Goal: Information Seeking & Learning: Learn about a topic

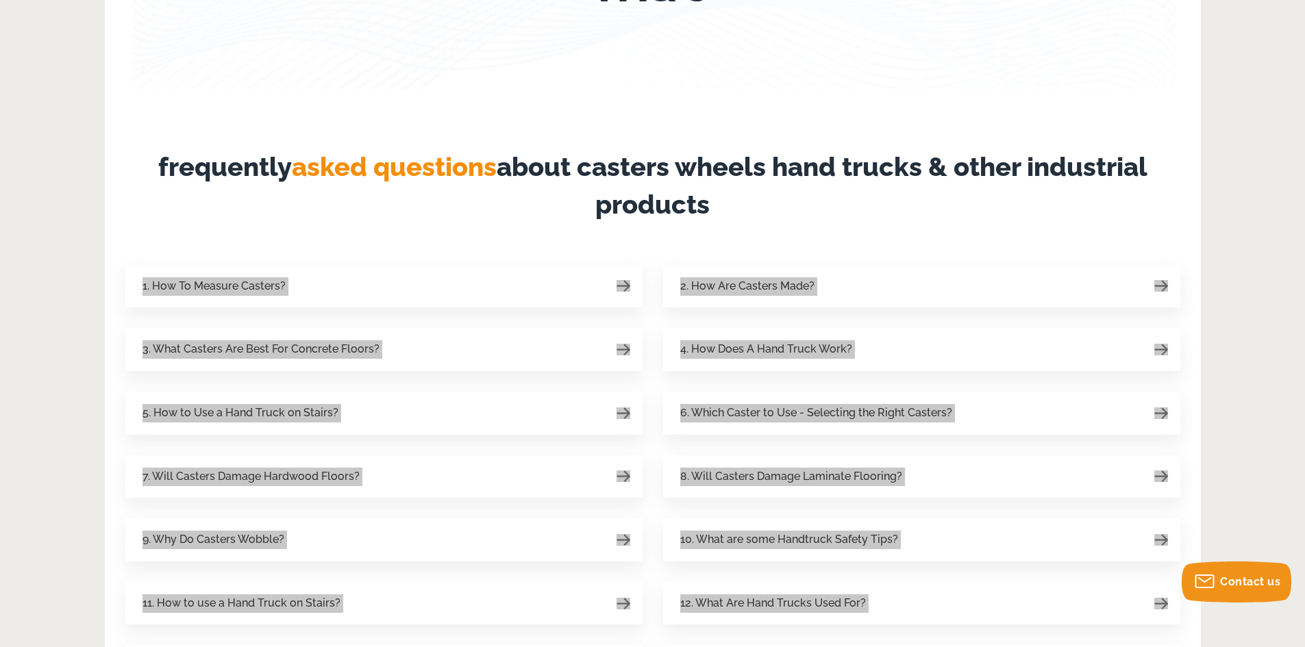
scroll to position [137, 0]
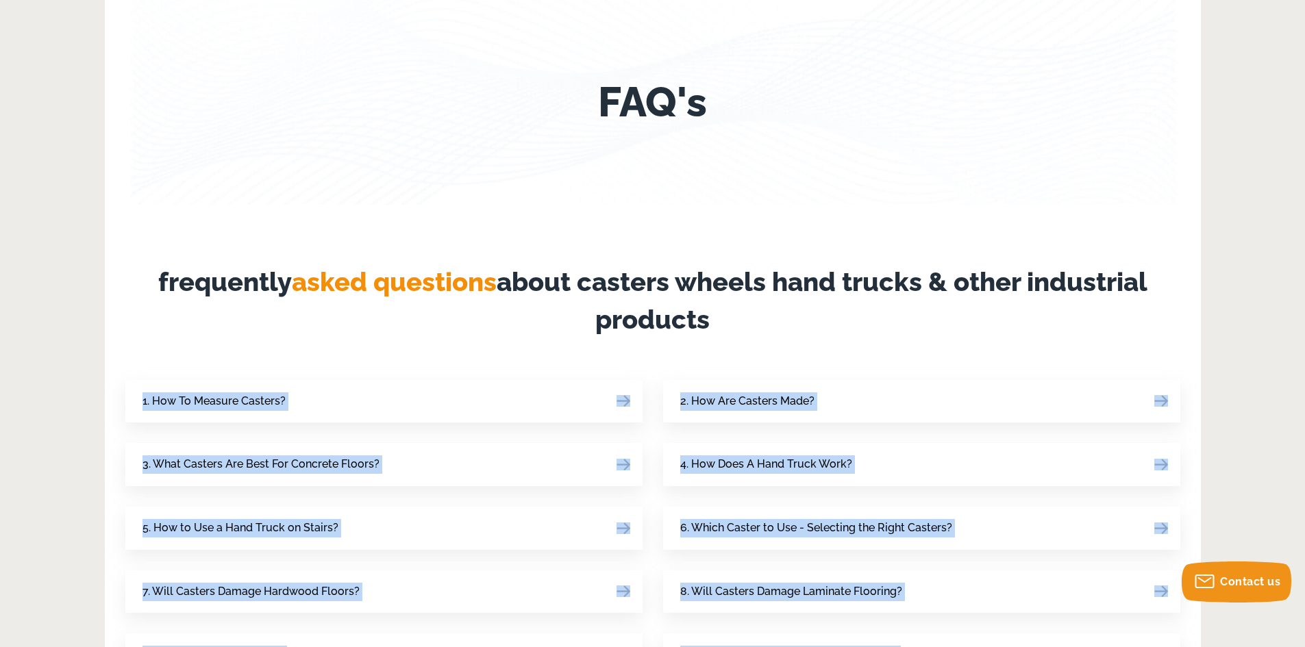
click at [455, 208] on article "FAQ's frequently asked questions about casters wheels hand trucks & other indus…" at bounding box center [652, 559] width 1055 height 1121
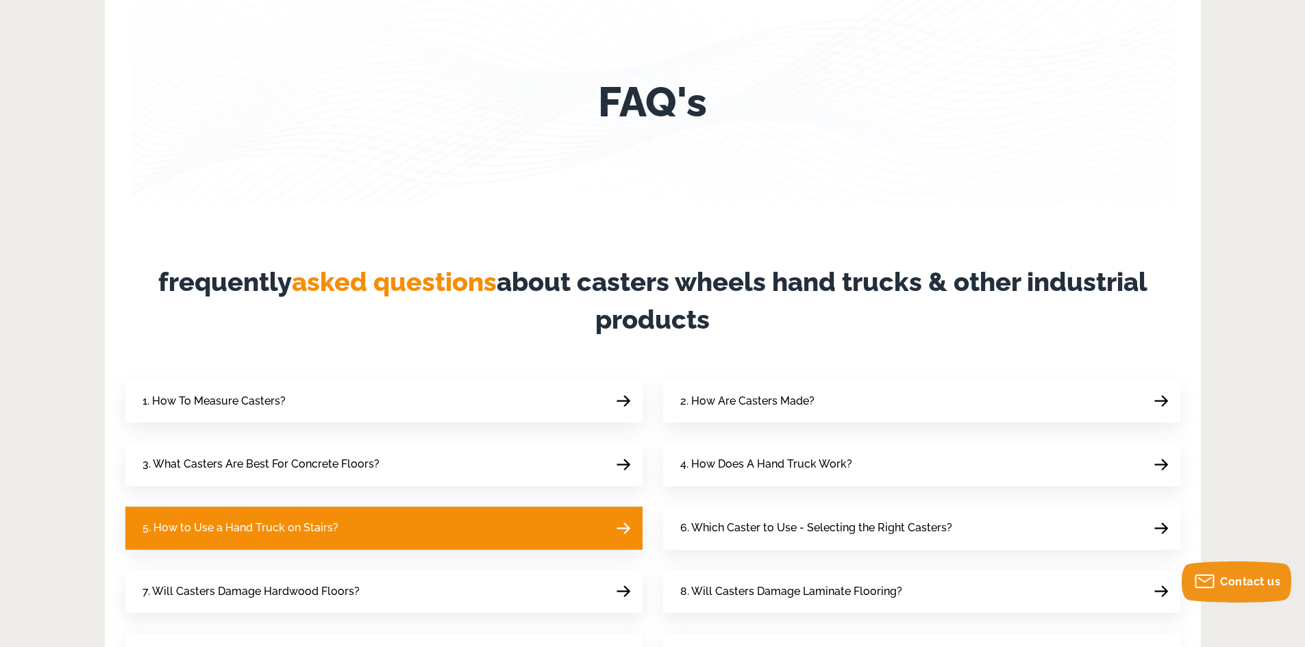
scroll to position [343, 0]
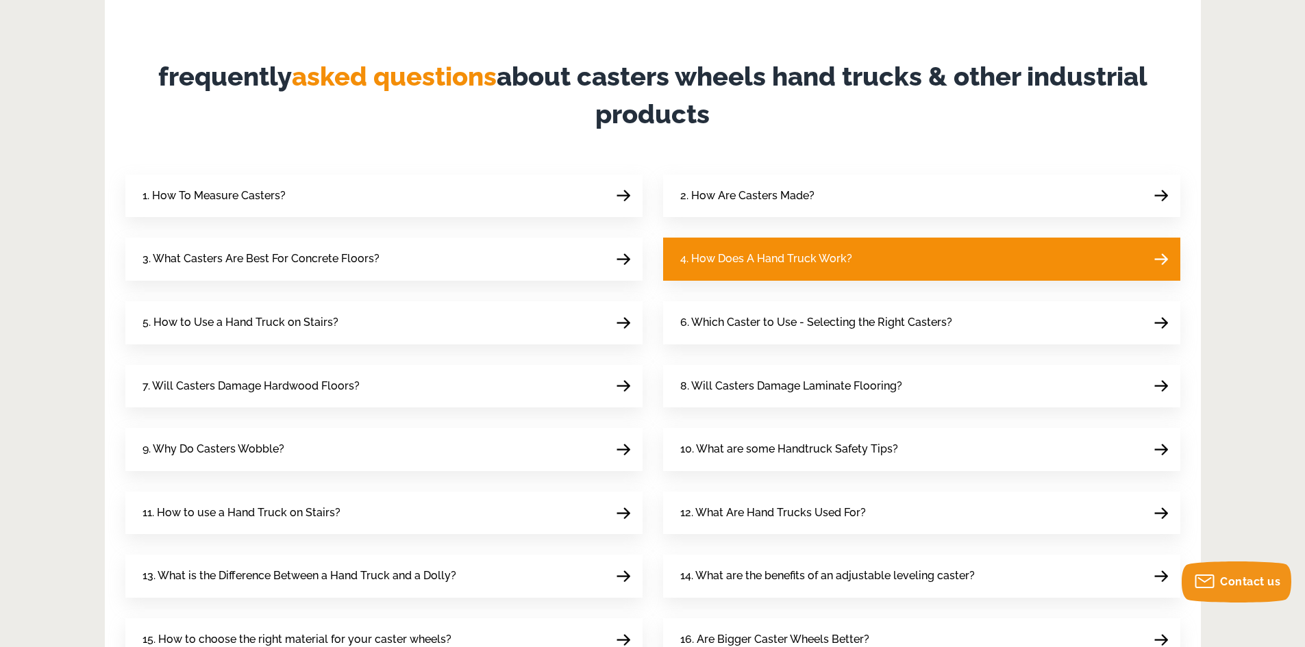
click at [763, 250] on span "4. How Does A Hand Truck Work?" at bounding box center [766, 259] width 172 height 18
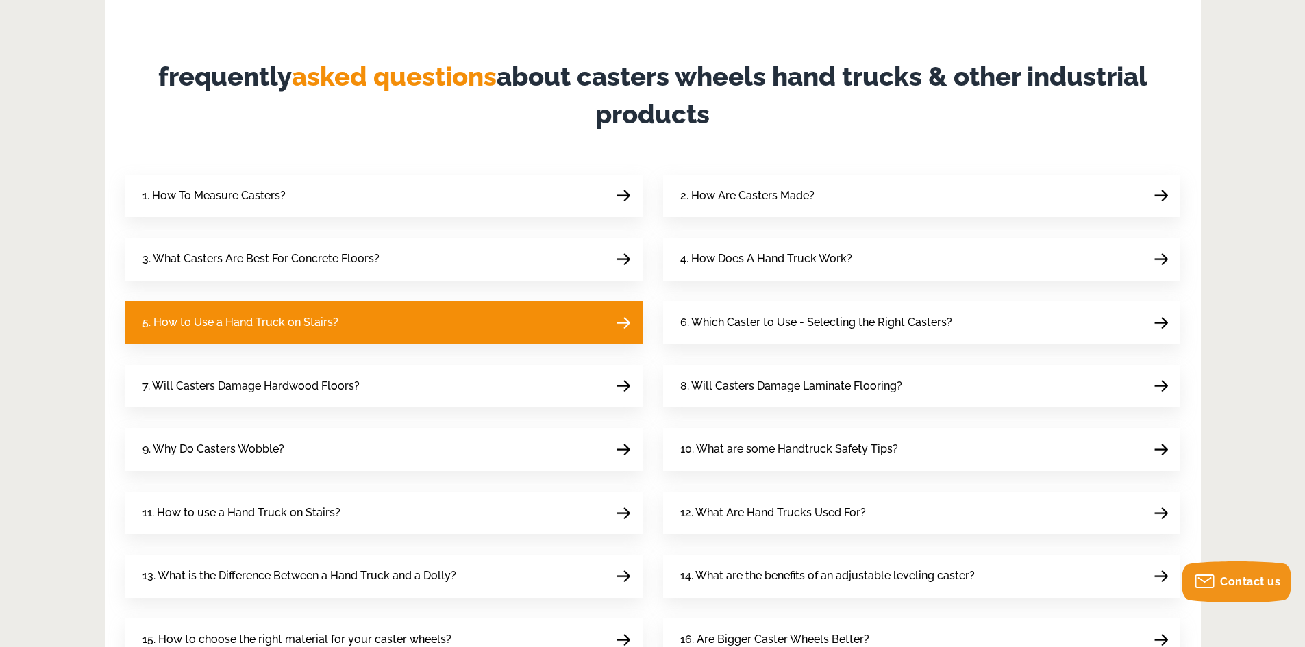
click at [290, 318] on span "5. How to Use a Hand Truck on Stairs?" at bounding box center [240, 323] width 196 height 18
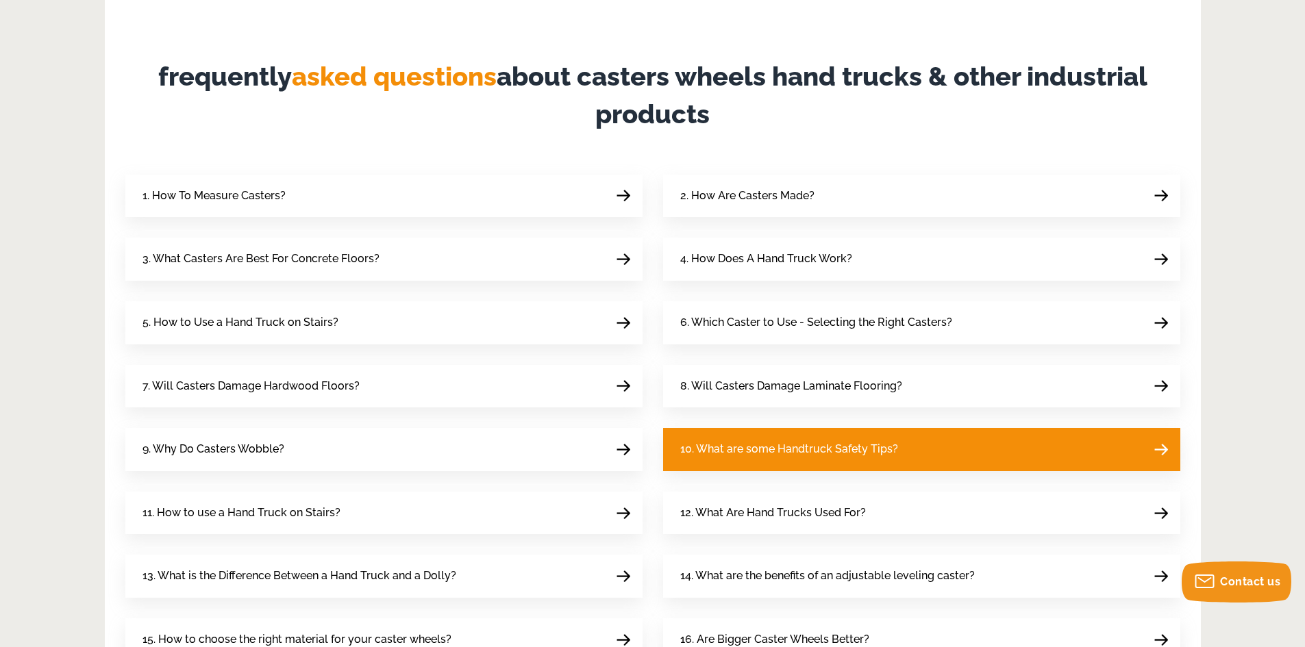
click at [719, 454] on span "10. What are some Handtruck Safety Tips?" at bounding box center [789, 449] width 218 height 18
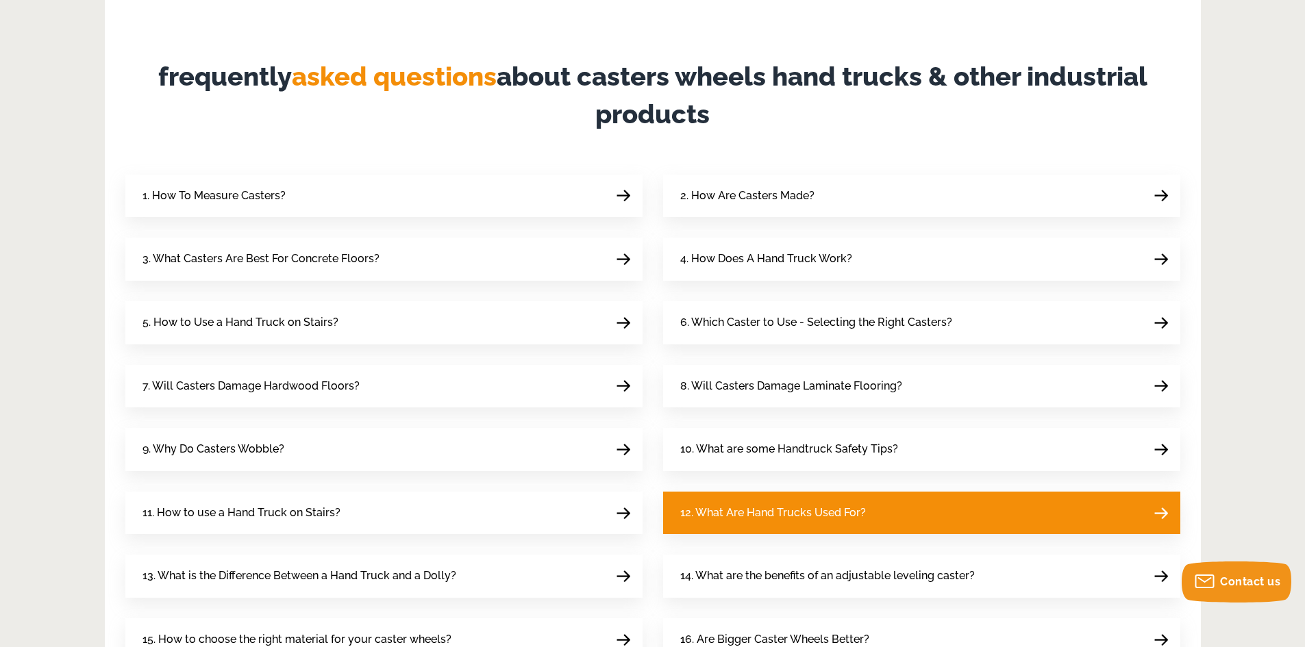
click at [714, 515] on span "12. What Are Hand Trucks Used For?" at bounding box center [773, 513] width 186 height 18
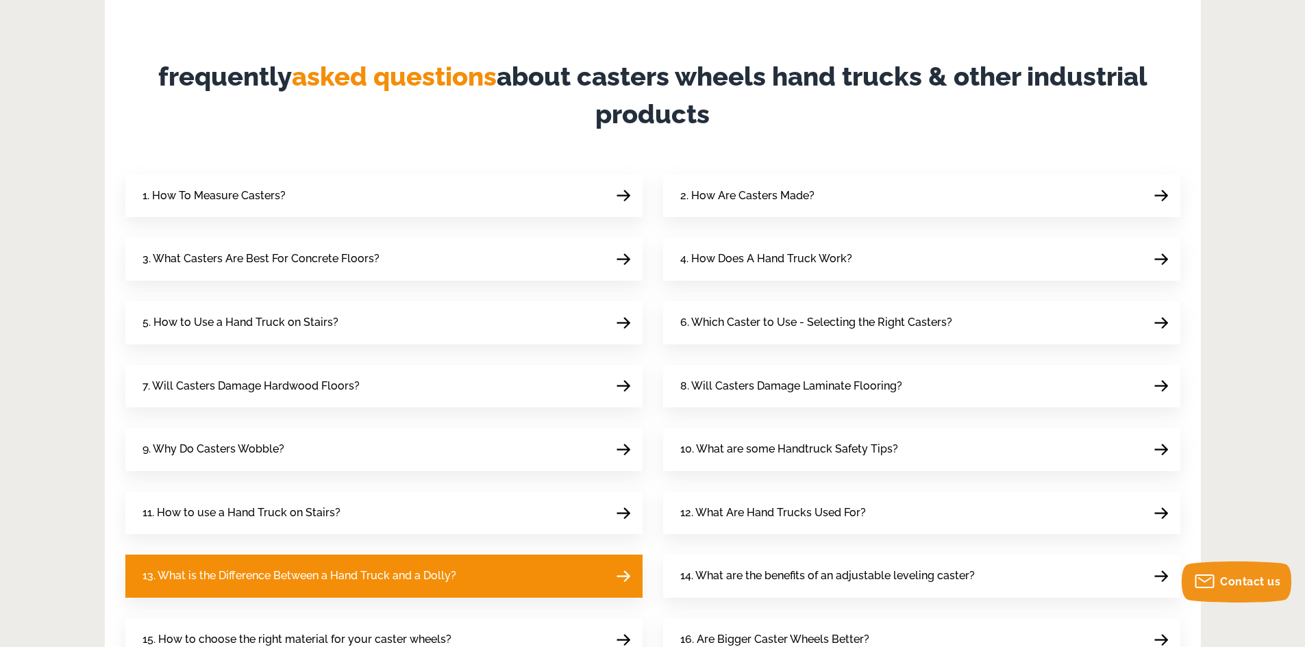
click at [334, 588] on link "13. What is the Difference Between a Hand Truck and a Dolly?" at bounding box center [383, 576] width 517 height 43
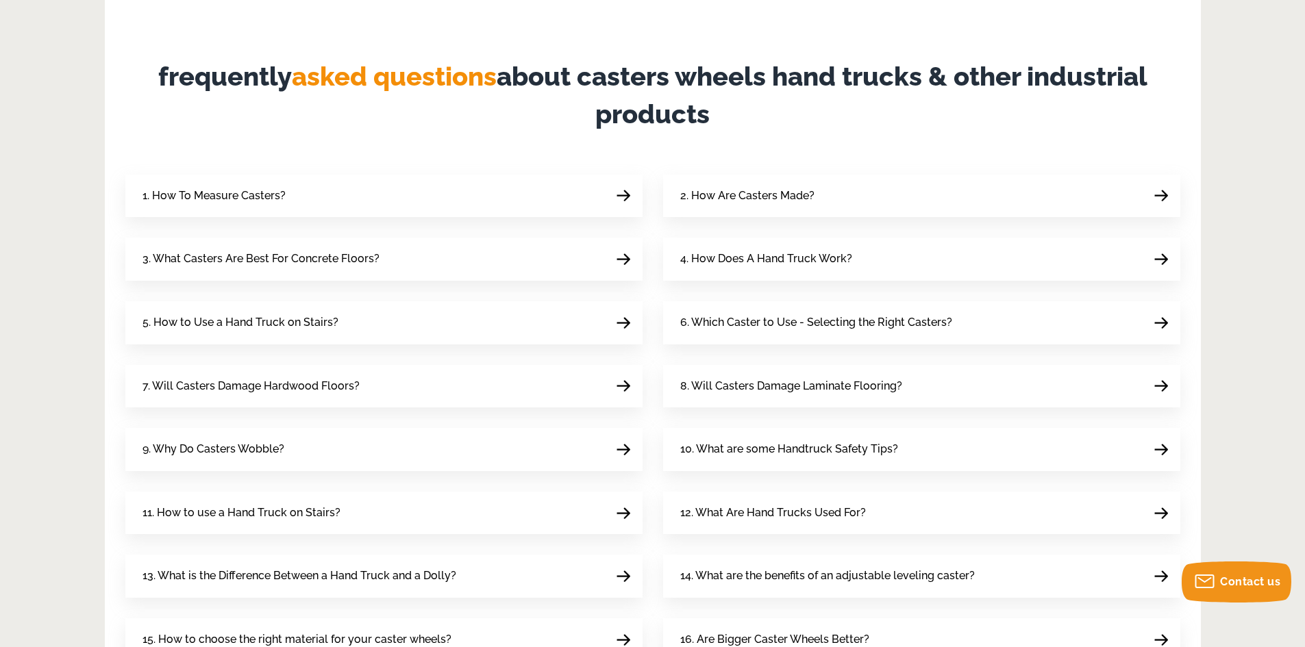
drag, startPoint x: 775, startPoint y: 189, endPoint x: 668, endPoint y: 84, distance: 150.2
click at [775, 189] on span "2. How Are Casters Made?" at bounding box center [747, 196] width 134 height 18
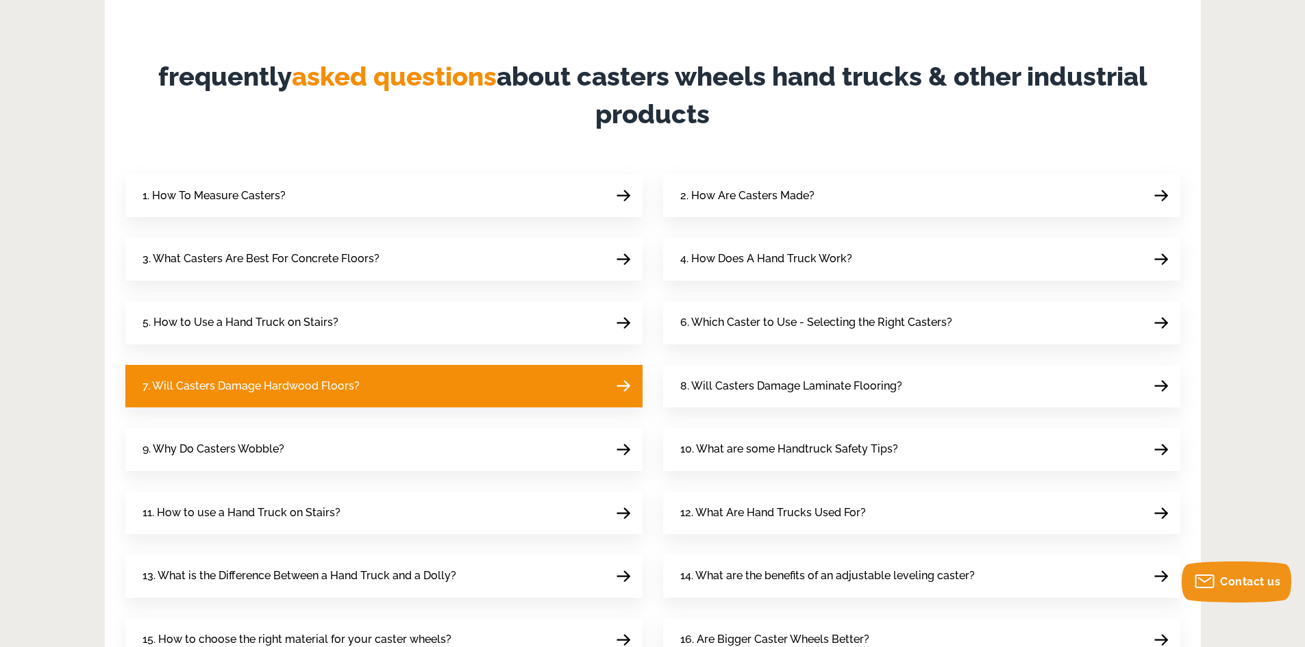
drag, startPoint x: 423, startPoint y: 447, endPoint x: 410, endPoint y: 397, distance: 52.3
click at [423, 447] on link "9. Why Do Casters Wobble?" at bounding box center [383, 449] width 517 height 43
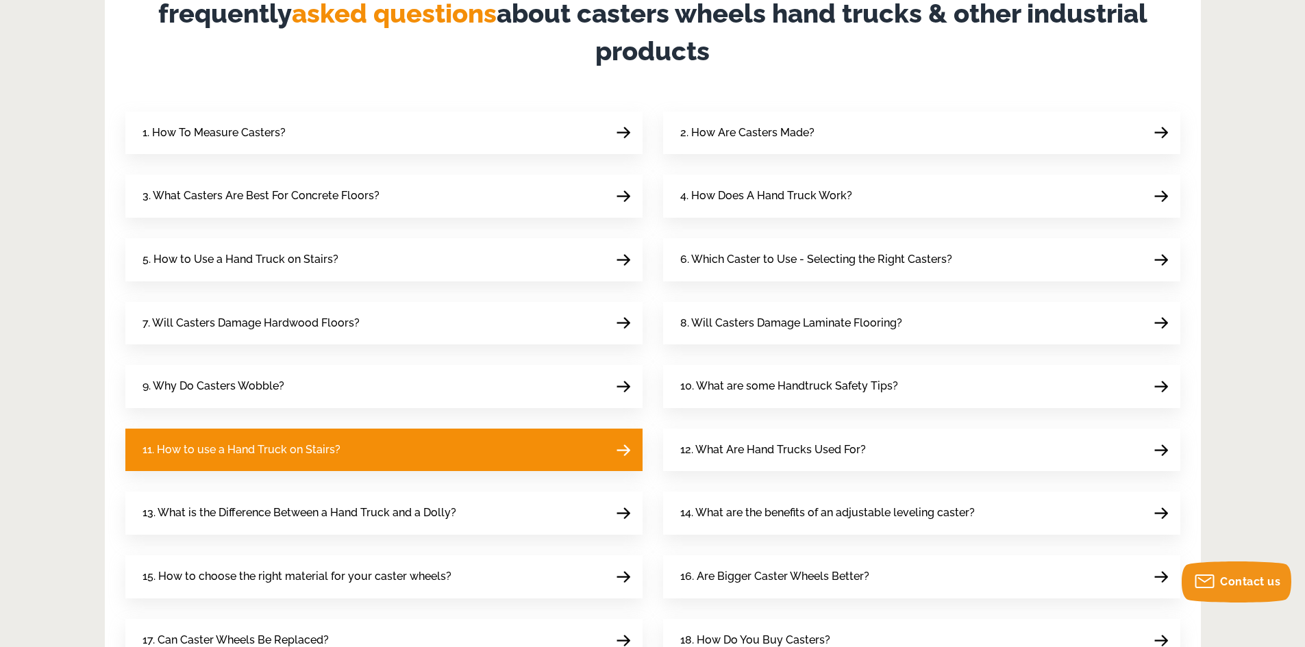
scroll to position [480, 0]
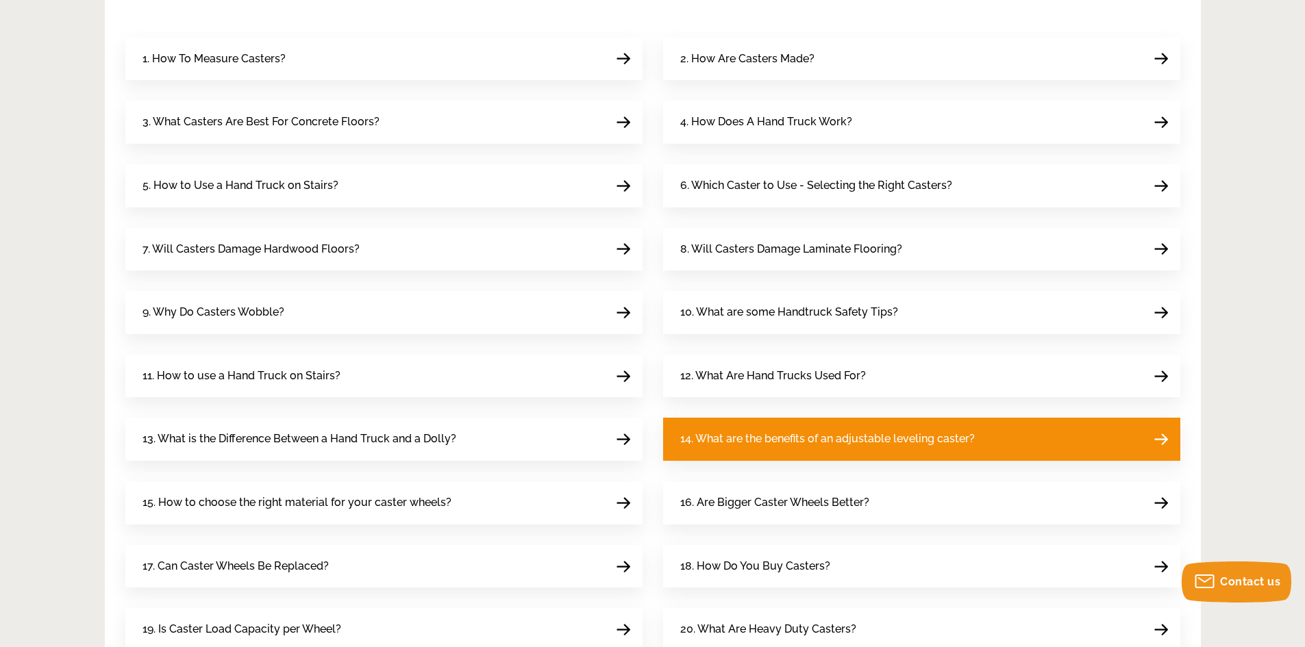
click at [761, 442] on span "14. What are the benefits of an adjustable leveling caster?" at bounding box center [827, 439] width 295 height 18
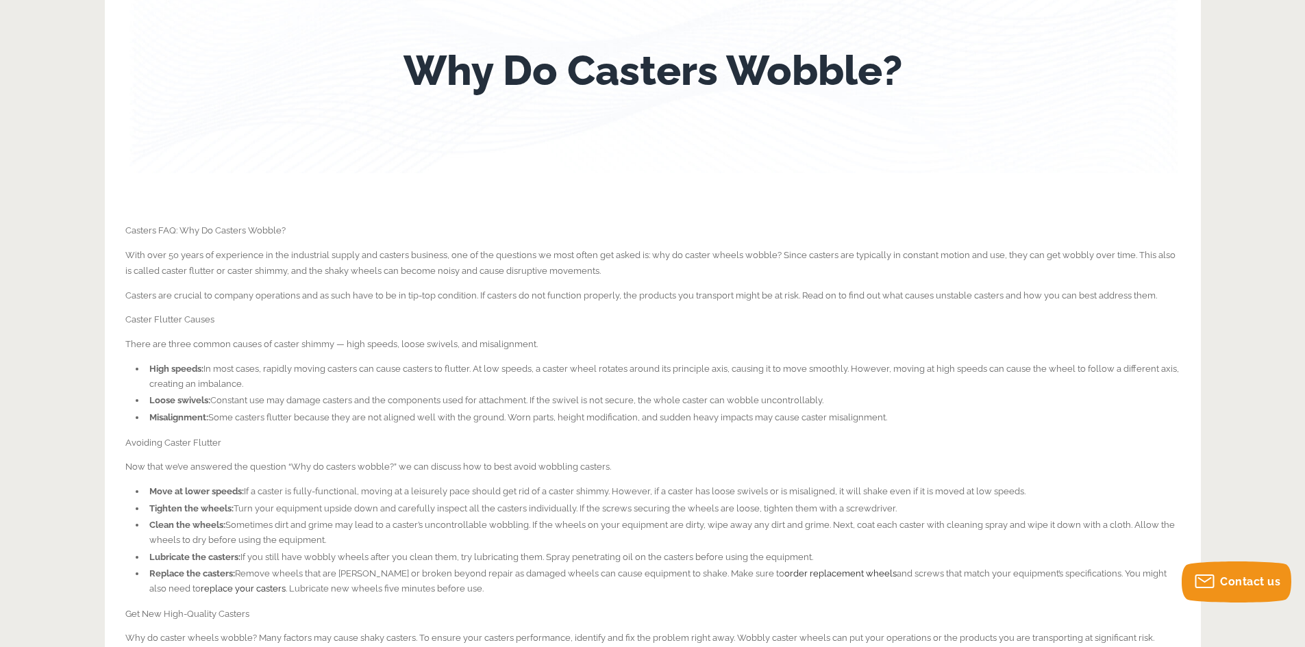
scroll to position [39, 0]
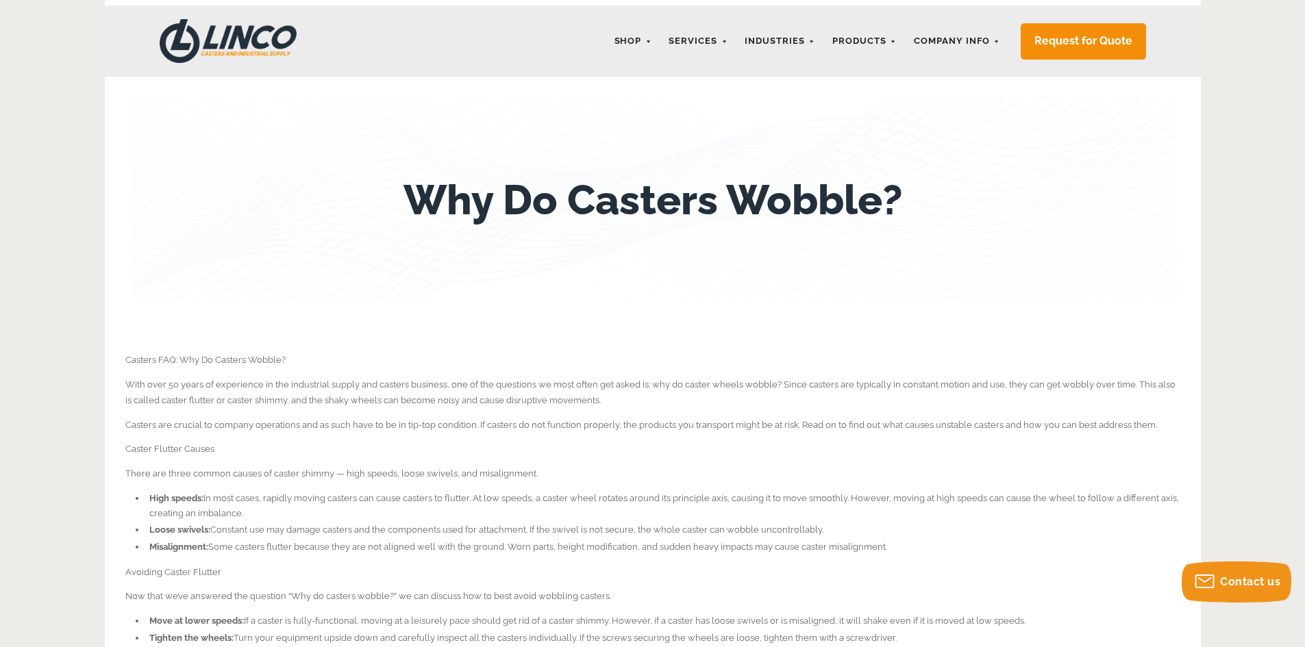
click at [608, 208] on h1 "Why Do Casters Wobble?" at bounding box center [652, 200] width 499 height 48
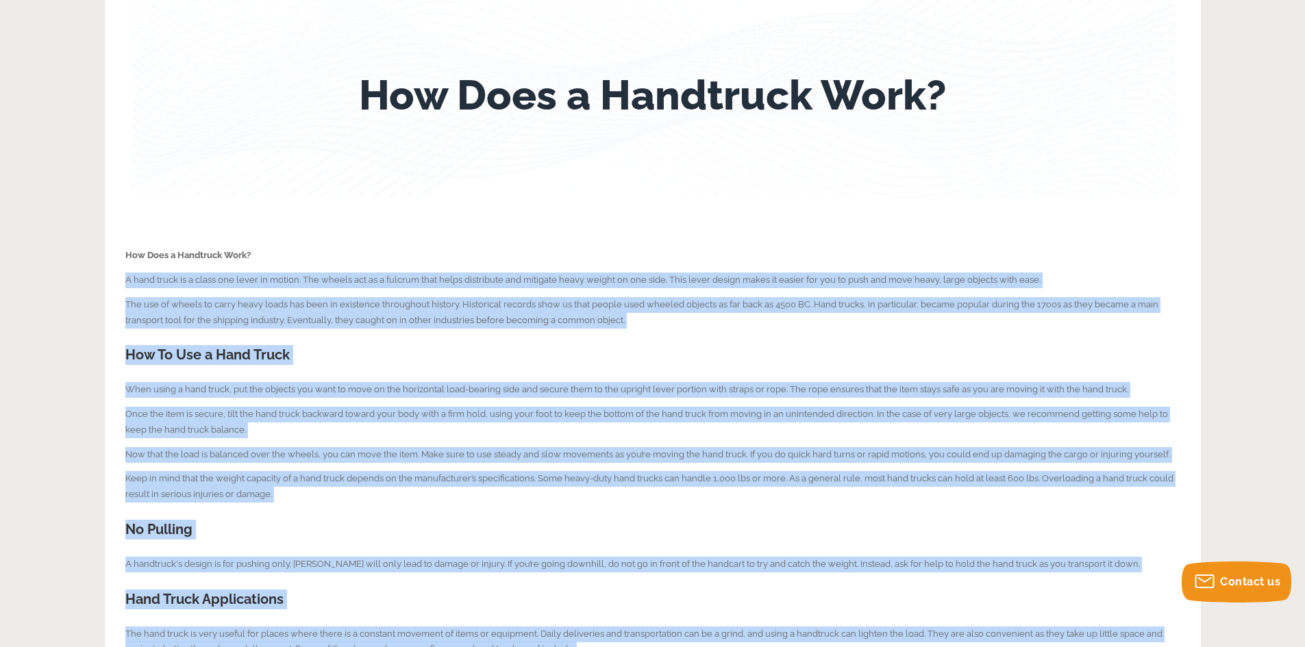
scroll to position [137, 0]
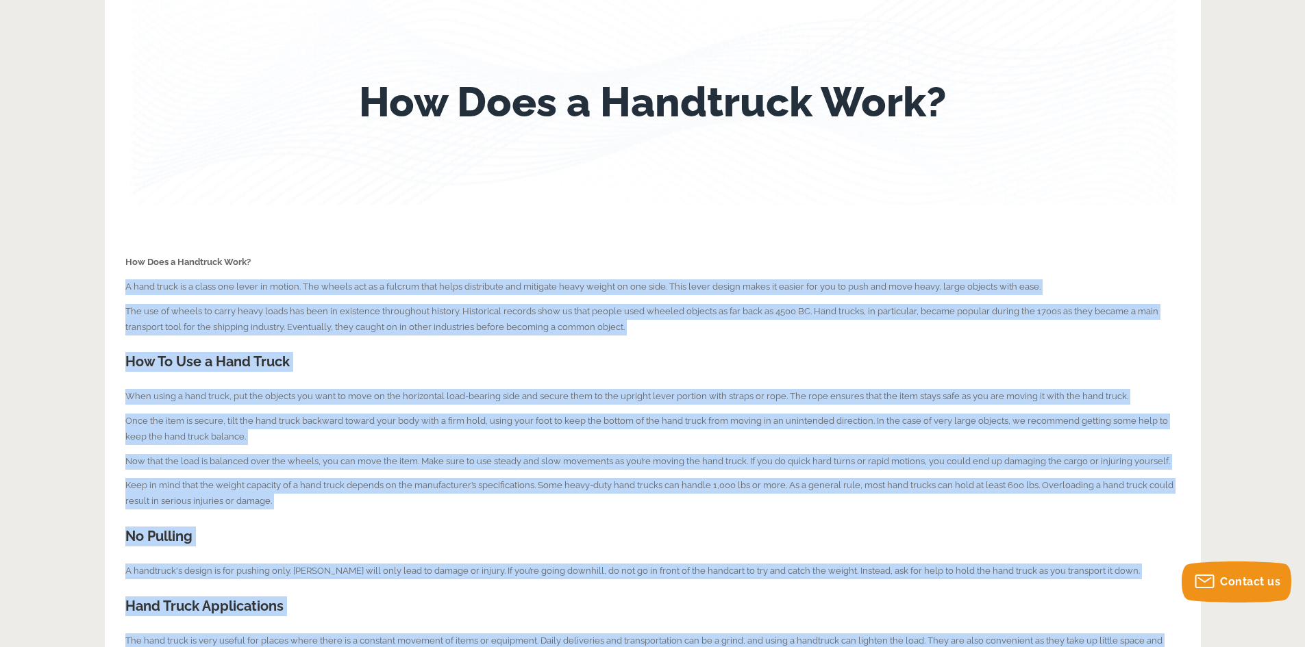
drag, startPoint x: 1018, startPoint y: 309, endPoint x: 126, endPoint y: 284, distance: 892.3
click at [126, 284] on div "How Does a Handtruck Work? A hand truck is a class one lever in motion. The whe…" at bounding box center [652, 569] width 1055 height 689
copy div "A hand truck is a class one lever in motion. The wheels act as a fulcrum that h…"
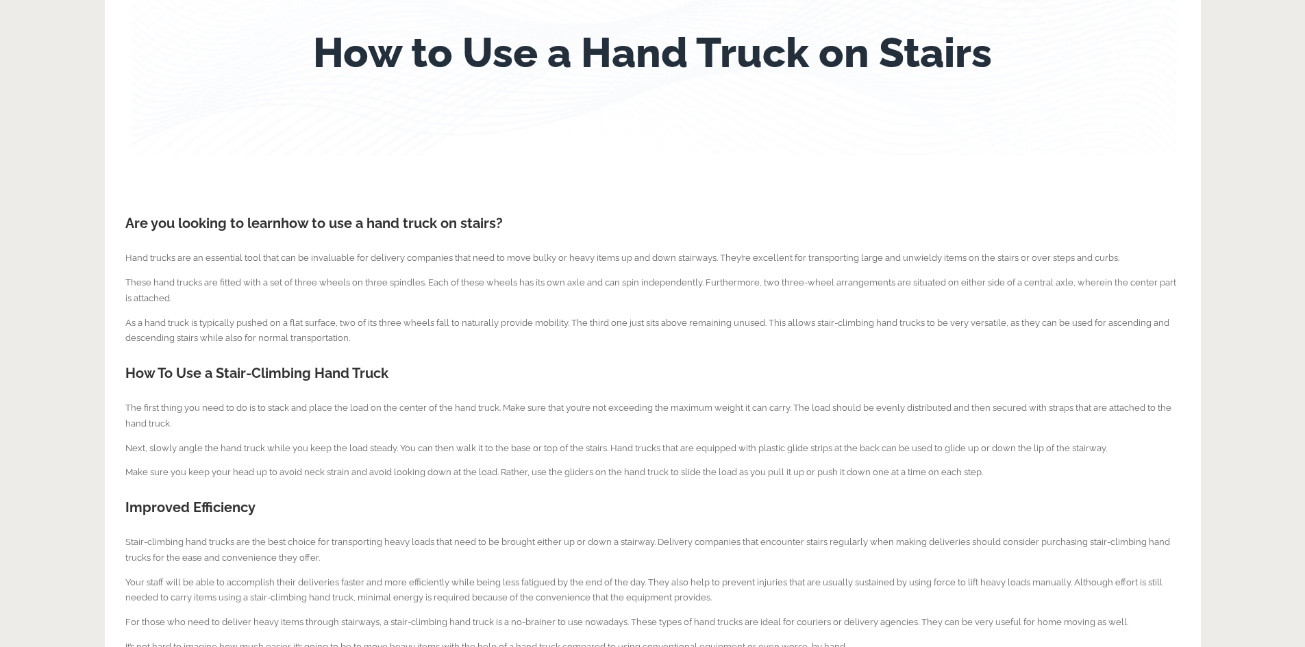
scroll to position [206, 0]
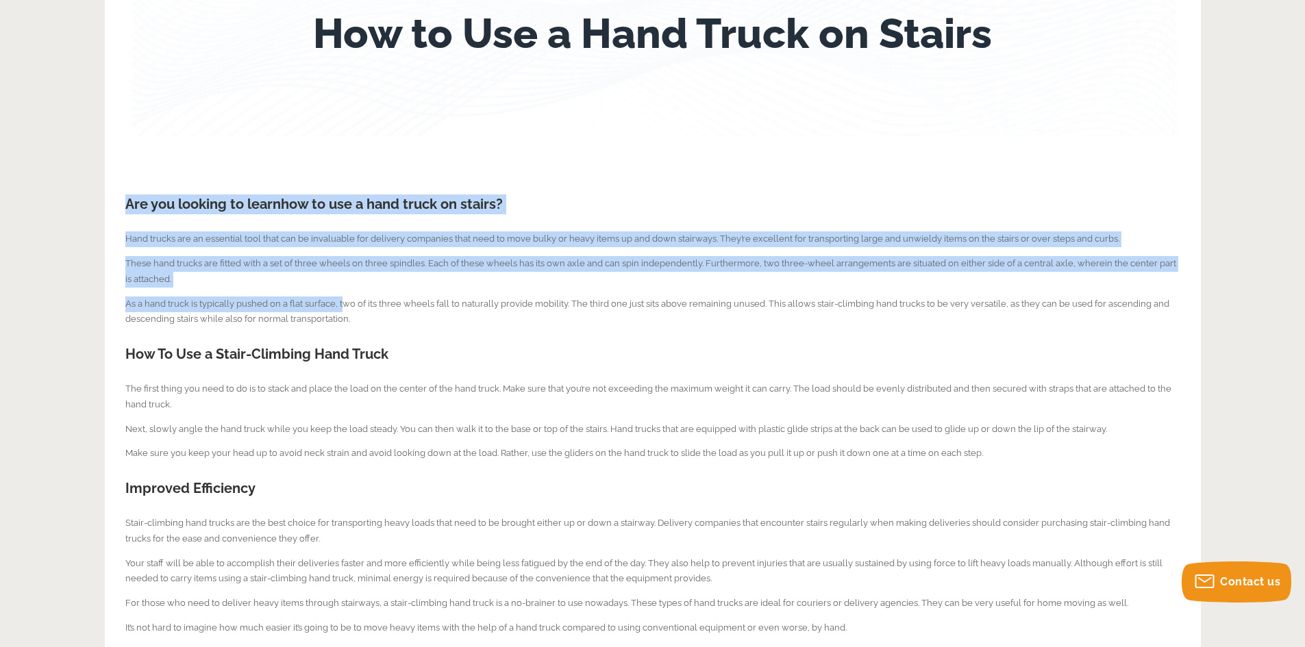
drag, startPoint x: 125, startPoint y: 204, endPoint x: 343, endPoint y: 307, distance: 241.5
click at [343, 307] on div "Are you looking to learn how to use a hand truck on stairs ? Hand trucks are an…" at bounding box center [652, 421] width 1055 height 528
click at [226, 229] on div "Are you looking to learn how to use a hand truck on stairs ? Hand trucks are an…" at bounding box center [652, 421] width 1055 height 528
click at [163, 208] on h2 "Are you looking to learn how to use a hand truck on stairs ?" at bounding box center [652, 205] width 1055 height 20
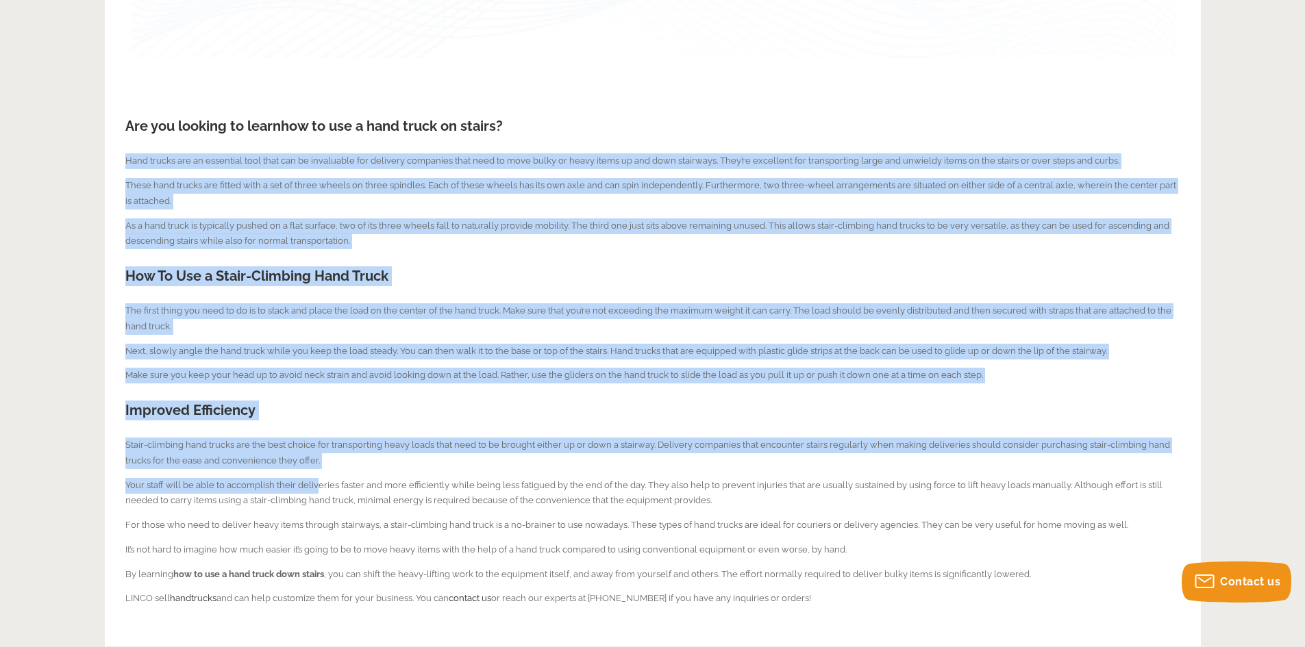
scroll to position [480, 0]
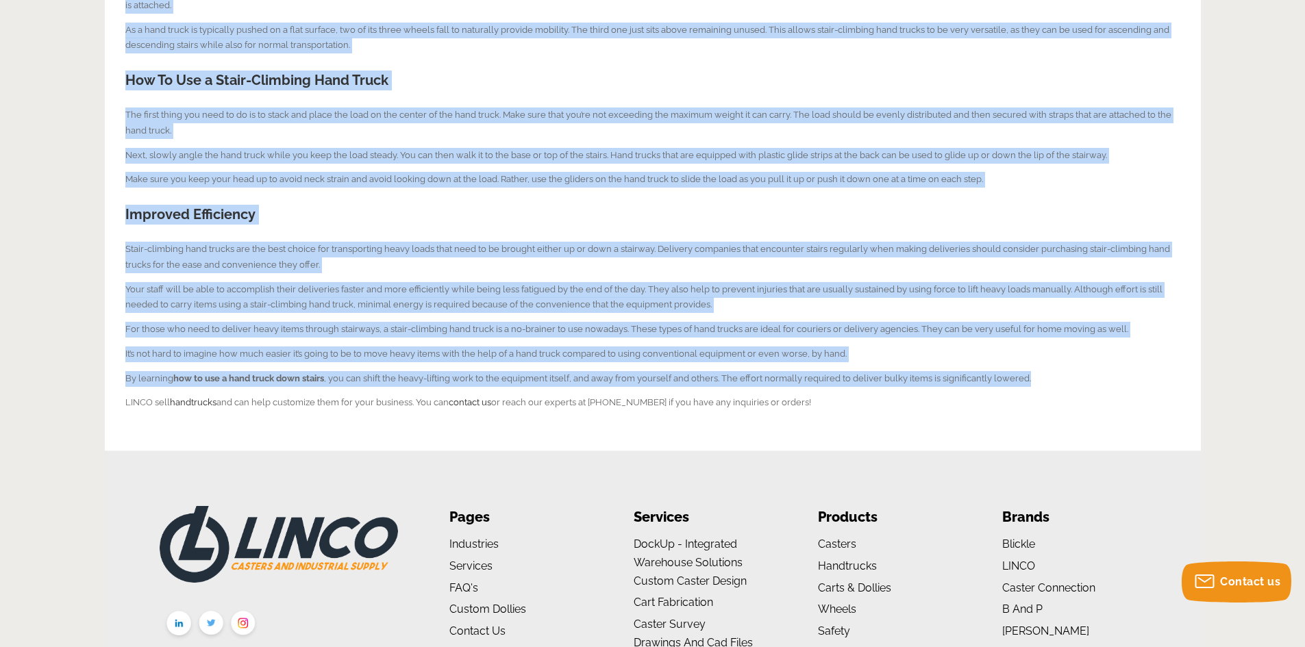
drag, startPoint x: 126, startPoint y: 238, endPoint x: 1048, endPoint y: 378, distance: 932.7
click at [1048, 378] on div "Are you looking to learn how to use a hand truck on stairs ? Hand trucks are an…" at bounding box center [652, 147] width 1055 height 528
copy div "Hand trucks are an essential tool that can be invaluable for delivery companies…"
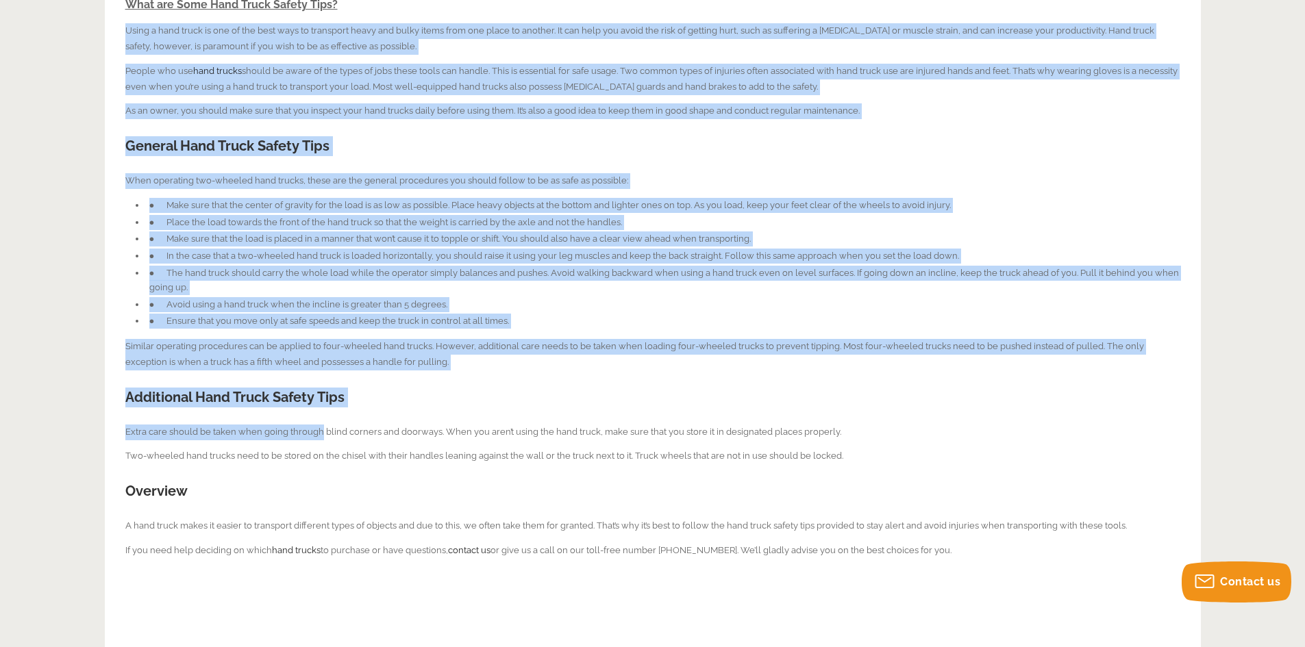
scroll to position [480, 0]
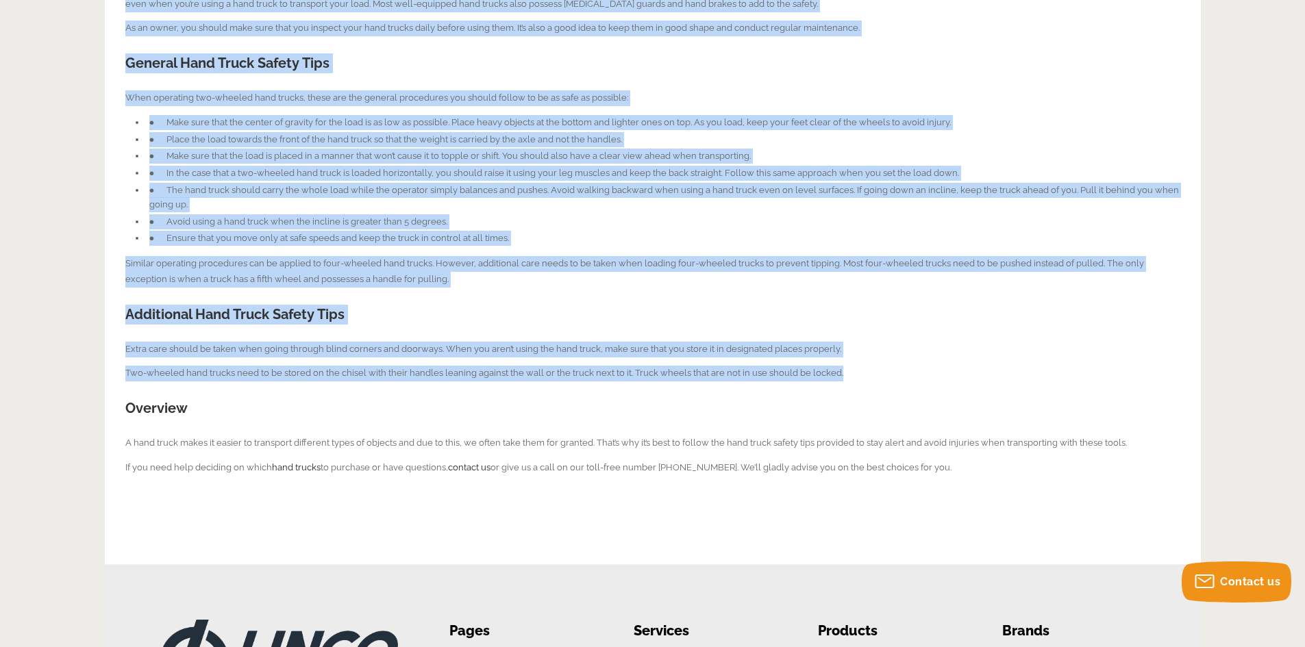
drag, startPoint x: 127, startPoint y: 221, endPoint x: 869, endPoint y: 371, distance: 756.1
click at [869, 371] on div "What are Some Hand Truck Safety Tips? Using a hand truck is one of the best way…" at bounding box center [652, 204] width 1055 height 642
copy div "Lorem i dolo sitam co adi el sed doei temp in utlaboree dolor mag aliqu enima m…"
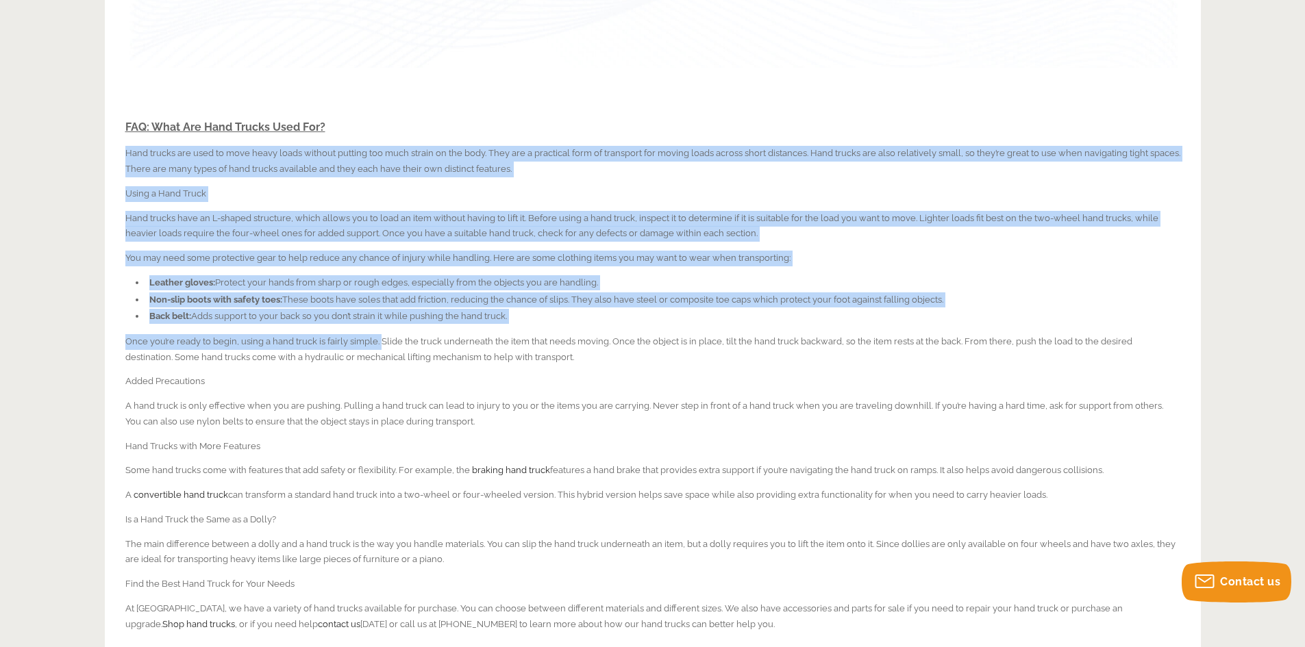
scroll to position [480, 0]
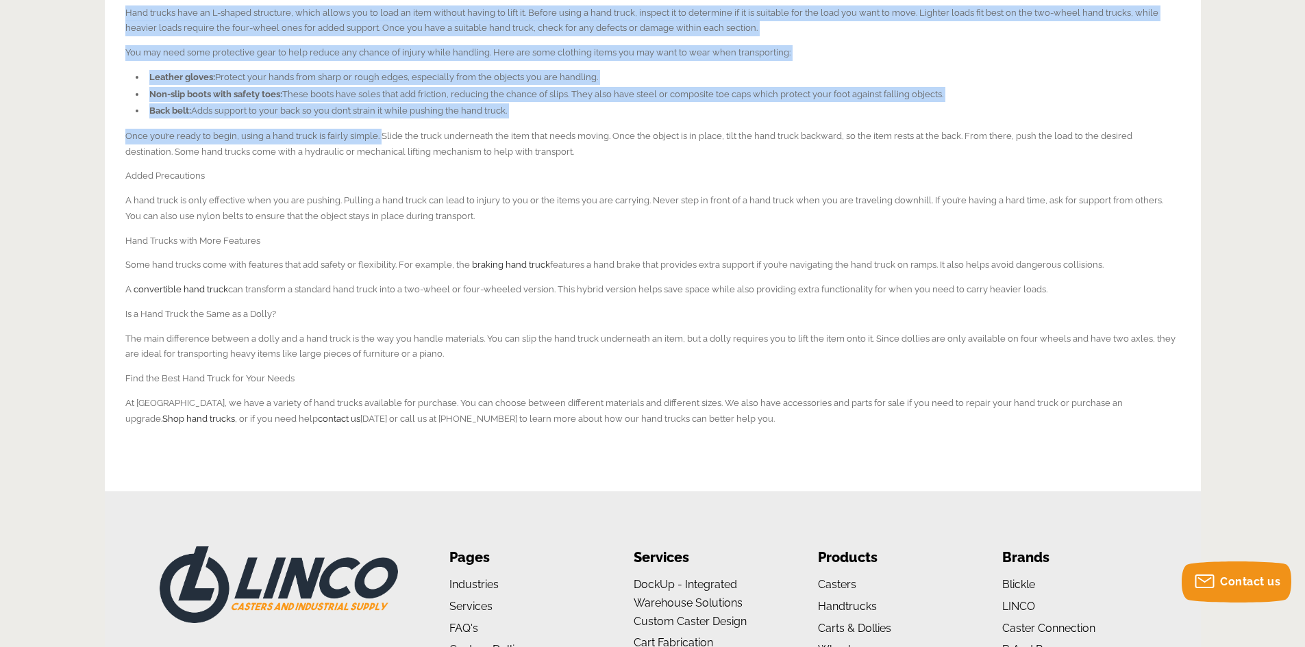
drag, startPoint x: 126, startPoint y: 155, endPoint x: 497, endPoint y: 353, distance: 420.2
click at [497, 353] on div "FAQ: What Are Hand Trucks Used For? Hand trucks are used to move heavy loads wi…" at bounding box center [652, 167] width 1055 height 569
copy div "Hand trucks are used to move heavy loads without putting too much strain on the…"
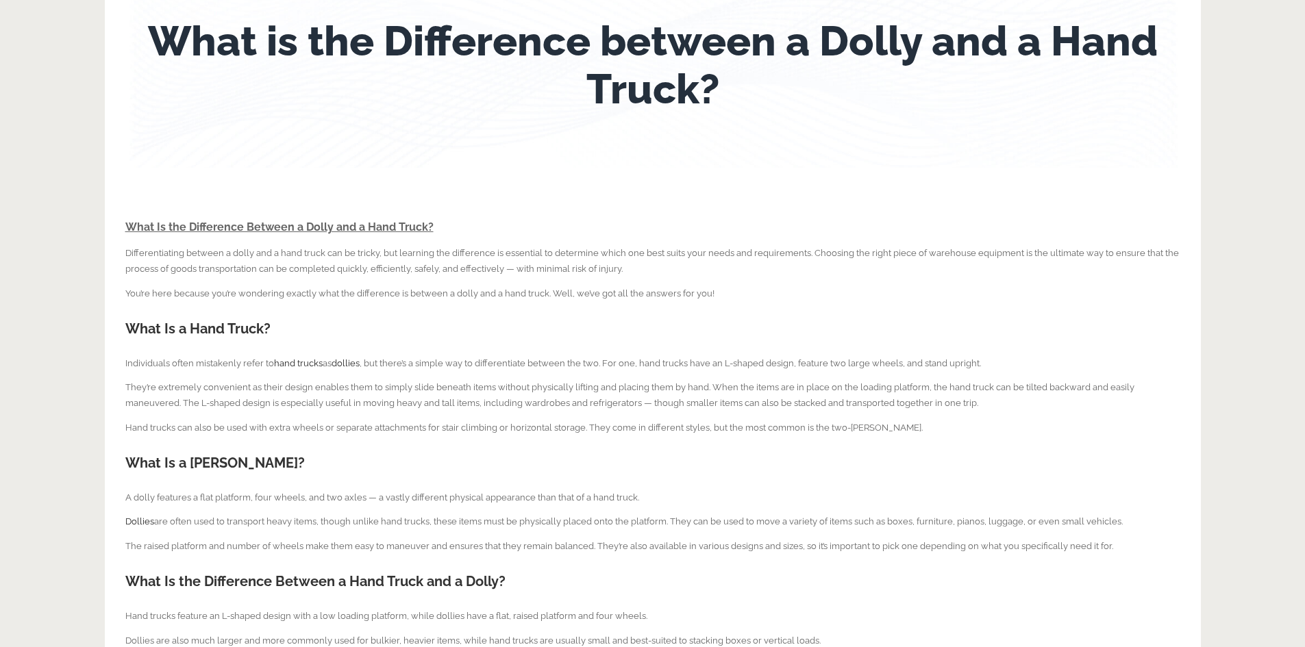
scroll to position [206, 0]
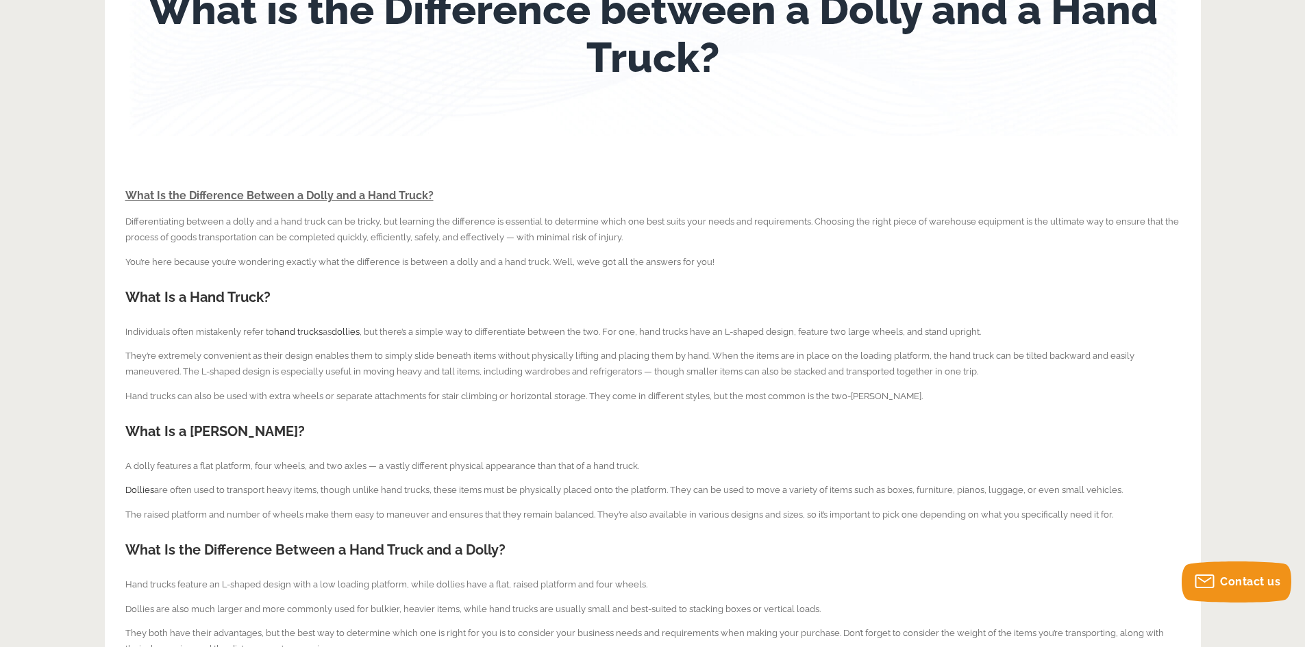
click at [125, 221] on span "Differentiating between a dolly and a hand truck can be tricky, but learning th…" at bounding box center [652, 229] width 1054 height 26
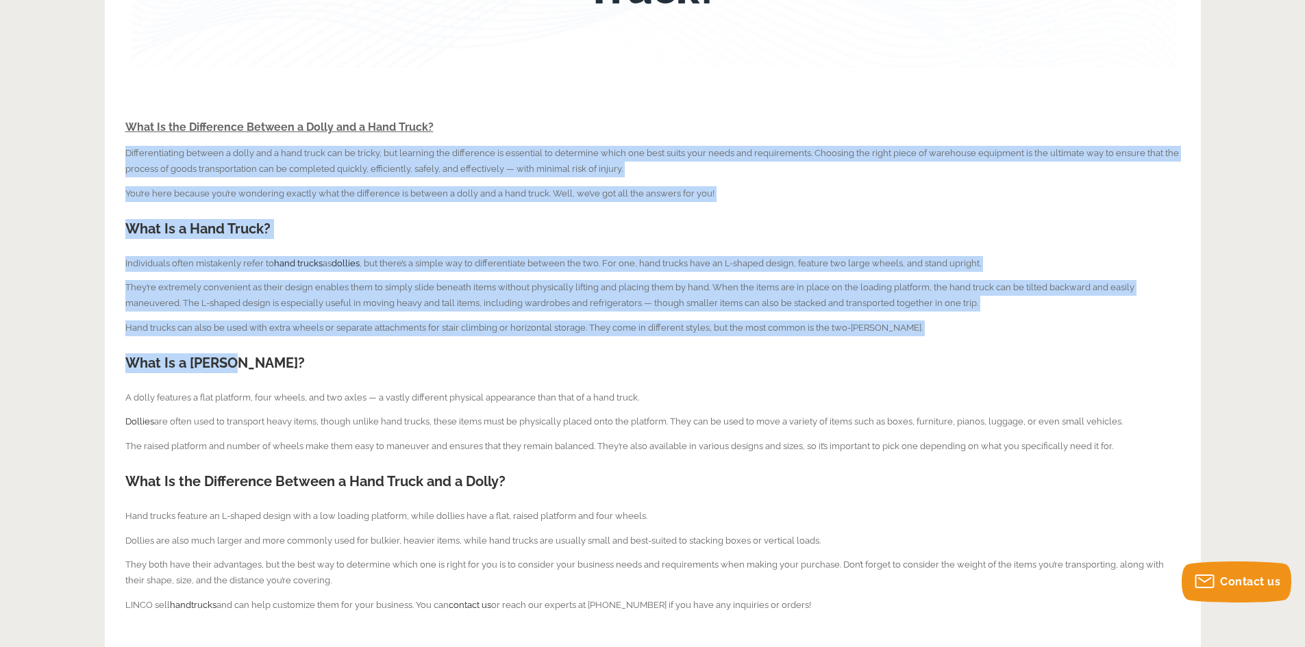
scroll to position [411, 0]
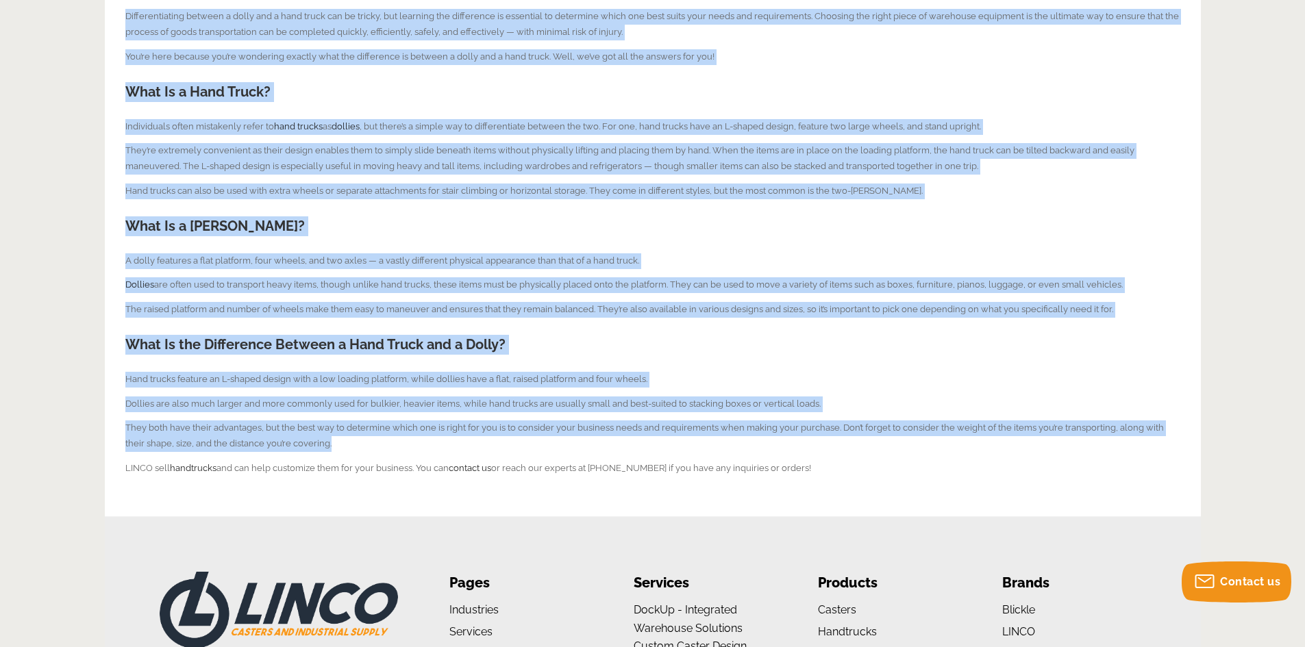
drag, startPoint x: 127, startPoint y: 153, endPoint x: 354, endPoint y: 440, distance: 366.2
click at [354, 440] on div "What Is the Difference Between a Dolly and a Hand Truck? Differentiating betwee…" at bounding box center [652, 213] width 1055 height 525
copy div "Loremipsumdolor sitamet c adipi eli s doei tempo inc ut labore, etd magnaali en…"
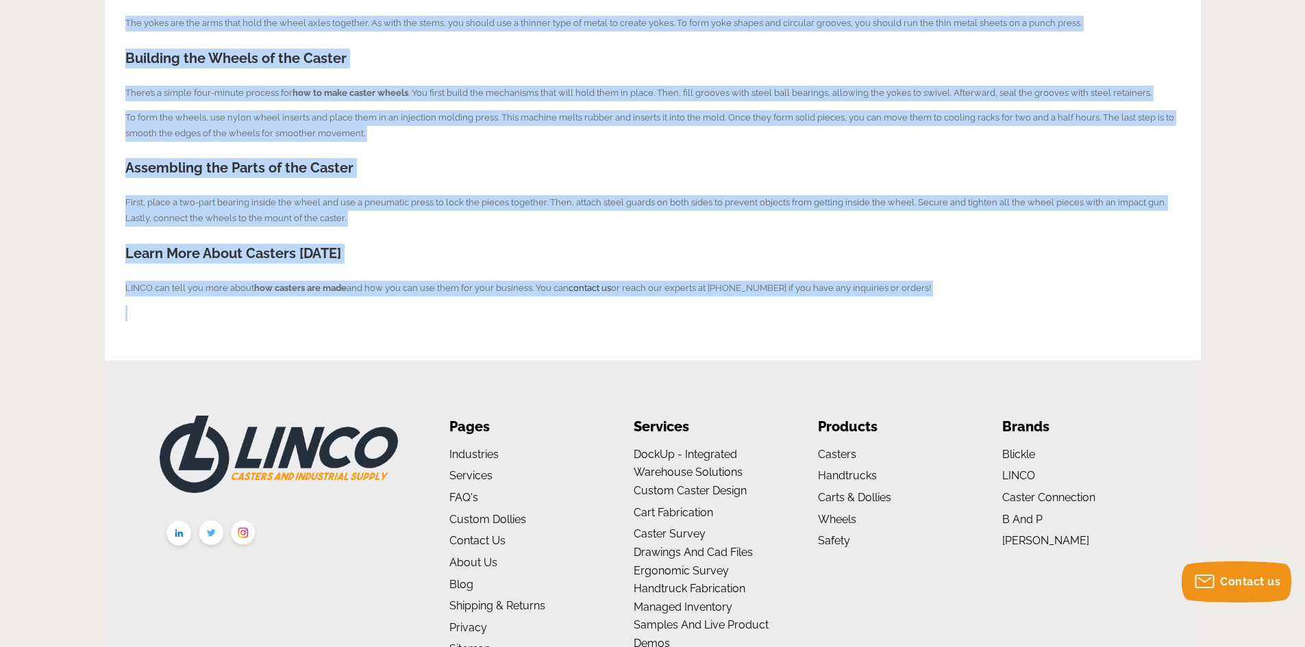
scroll to position [891, 0]
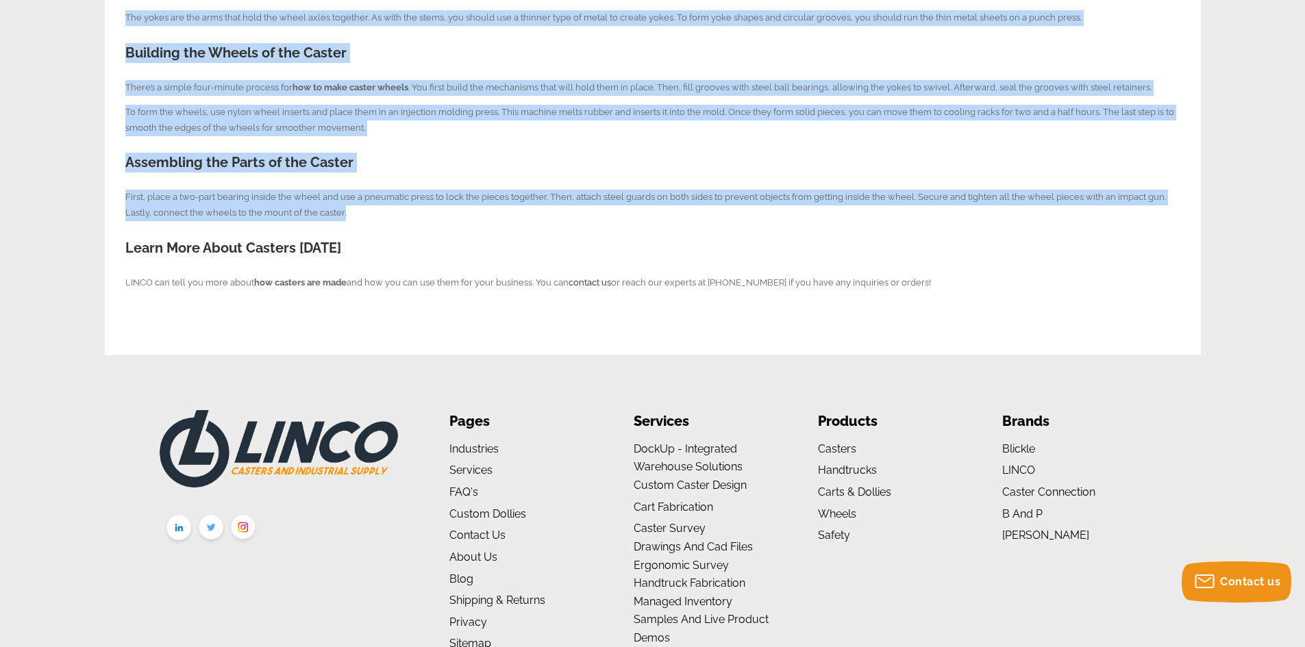
drag, startPoint x: 125, startPoint y: 179, endPoint x: 408, endPoint y: 214, distance: 285.1
copy div "If you’re wondering how casters are made — you’ve come to the right place. Linc…"
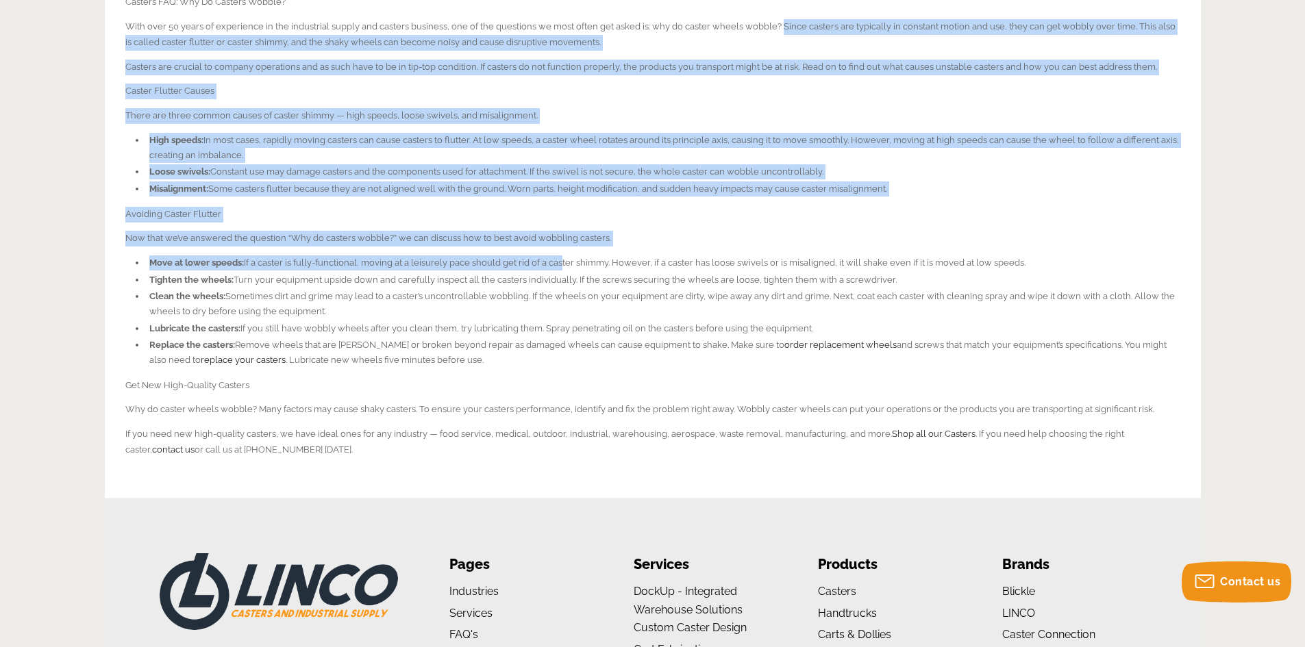
scroll to position [411, 0]
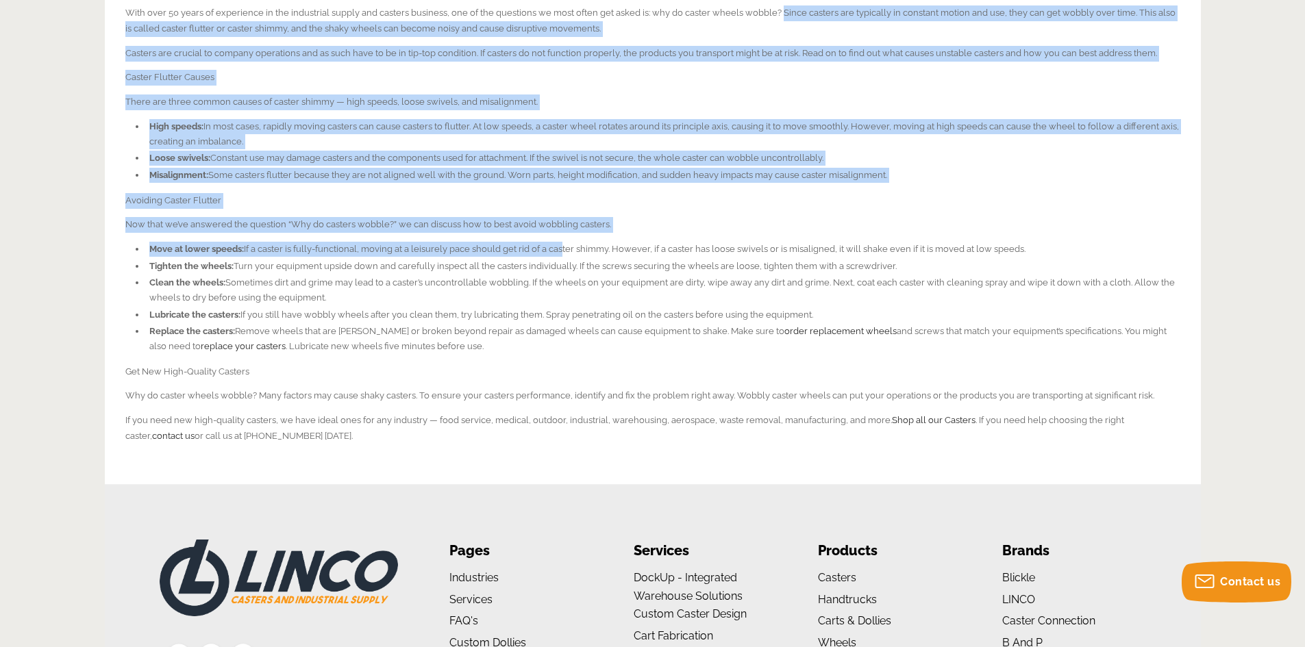
drag, startPoint x: 774, startPoint y: 216, endPoint x: 1182, endPoint y: 396, distance: 445.4
click at [1182, 396] on div "Why Do Casters Wobble? Casters FAQ: Why Do Casters Wobble? With over 50 years o…" at bounding box center [653, 94] width 1096 height 779
copy div "Since casters are typically in constant motion and use, they can get wobbly ove…"
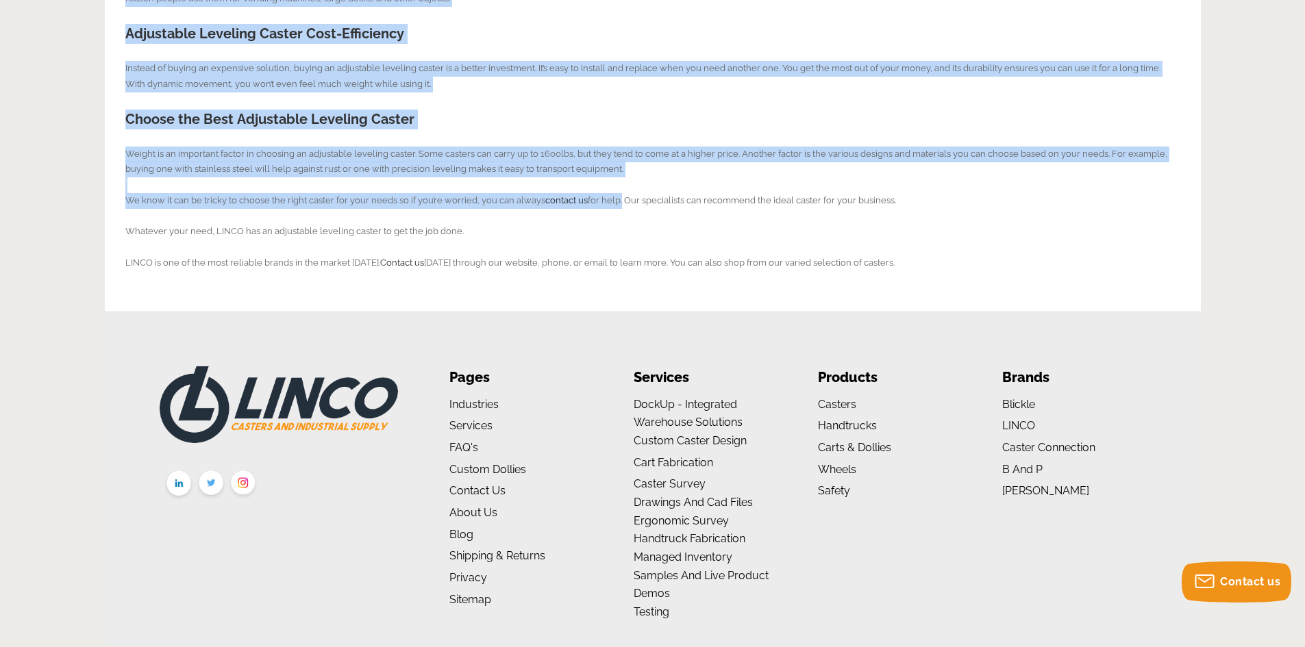
scroll to position [891, 0]
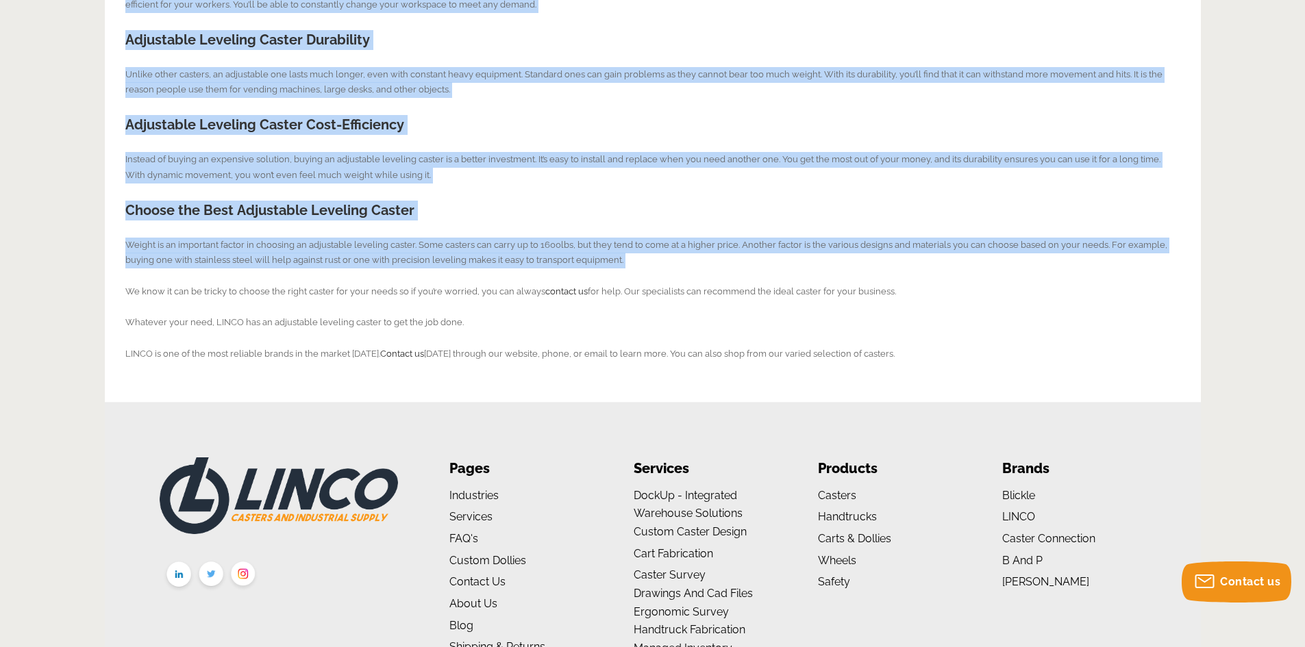
drag, startPoint x: 125, startPoint y: 117, endPoint x: 834, endPoint y: 275, distance: 725.8
copy div "Lo ipsumdolor sitametc adipis el s doeiusmod tem incididu utlabor et dol magn a…"
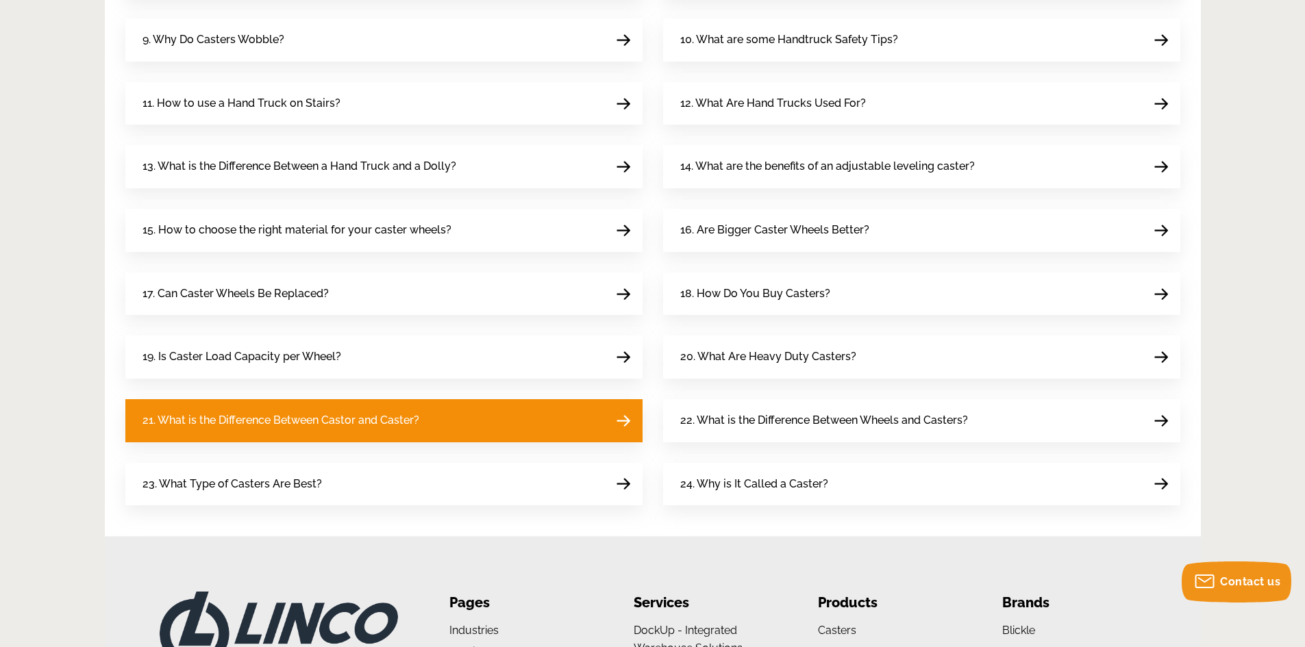
scroll to position [754, 0]
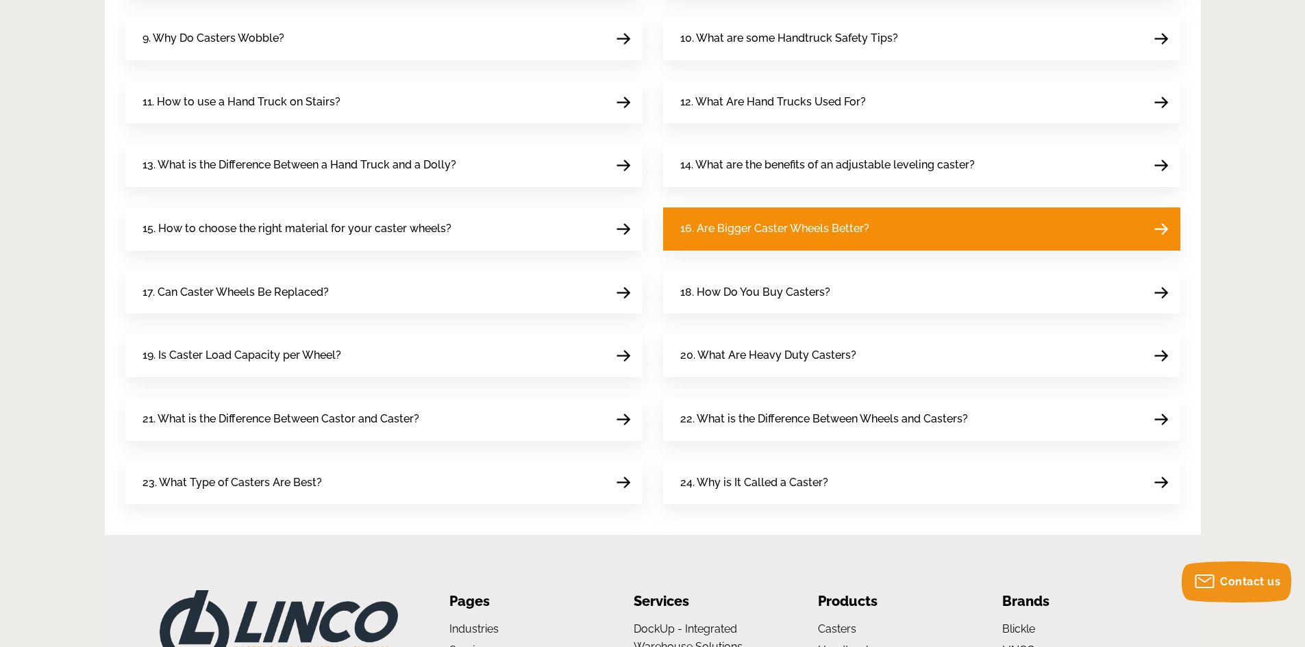
click at [733, 220] on span "16. Are Bigger Caster Wheels Better?" at bounding box center [774, 229] width 189 height 18
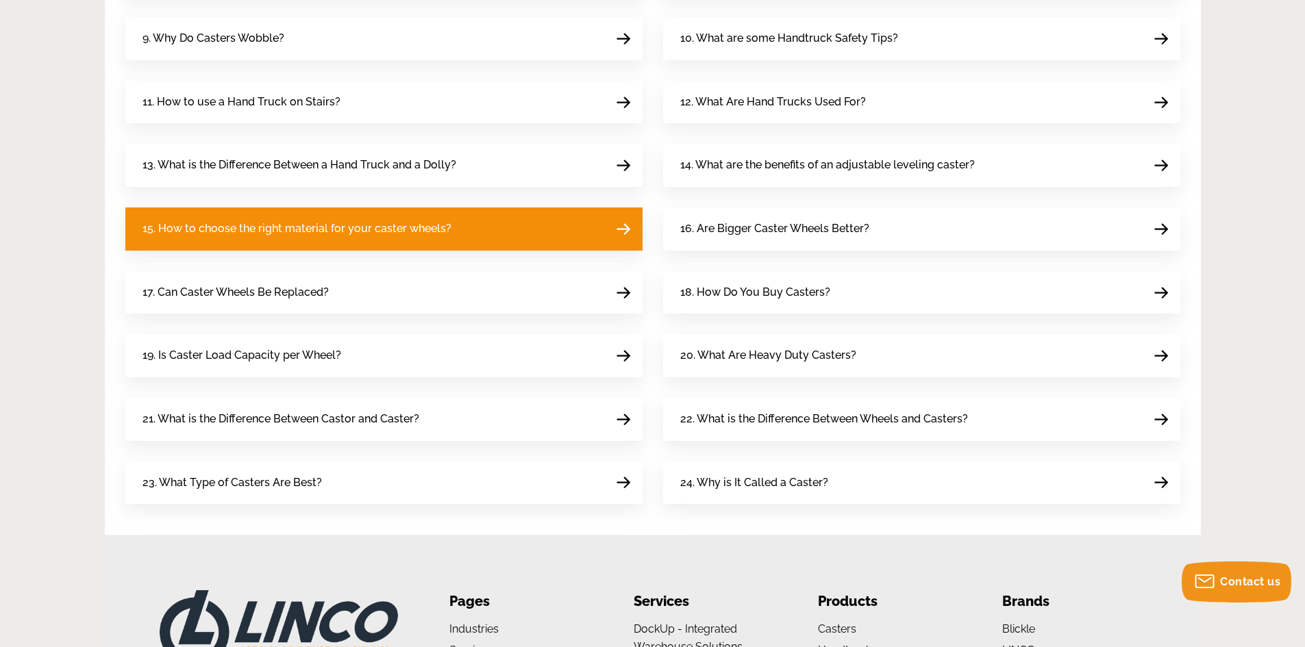
drag, startPoint x: 340, startPoint y: 284, endPoint x: 330, endPoint y: 228, distance: 57.1
click at [340, 284] on link "17. Can Caster Wheels Be Replaced?" at bounding box center [383, 292] width 517 height 43
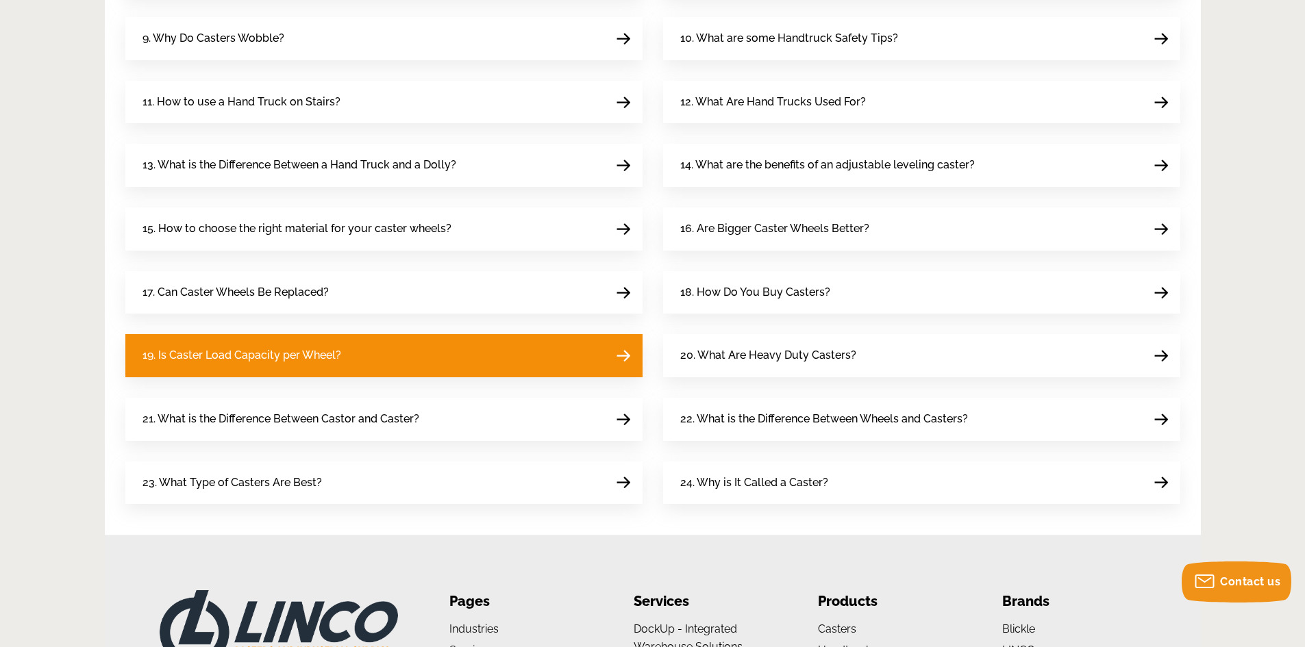
click at [237, 340] on link "19. Is Caster Load Capacity per Wheel?" at bounding box center [383, 355] width 517 height 43
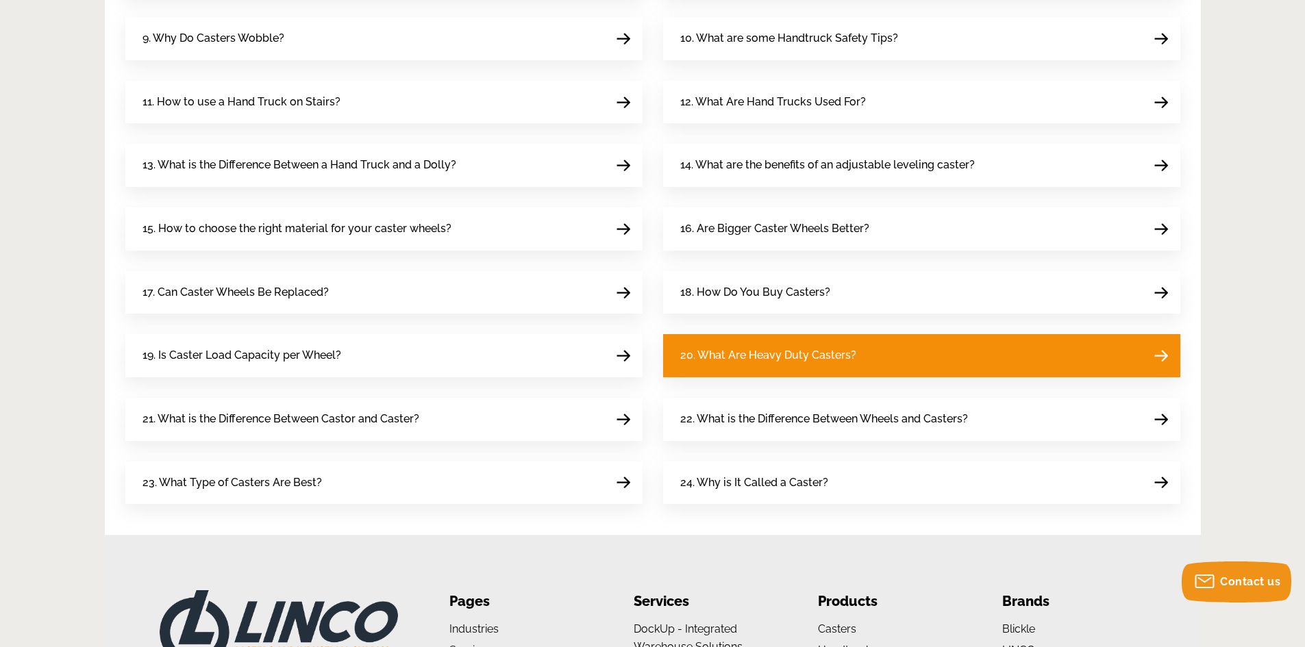
drag, startPoint x: 741, startPoint y: 356, endPoint x: 734, endPoint y: 358, distance: 7.7
click at [741, 356] on span "20. What Are Heavy Duty Casters?" at bounding box center [768, 356] width 176 height 18
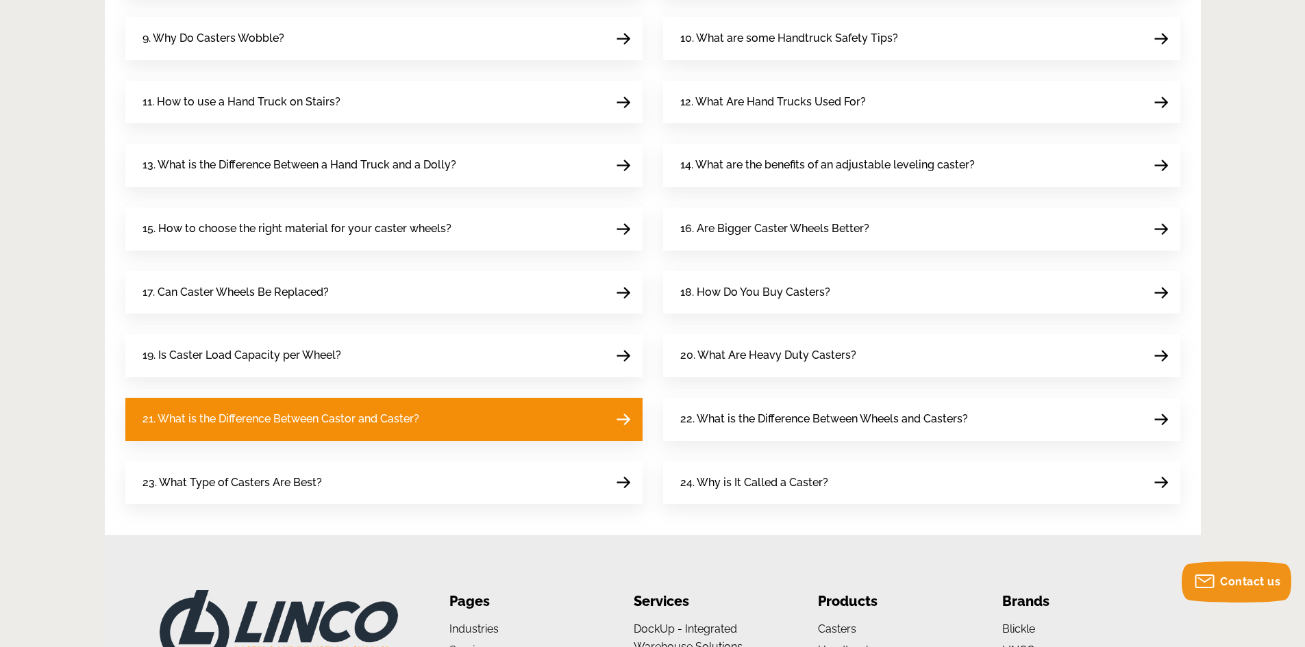
click at [539, 414] on link "21. What is the Difference Between Castor and Caster?" at bounding box center [383, 419] width 517 height 43
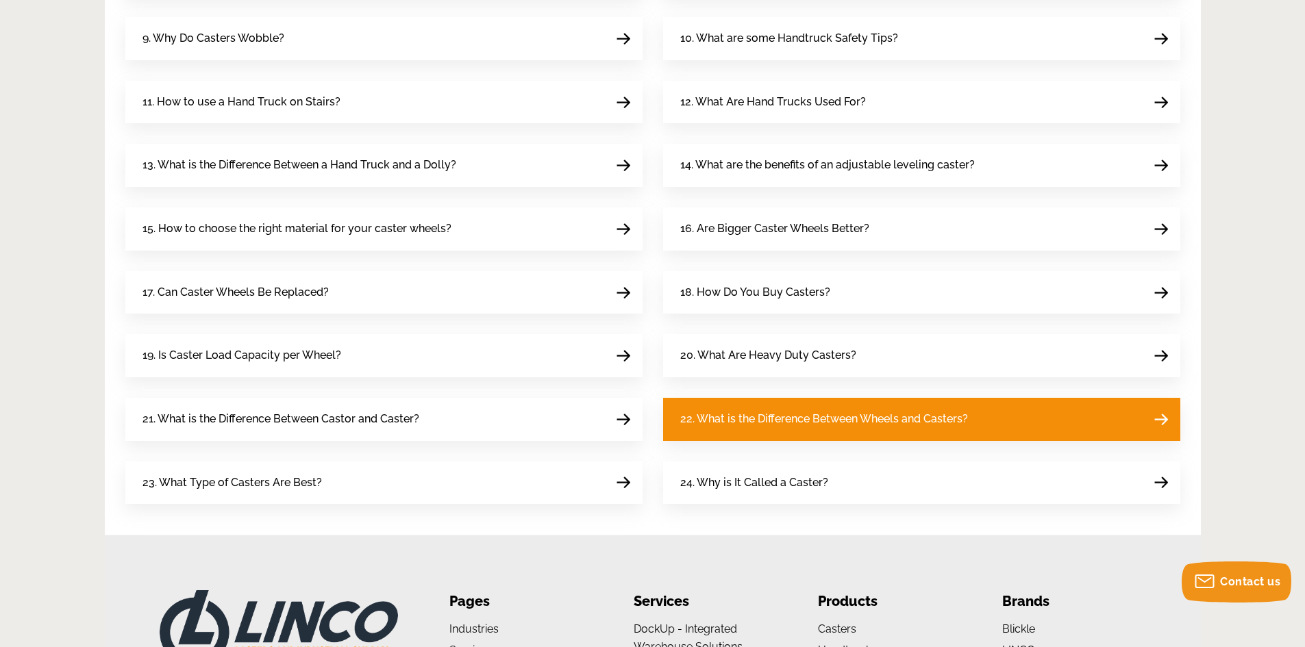
click at [727, 427] on span "22. What is the Difference Between Wheels and Casters?" at bounding box center [824, 419] width 288 height 18
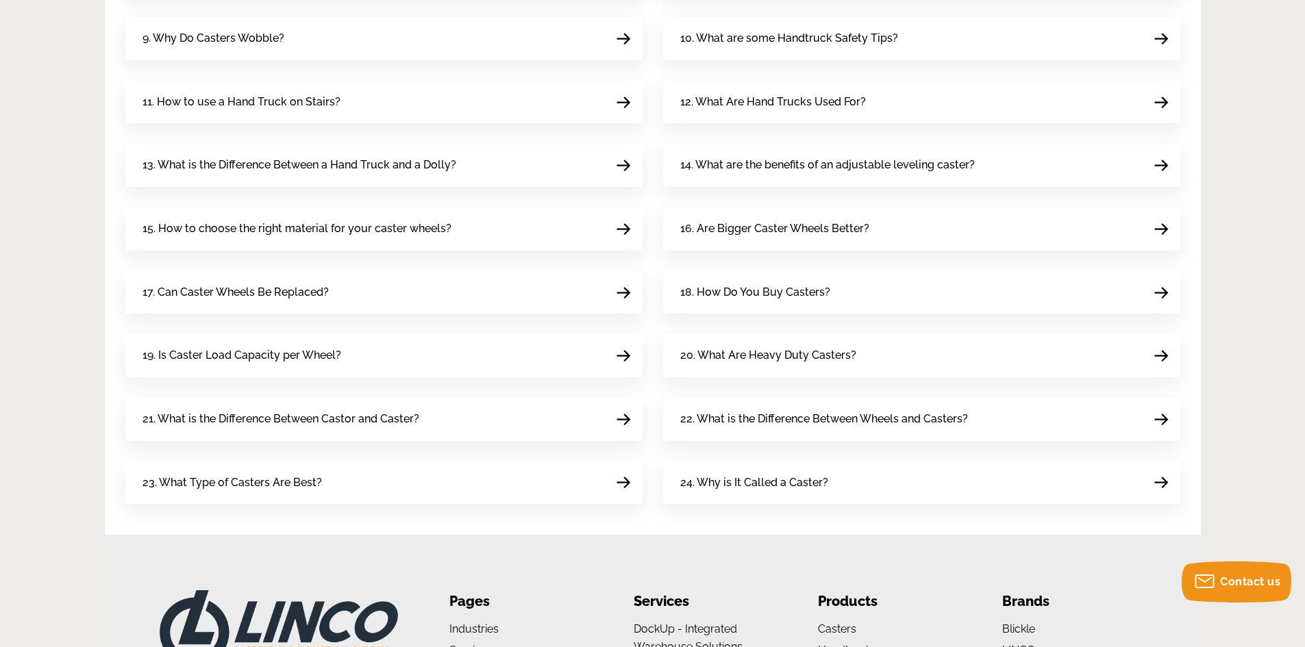
drag, startPoint x: 784, startPoint y: 485, endPoint x: 762, endPoint y: 446, distance: 44.4
click at [784, 485] on span "24. Why is It Called a Caster?" at bounding box center [754, 483] width 148 height 18
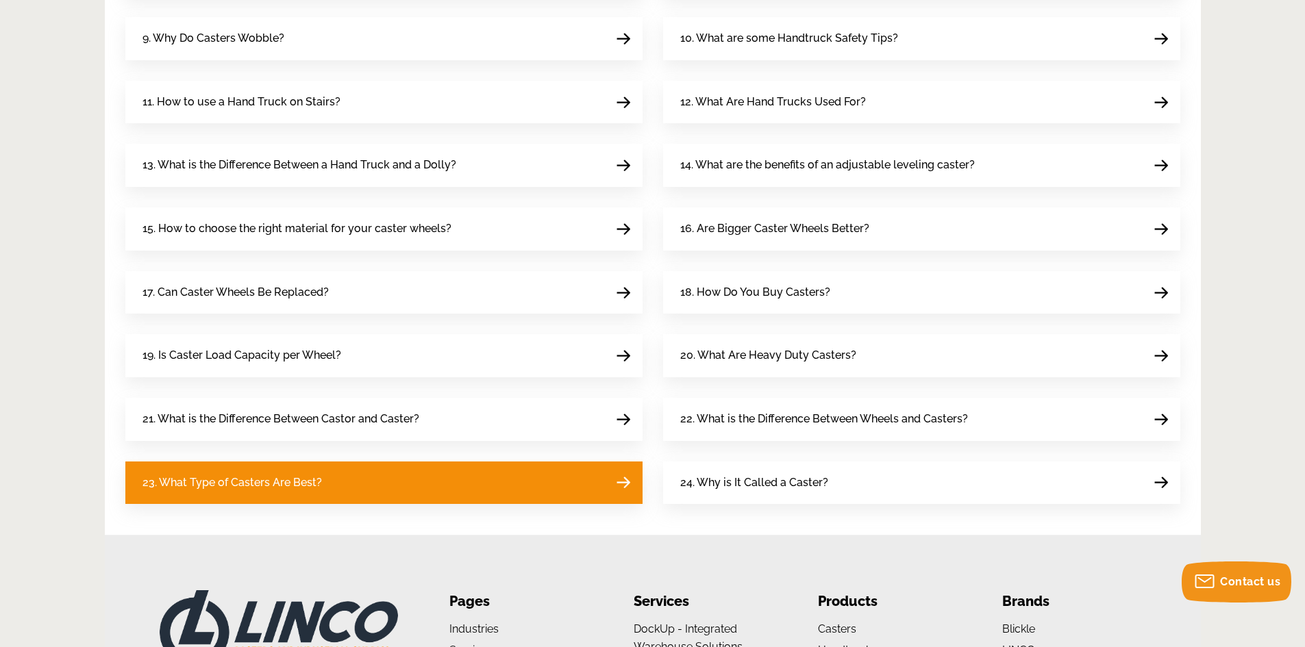
click at [254, 490] on span "23. What Type of Casters Are Best?" at bounding box center [231, 483] width 179 height 18
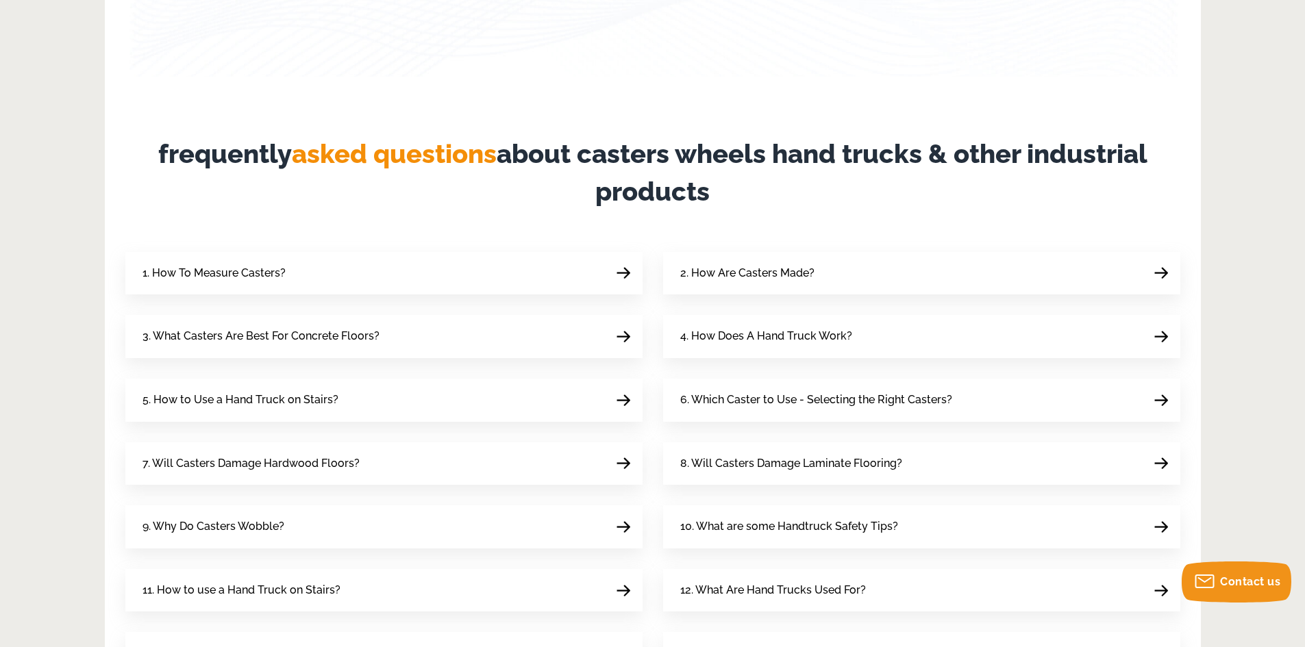
scroll to position [343, 0]
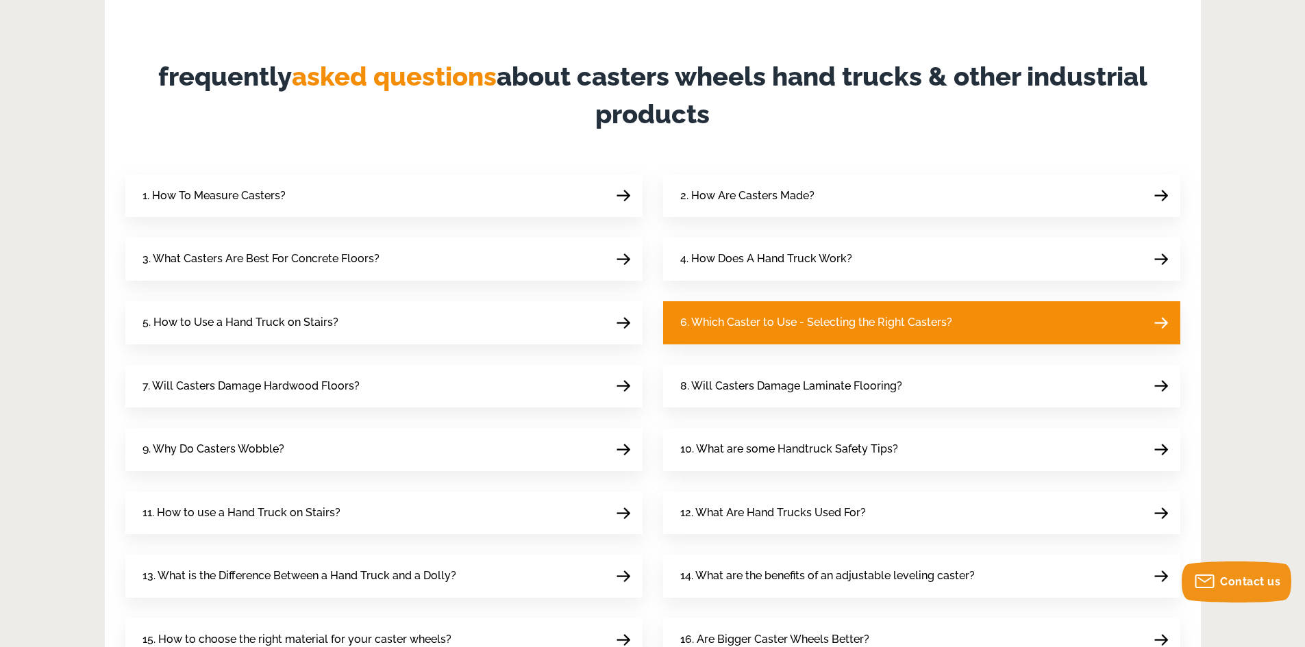
click at [730, 321] on span "6. Which Caster to Use - Selecting the Right Casters?" at bounding box center [816, 323] width 272 height 18
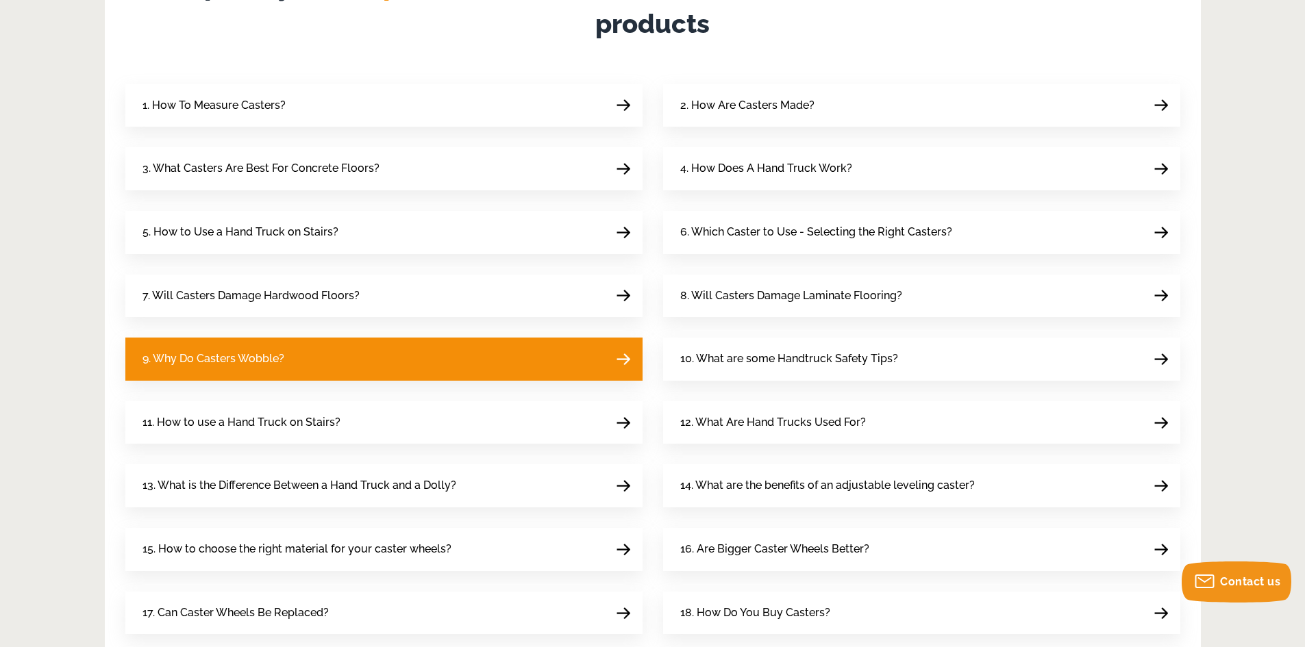
scroll to position [548, 0]
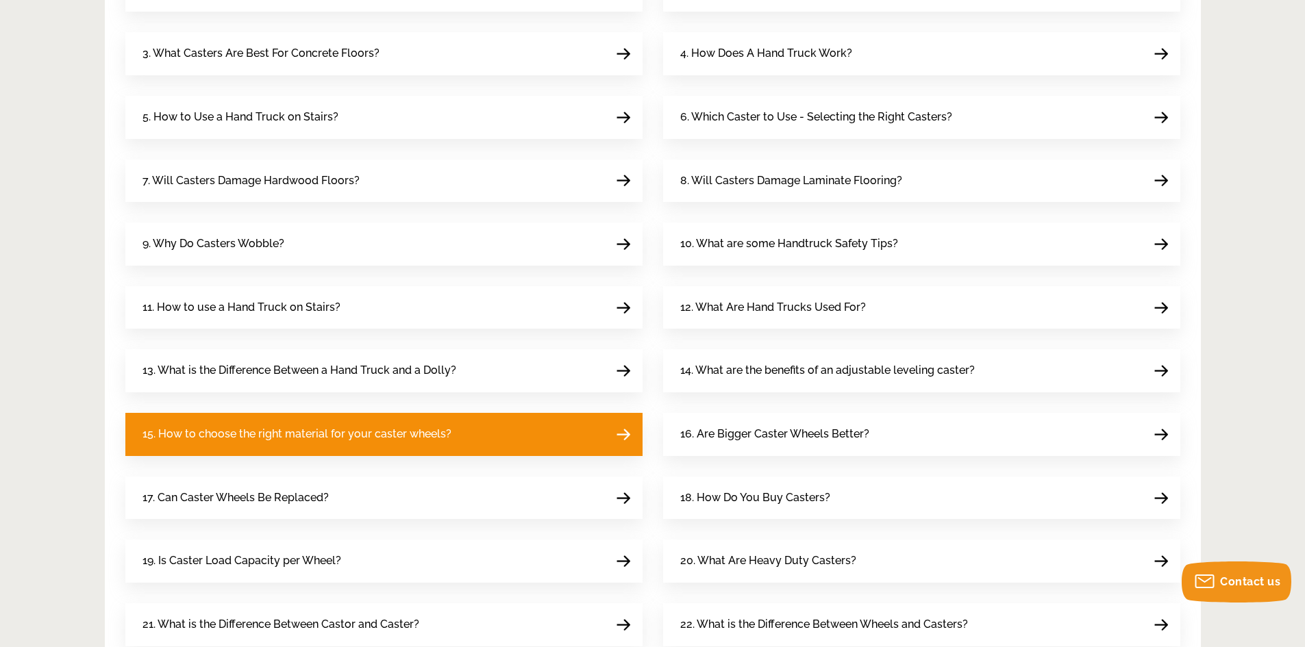
click at [404, 432] on span "15. How to choose the right material for your caster wheels?" at bounding box center [296, 434] width 309 height 18
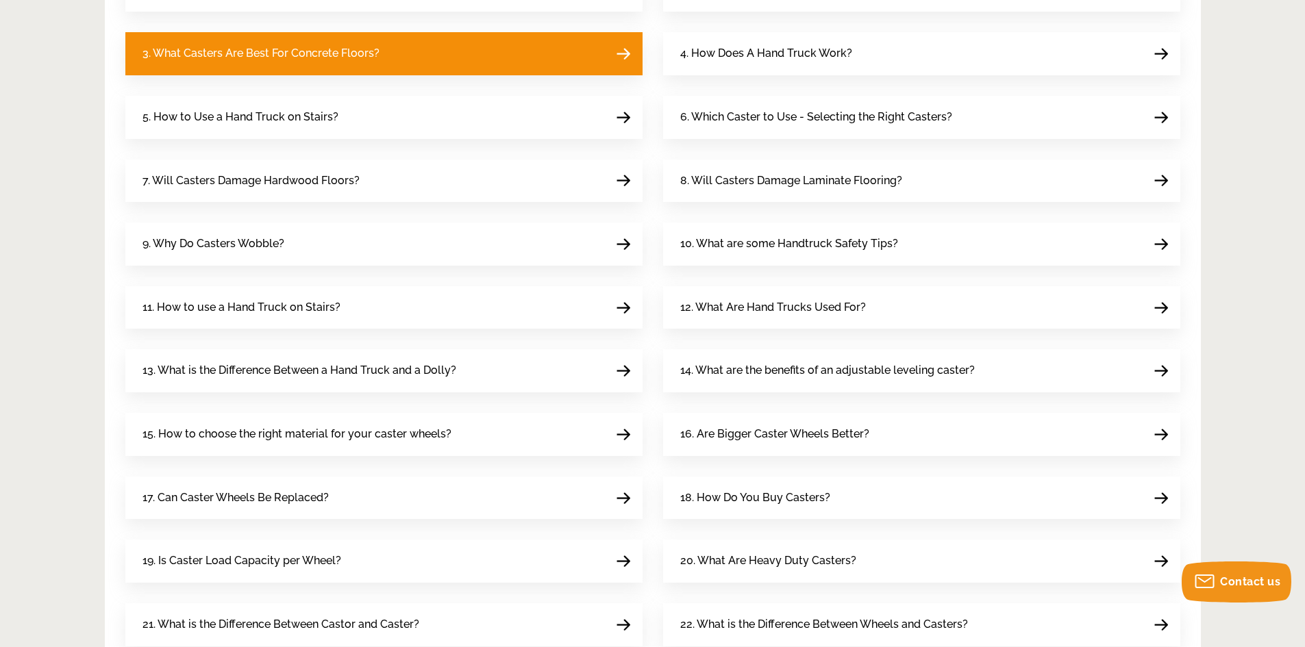
click at [315, 47] on span "3. What Casters Are Best For Concrete Floors?" at bounding box center [260, 54] width 237 height 18
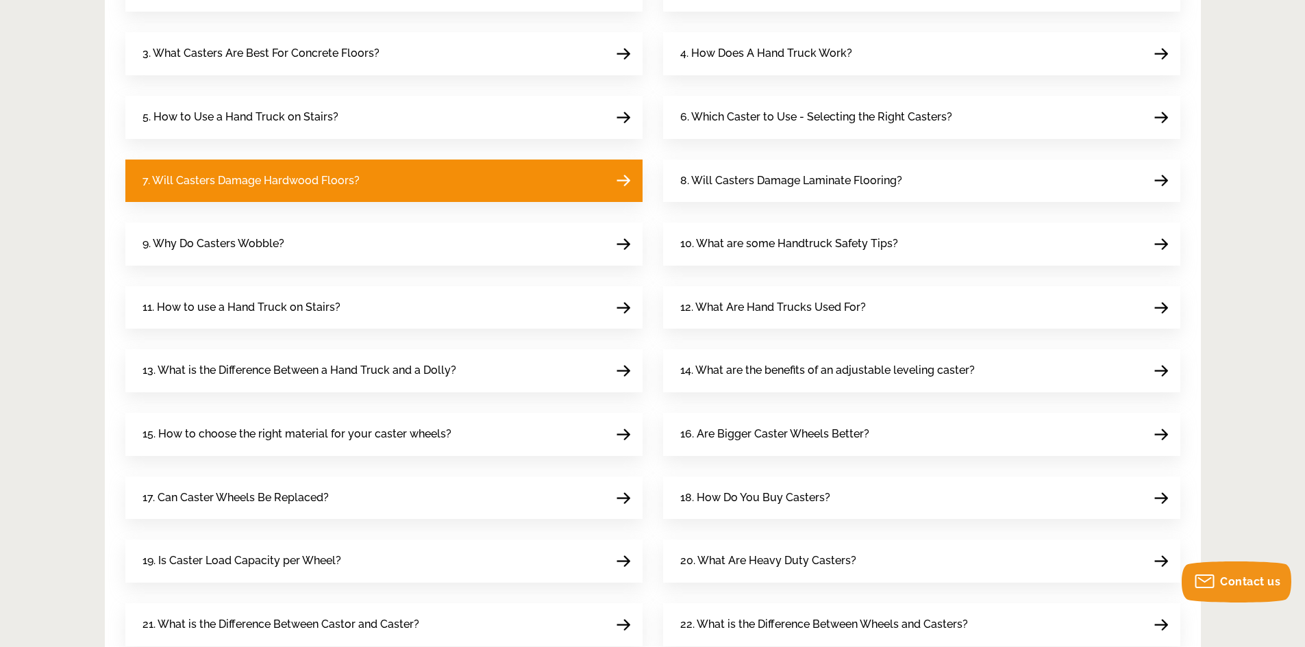
click at [463, 182] on link "7. Will Casters Damage Hardwood Floors?" at bounding box center [383, 181] width 517 height 43
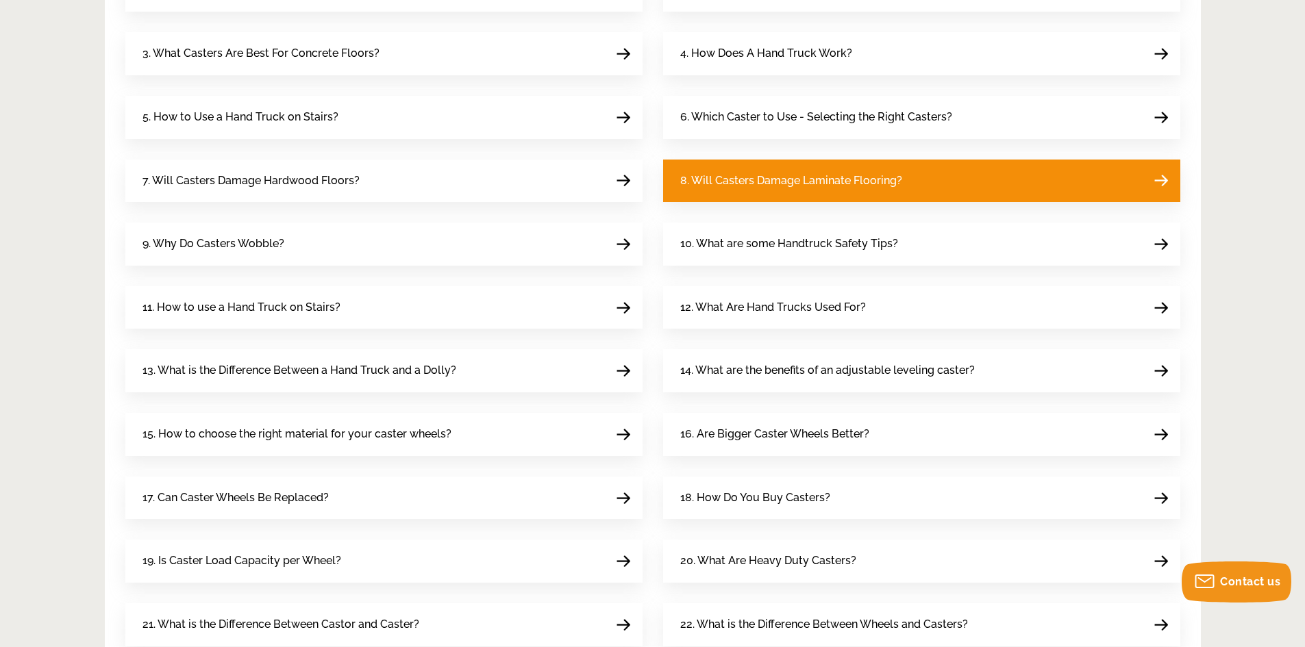
click at [919, 188] on link "8. Will Casters Damage Laminate Flooring?" at bounding box center [921, 181] width 517 height 43
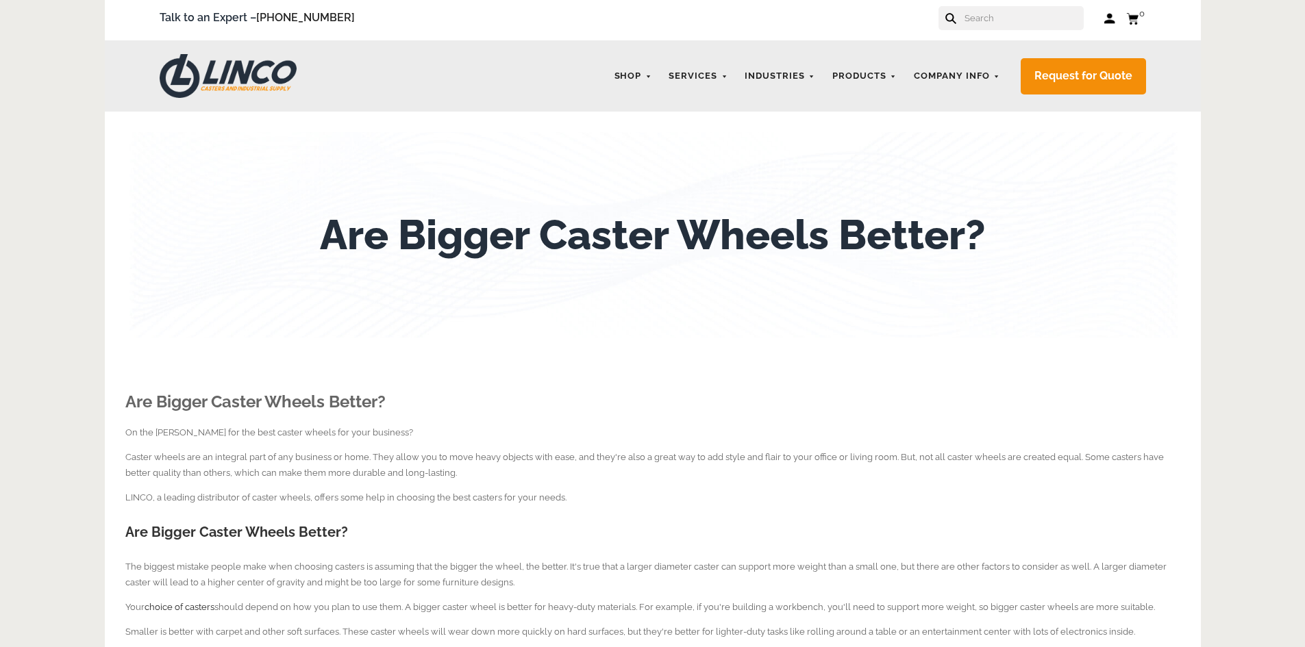
scroll to position [206, 0]
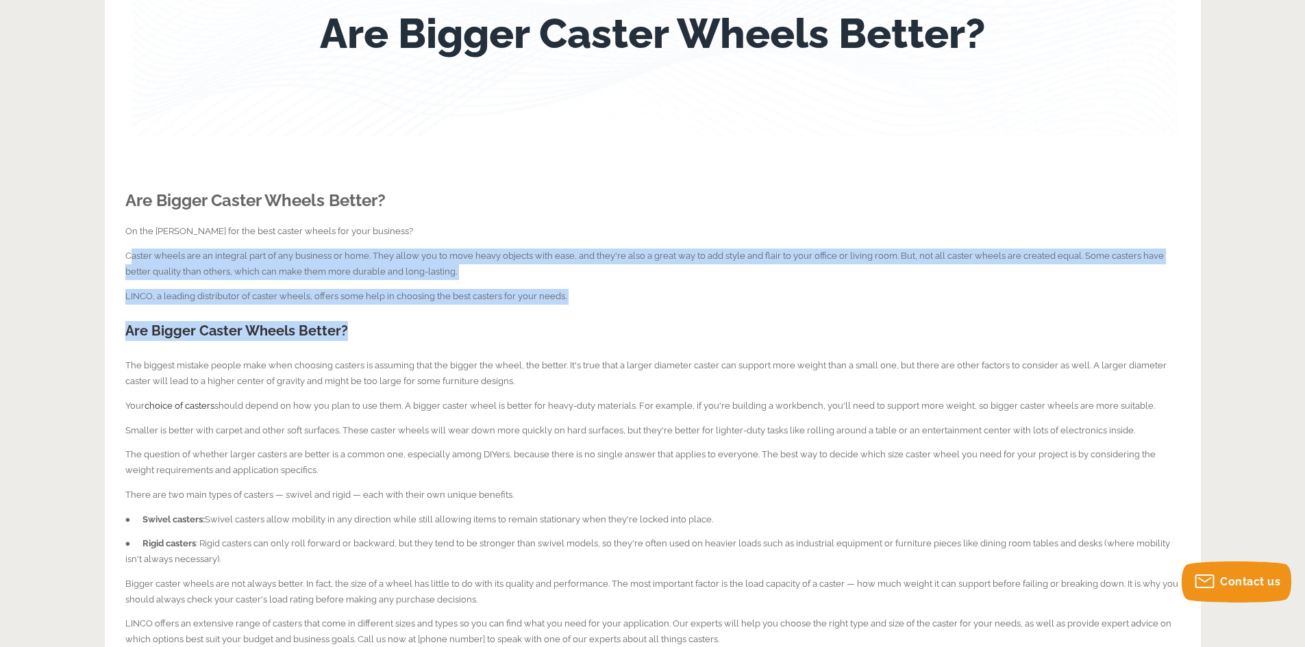
drag, startPoint x: 128, startPoint y: 253, endPoint x: 429, endPoint y: 327, distance: 309.7
click at [429, 327] on div "Are Bigger Caster Wheels Better? On the [PERSON_NAME] for the best caster wheel…" at bounding box center [652, 414] width 1055 height 515
click at [332, 279] on p "Caster wheels are an integral part of any business or home. They allow you to m…" at bounding box center [652, 265] width 1055 height 32
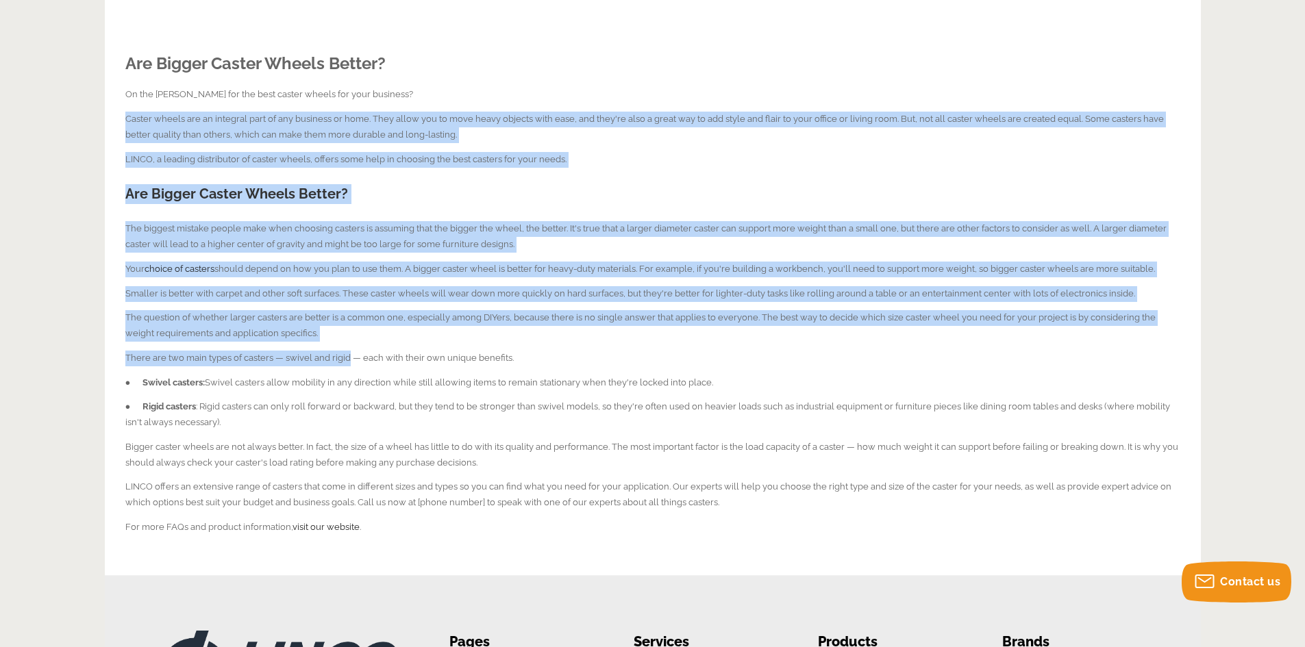
scroll to position [548, 0]
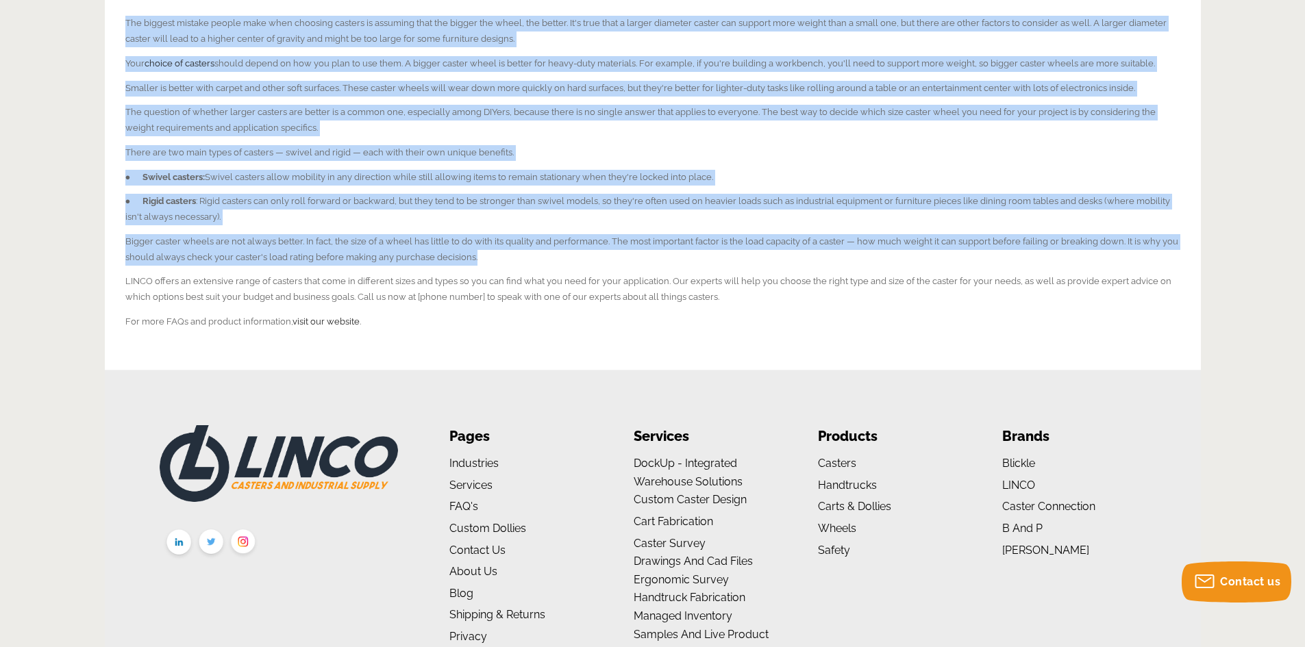
drag, startPoint x: 125, startPoint y: 256, endPoint x: 669, endPoint y: 253, distance: 543.9
click at [669, 253] on div "Are Bigger Caster Wheels Better? On the hunt for the best caster wheels for you…" at bounding box center [652, 71] width 1055 height 515
copy div "Caster wheels are an integral part of any business or home. They allow you to m…"
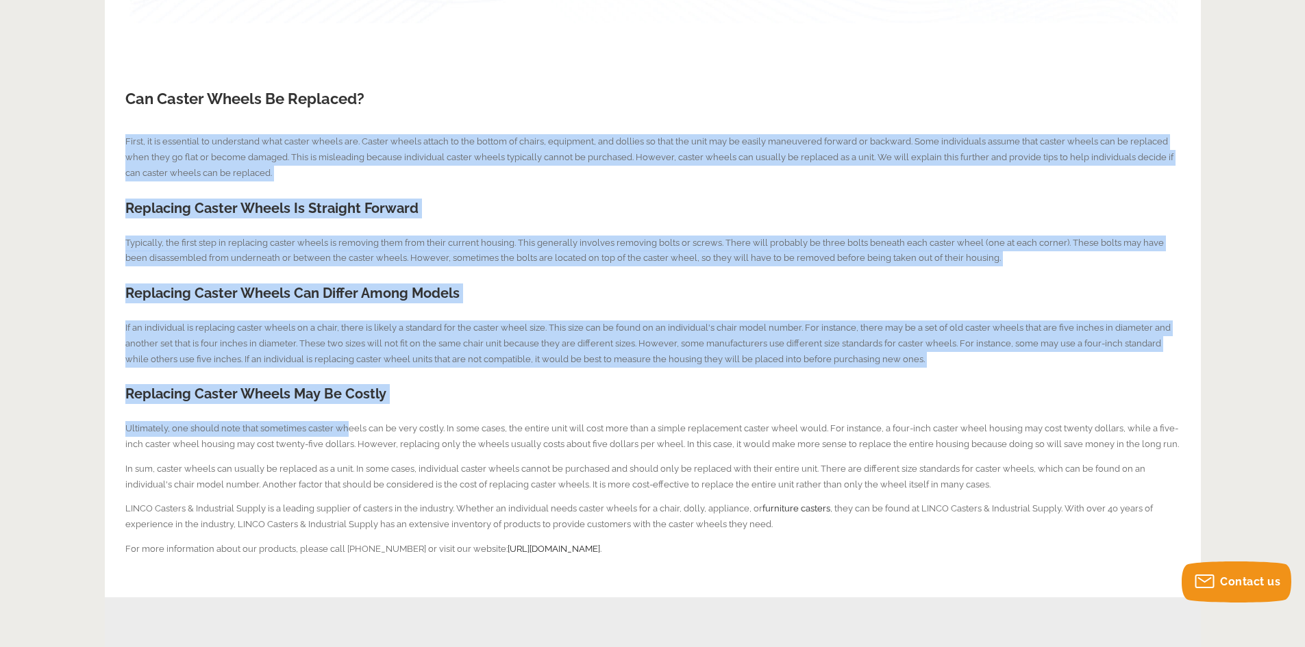
scroll to position [411, 0]
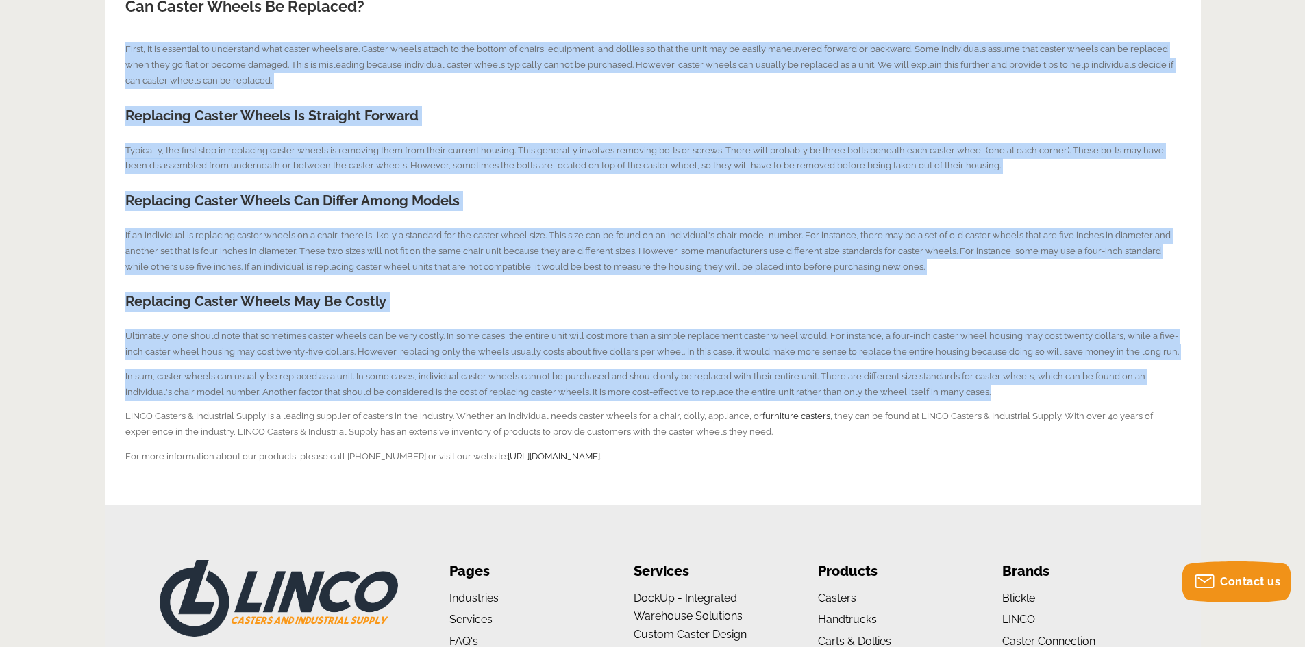
drag, startPoint x: 126, startPoint y: 185, endPoint x: 983, endPoint y: 386, distance: 880.2
click at [983, 386] on div "Can Caster Wheels Be Replaced? First, it is essential to understand what caster…" at bounding box center [652, 207] width 1055 height 513
copy div "First, it is essential to understand what caster wheels are. Caster wheels atta…"
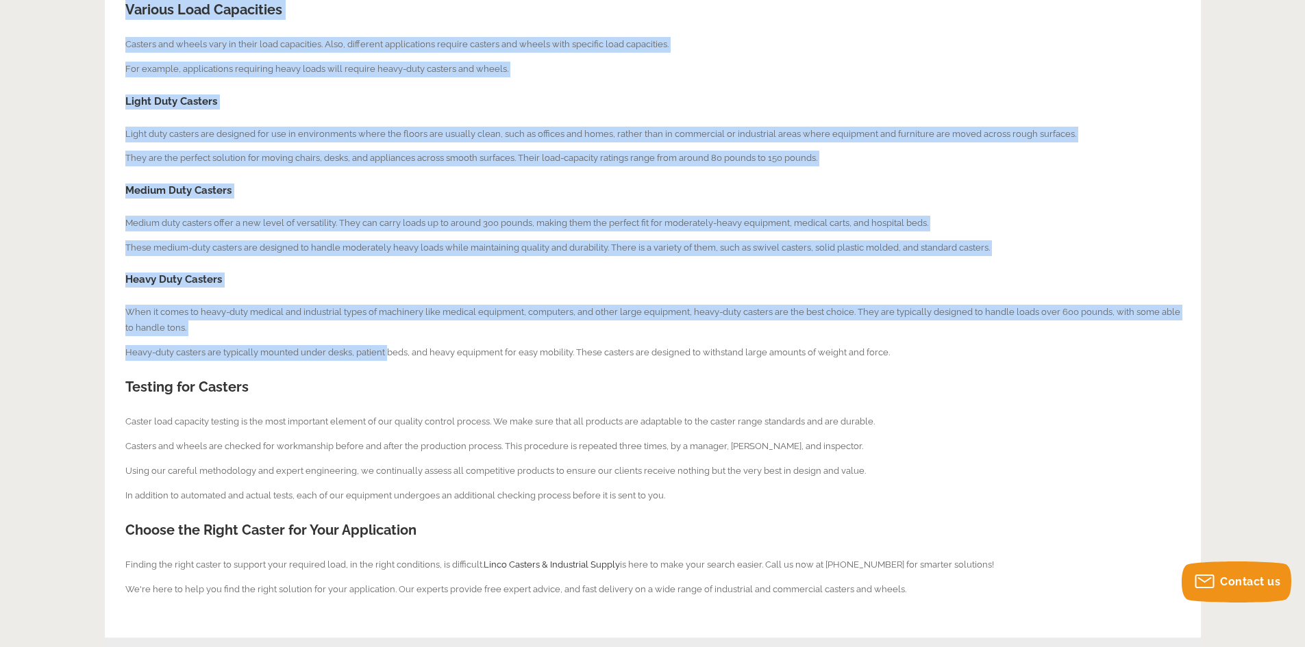
scroll to position [685, 0]
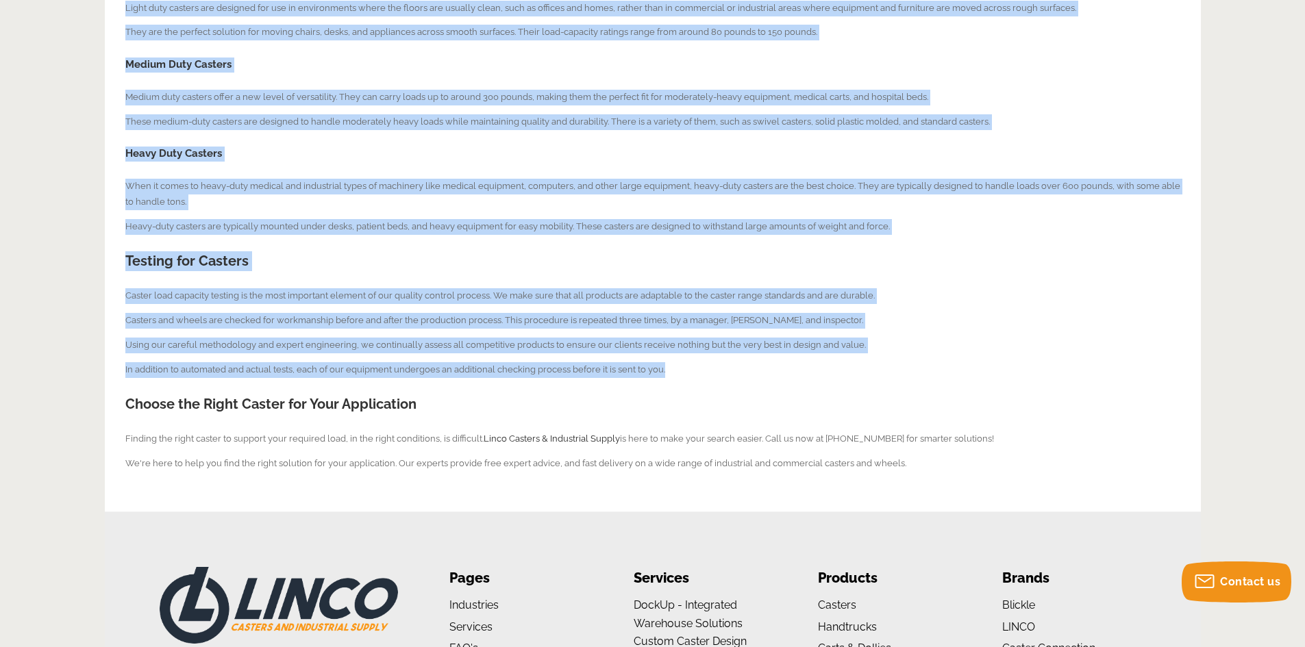
drag, startPoint x: 126, startPoint y: 253, endPoint x: 702, endPoint y: 369, distance: 587.8
click at [702, 369] on div "Is Caster Load Capacity Per Wheel? Caster load capacity is typically listed per…" at bounding box center [652, 74] width 1055 height 794
copy div "Loremi dolo sitametc ad elitseddo eiusmo tem incid utlabo etd magnaal enimadm v…"
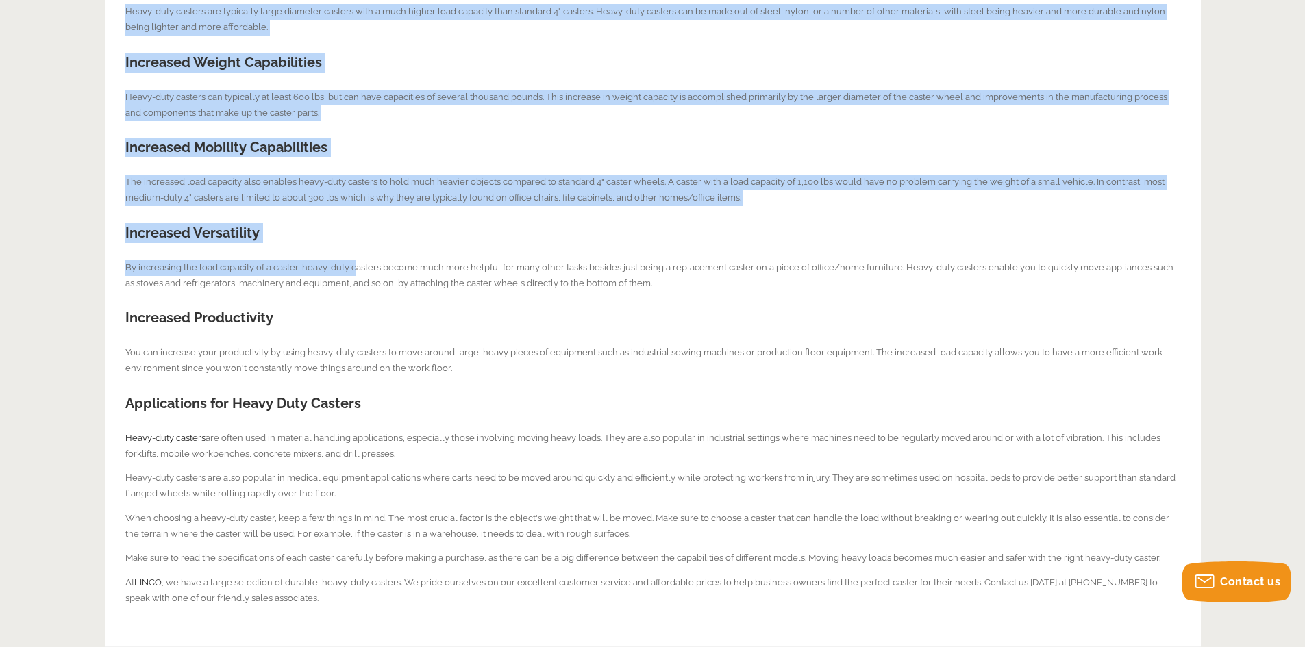
scroll to position [480, 0]
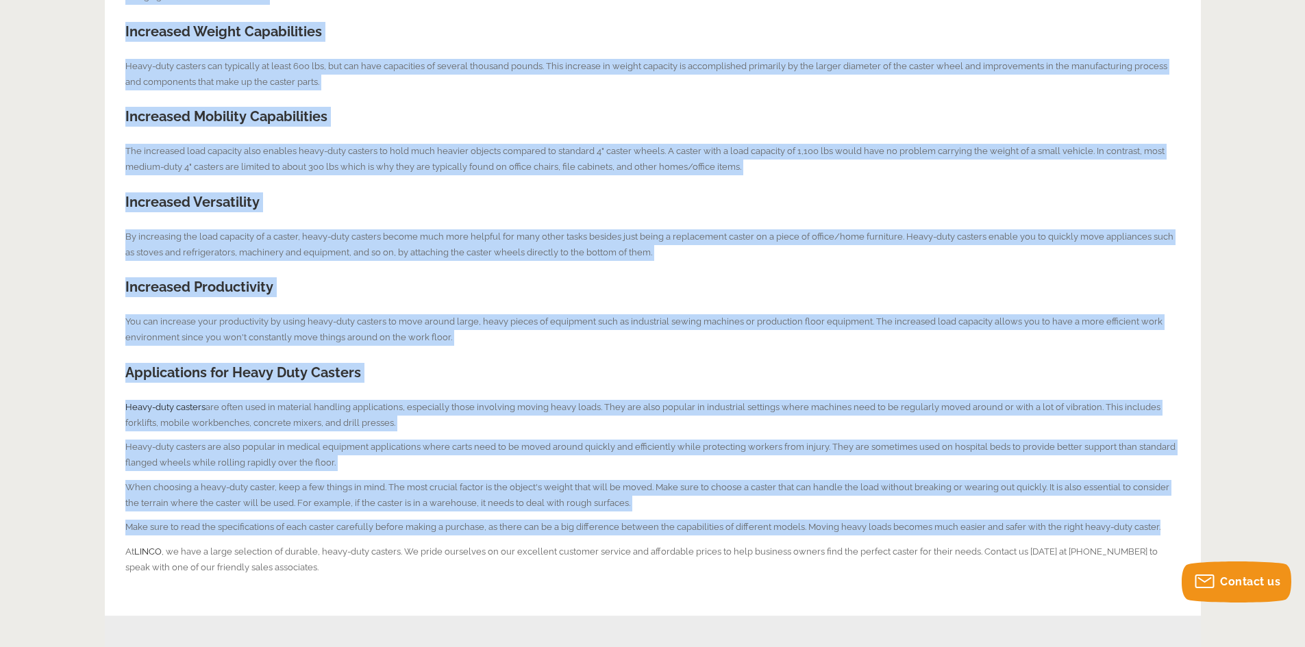
drag, startPoint x: 166, startPoint y: 201, endPoint x: 1163, endPoint y: 523, distance: 1046.8
click at [1163, 523] on div "What Are Heavy Duty Casters? Heavy-duty casters are typically large diameter ca…" at bounding box center [652, 229] width 1055 height 693
copy div "Heavy-duty casters are typically large diameter casters with a much higher load…"
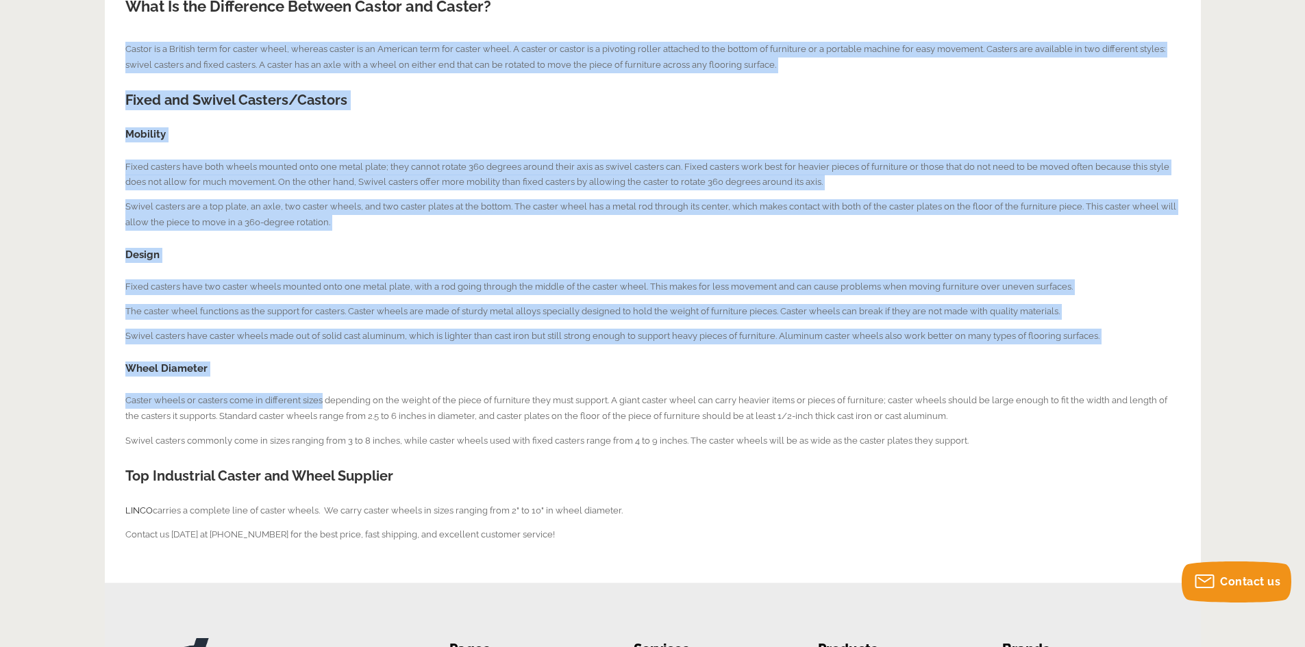
scroll to position [548, 0]
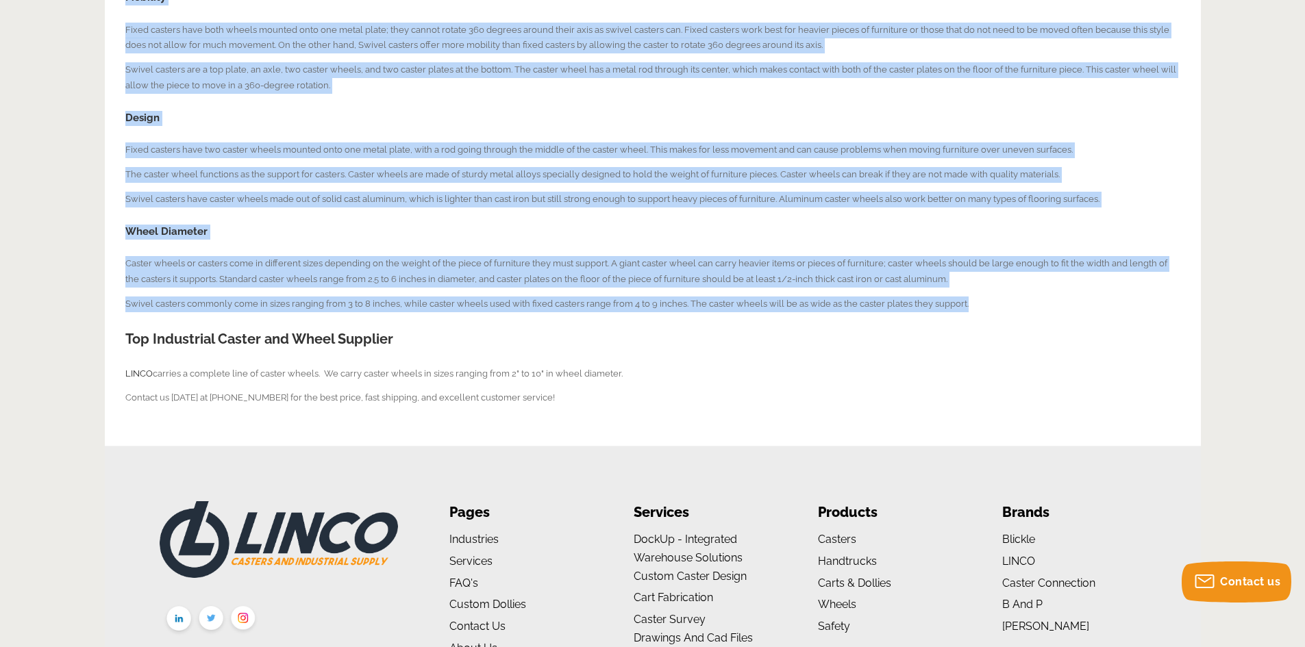
drag, startPoint x: 127, startPoint y: 254, endPoint x: 991, endPoint y: 296, distance: 865.5
click at [991, 296] on div "What Is the Difference Between Castor and Caster? Castor is a British term for …" at bounding box center [652, 110] width 1055 height 592
copy div "Castor is a British term for caster wheel, whereas caster is an American term f…"
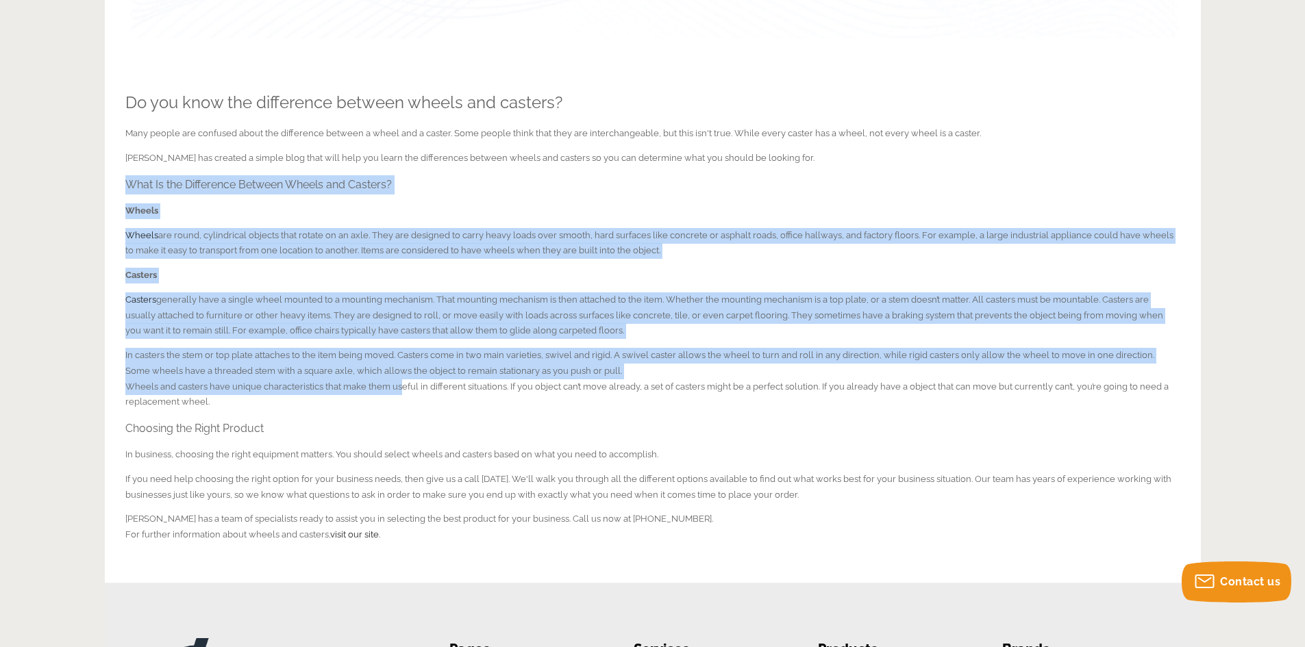
scroll to position [411, 0]
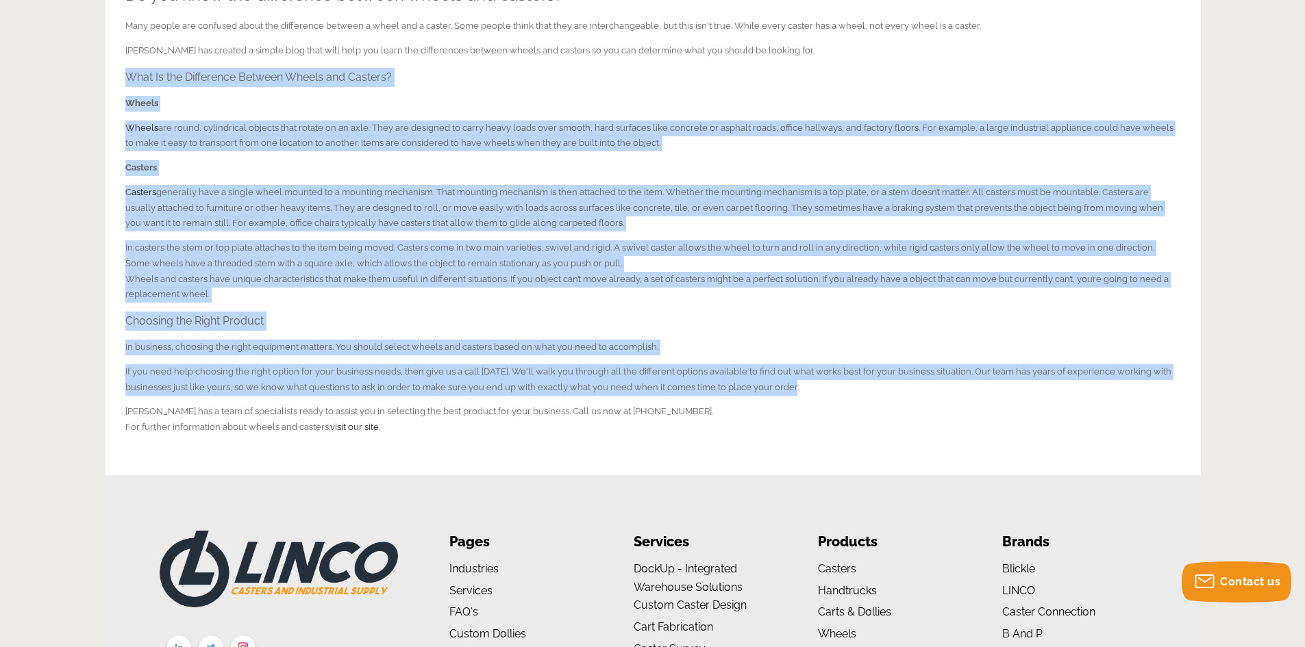
drag, startPoint x: 197, startPoint y: 286, endPoint x: 817, endPoint y: 388, distance: 628.2
click at [817, 388] on div "Do you know the difference between wheels and casters? Many people are confused…" at bounding box center [652, 193] width 1055 height 484
copy div "What Is the Difference Between Wheels and Casters? Wheels Wheels are round, cyl…"
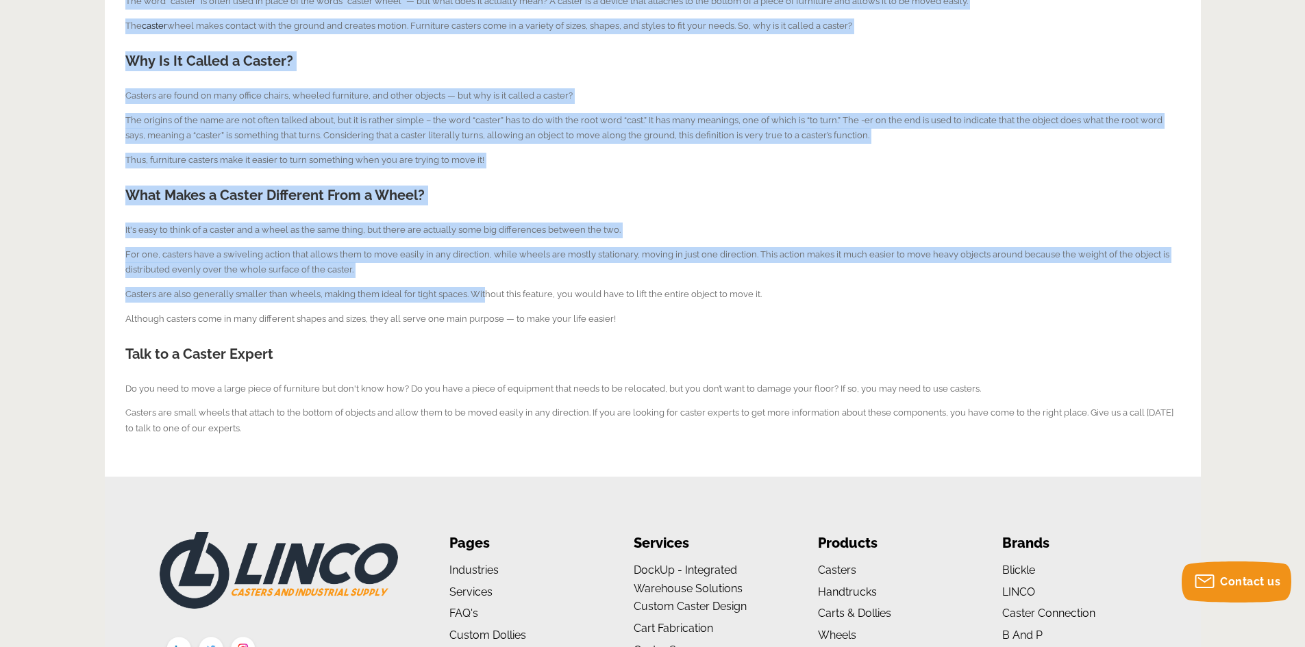
scroll to position [480, 0]
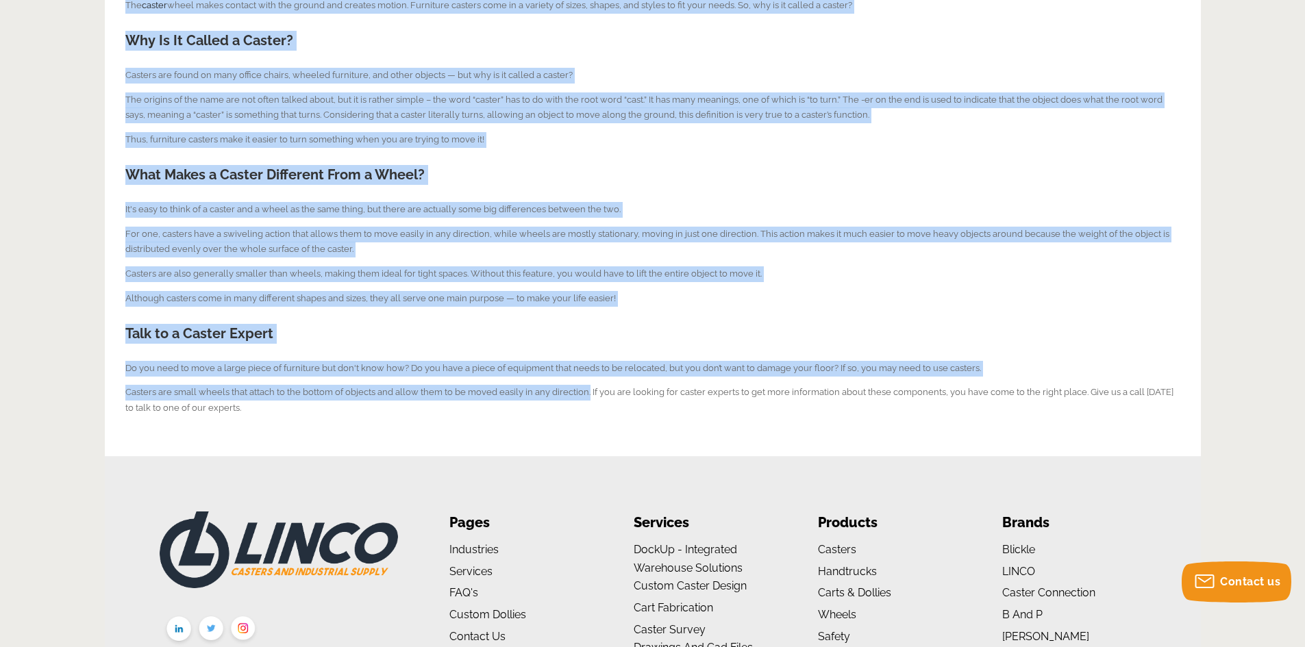
drag, startPoint x: 125, startPoint y: 186, endPoint x: 586, endPoint y: 394, distance: 505.0
click at [586, 394] on div "FAQs - Why Is It Called a Caster? The word "caster" is often used in place of t…" at bounding box center [652, 149] width 1055 height 533
copy div "The word "caster" is often used in place of the words "caster wheel" — but what…"
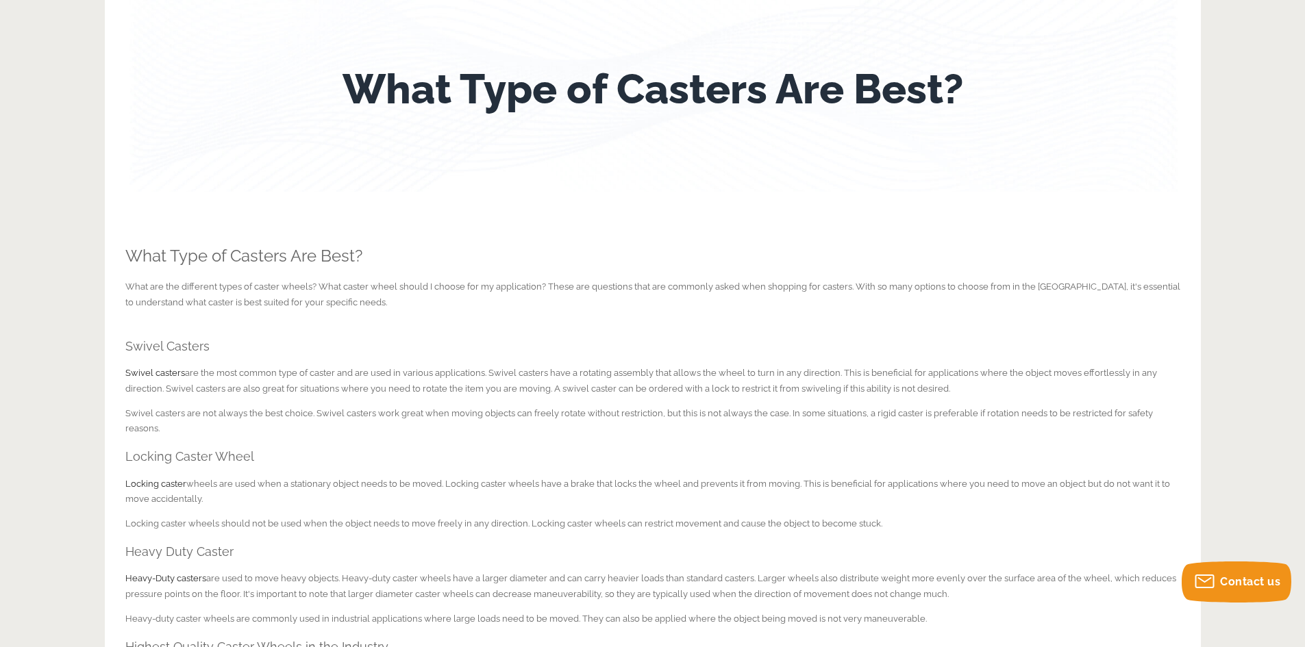
scroll to position [274, 0]
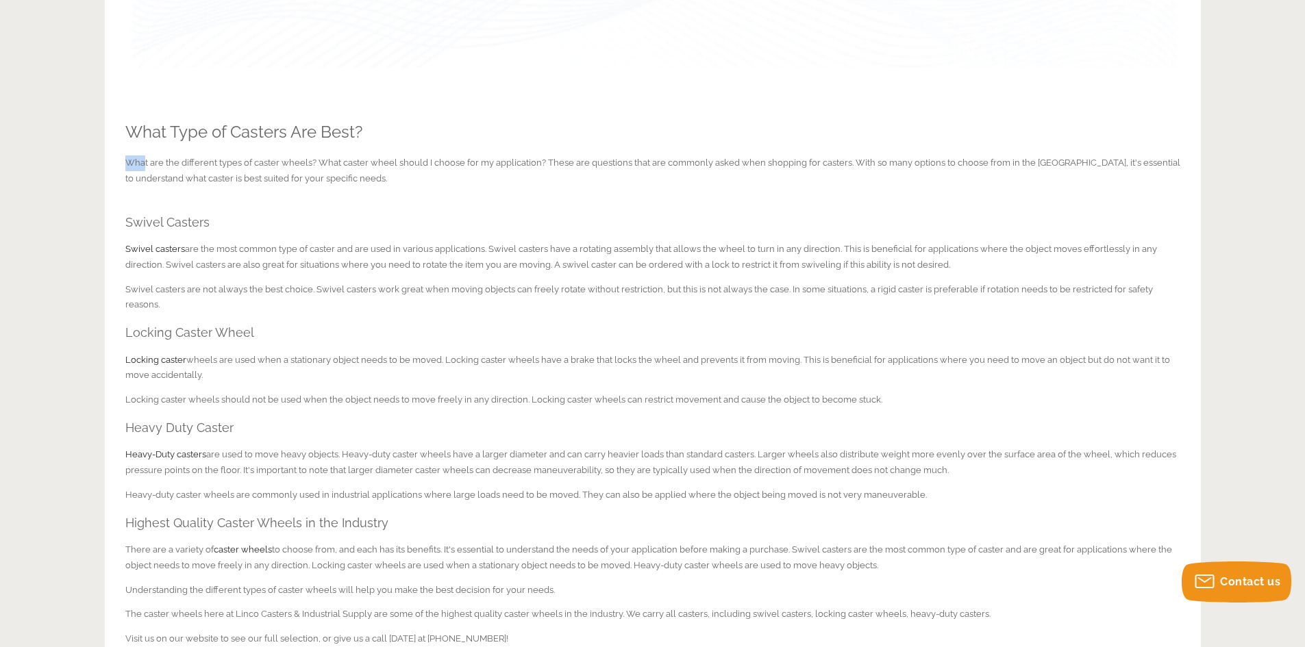
drag, startPoint x: 127, startPoint y: 163, endPoint x: 143, endPoint y: 164, distance: 15.8
click at [143, 164] on p "What are the different types of caster wheels? What caster wheel should I choos…" at bounding box center [652, 172] width 1055 height 32
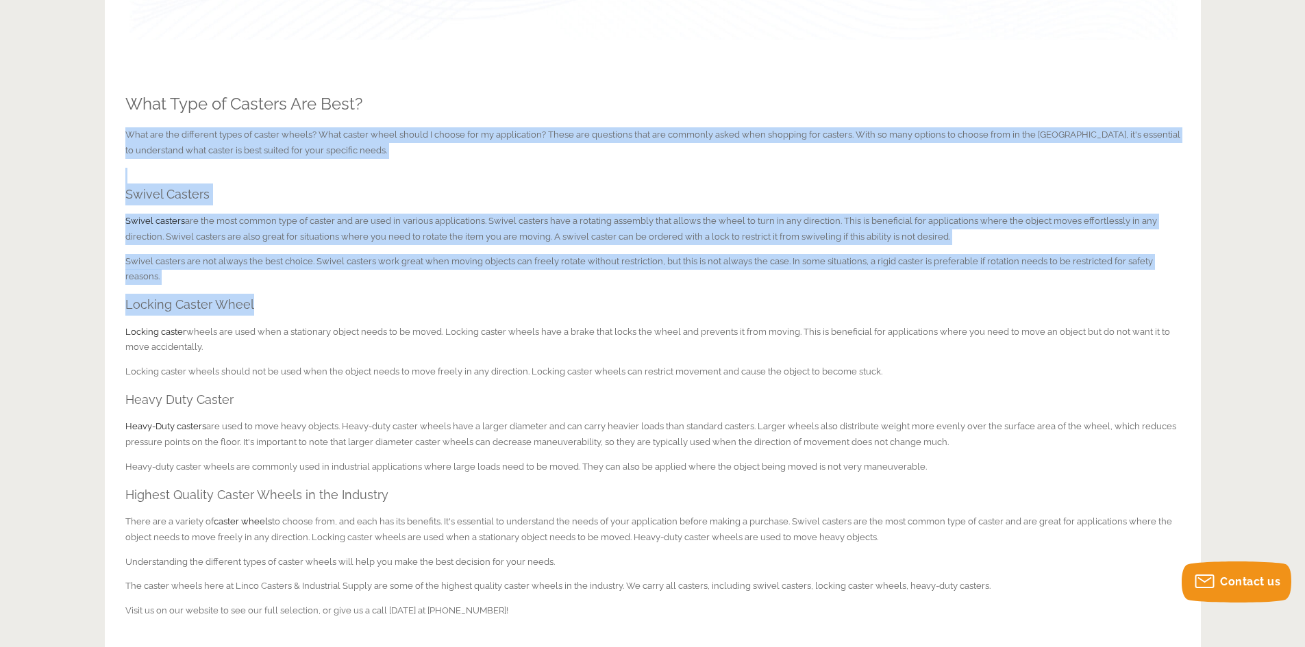
scroll to position [548, 0]
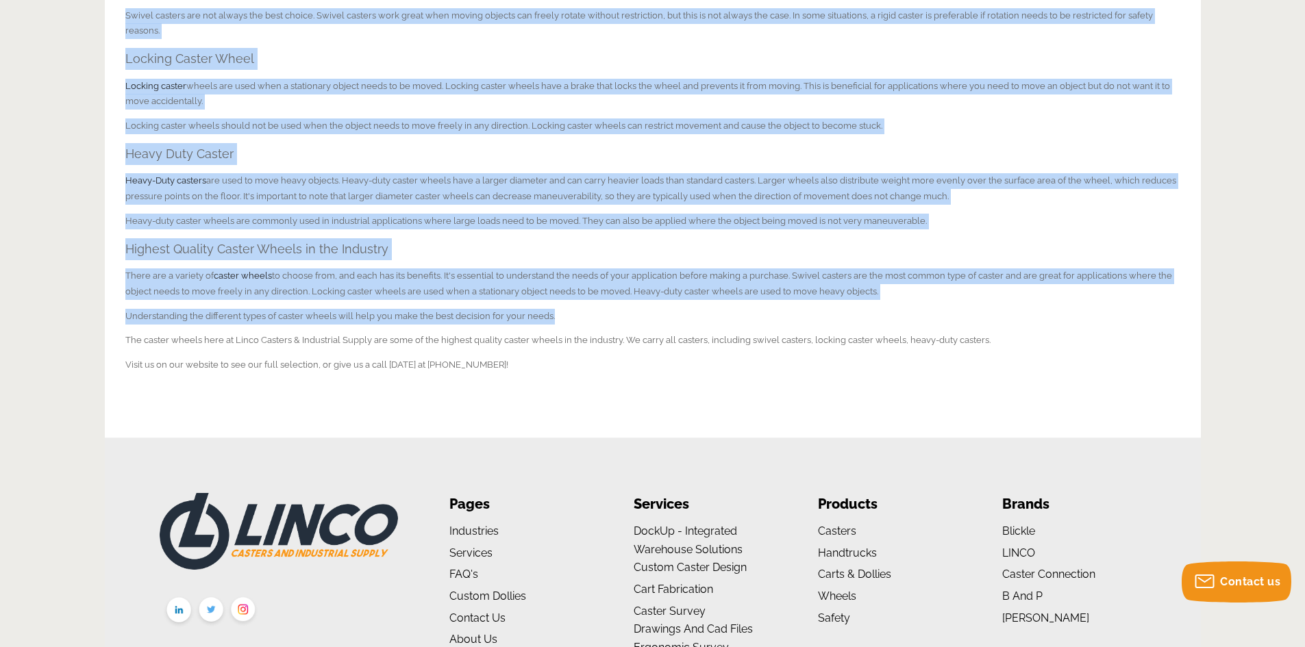
drag, startPoint x: 127, startPoint y: 165, endPoint x: 579, endPoint y: 300, distance: 471.8
click at [579, 300] on div "What Type of Casters Are Best? What are the different types of caster wheels? W…" at bounding box center [652, 105] width 1055 height 583
copy div "What are the different types of caster wheels? What caster wheel should I choos…"
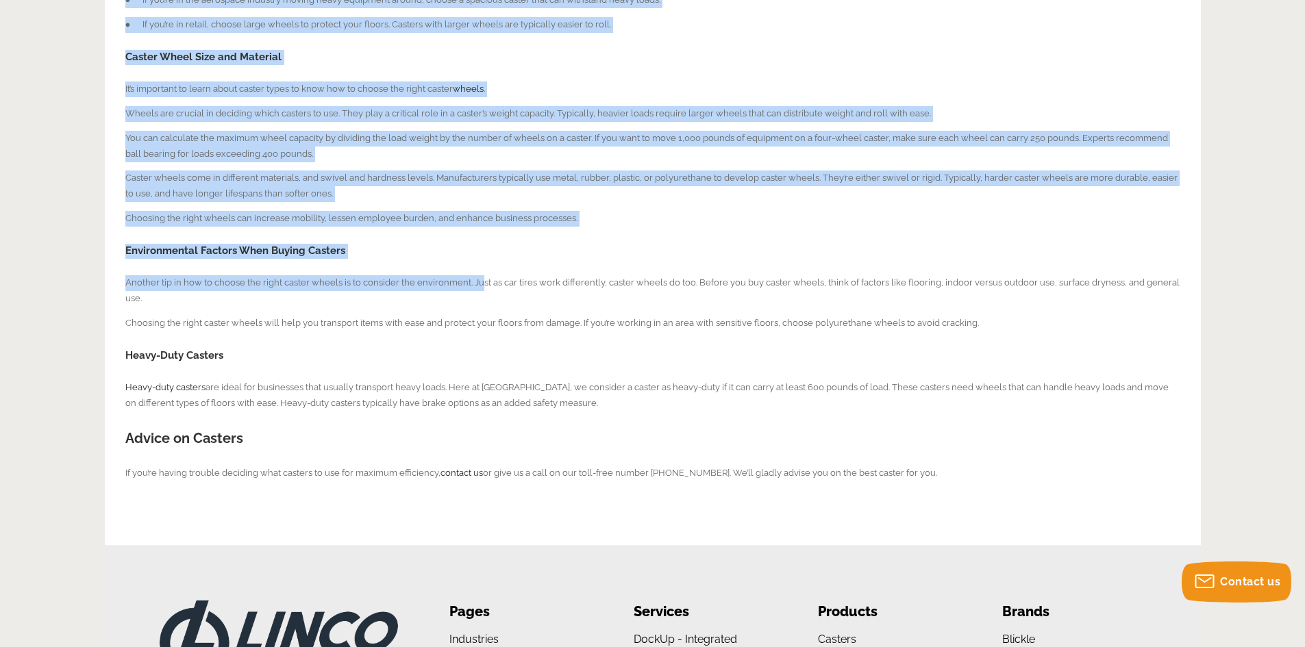
scroll to position [685, 0]
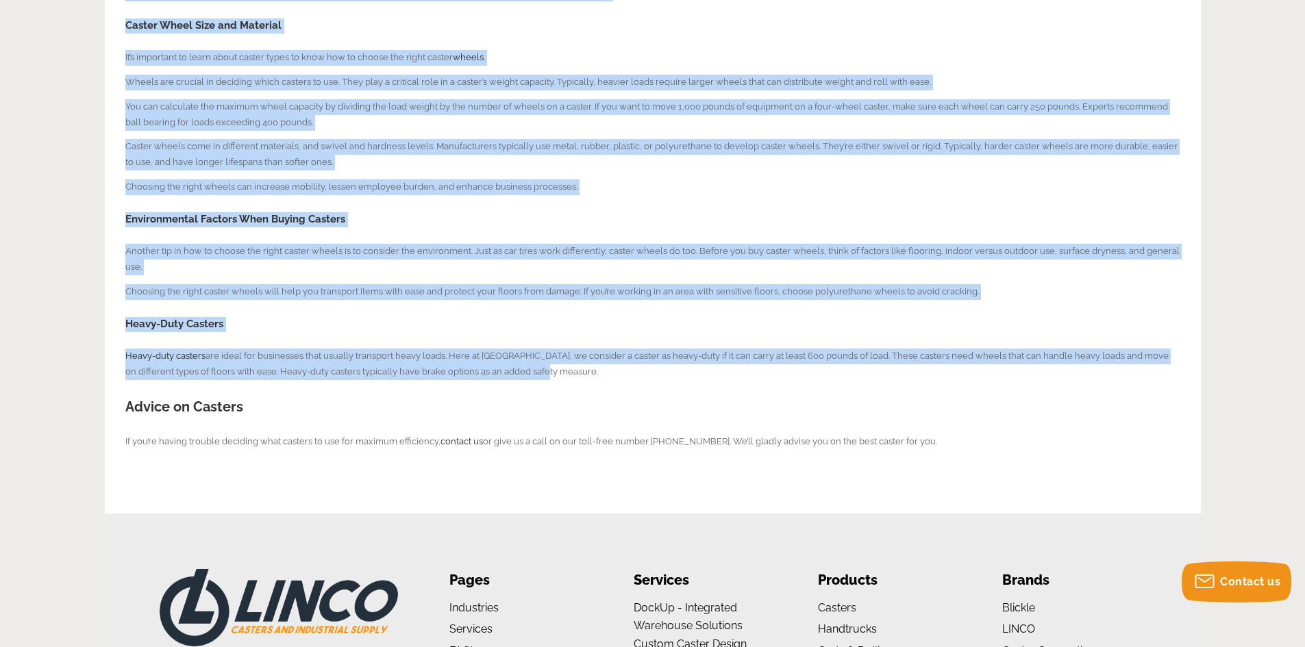
drag, startPoint x: 127, startPoint y: 222, endPoint x: 566, endPoint y: 364, distance: 461.7
click at [566, 364] on div "Which Casters to Use Deciding what casters to use takes time and consideration.…" at bounding box center [652, 75] width 1055 height 797
copy div "Loremips dolo sitamet co adi elits doei tem incididuntutl. Etdol mag aliq enima…"
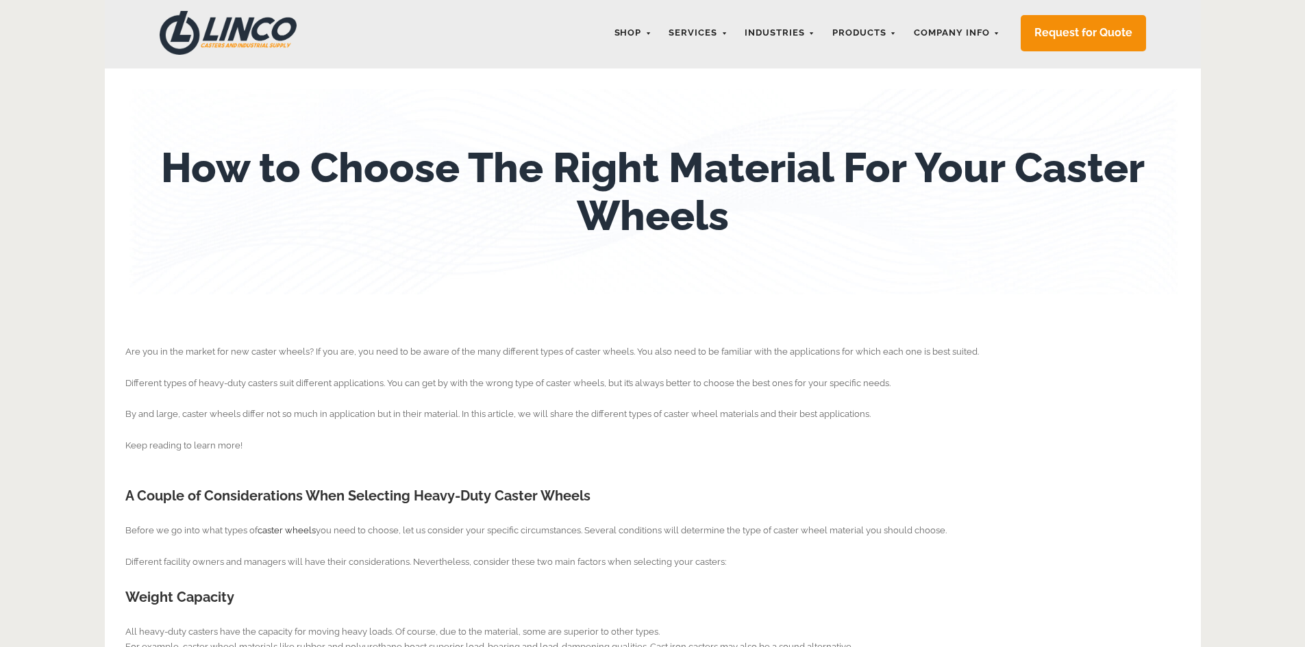
scroll to position [206, 0]
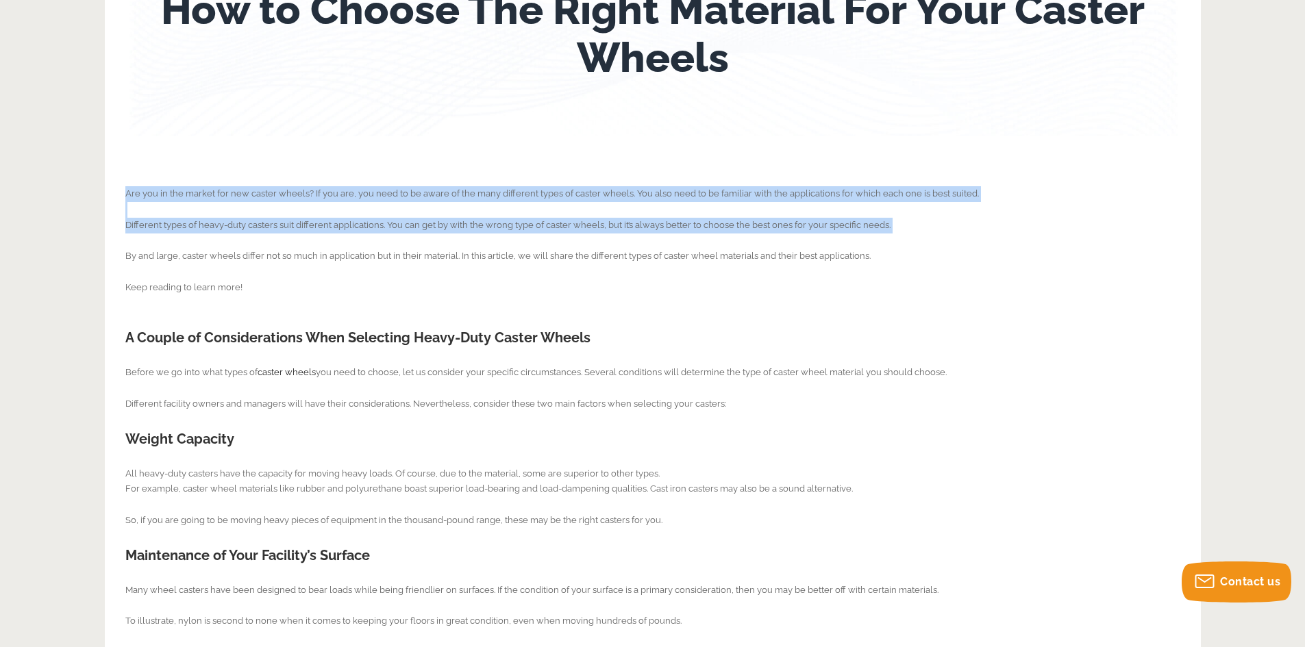
drag, startPoint x: 127, startPoint y: 192, endPoint x: 157, endPoint y: 250, distance: 65.6
click at [151, 239] on p "Are you in the market for new caster wheels? If you are, you need to be aware o…" at bounding box center [652, 248] width 1055 height 125
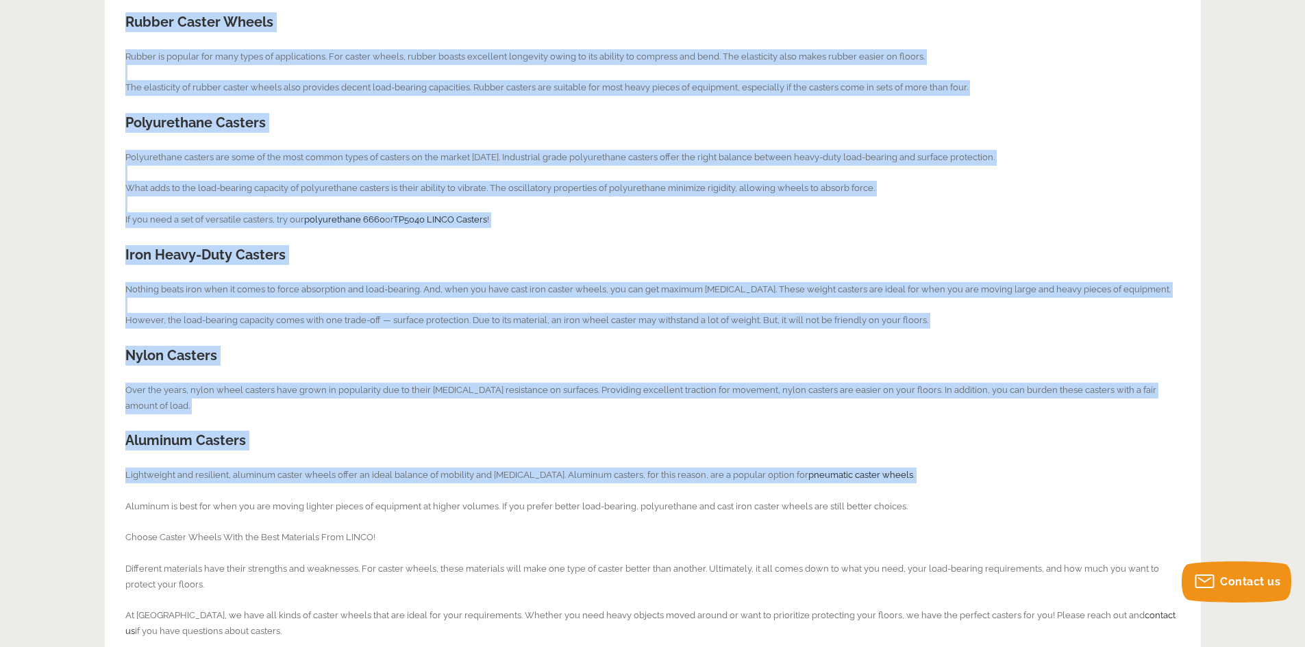
scroll to position [1028, 0]
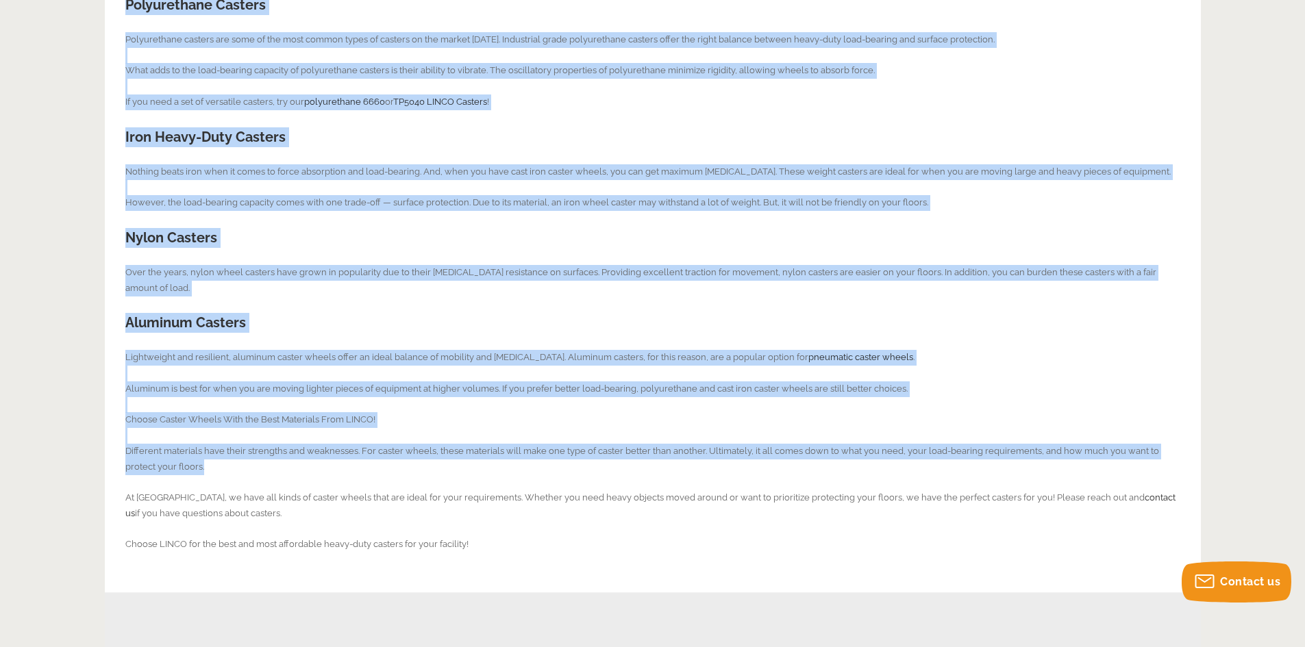
drag, startPoint x: 127, startPoint y: 201, endPoint x: 423, endPoint y: 449, distance: 386.6
copy div "A Couple of Considerations When Selecting Heavy-Duty Caster Wheels Before we go…"
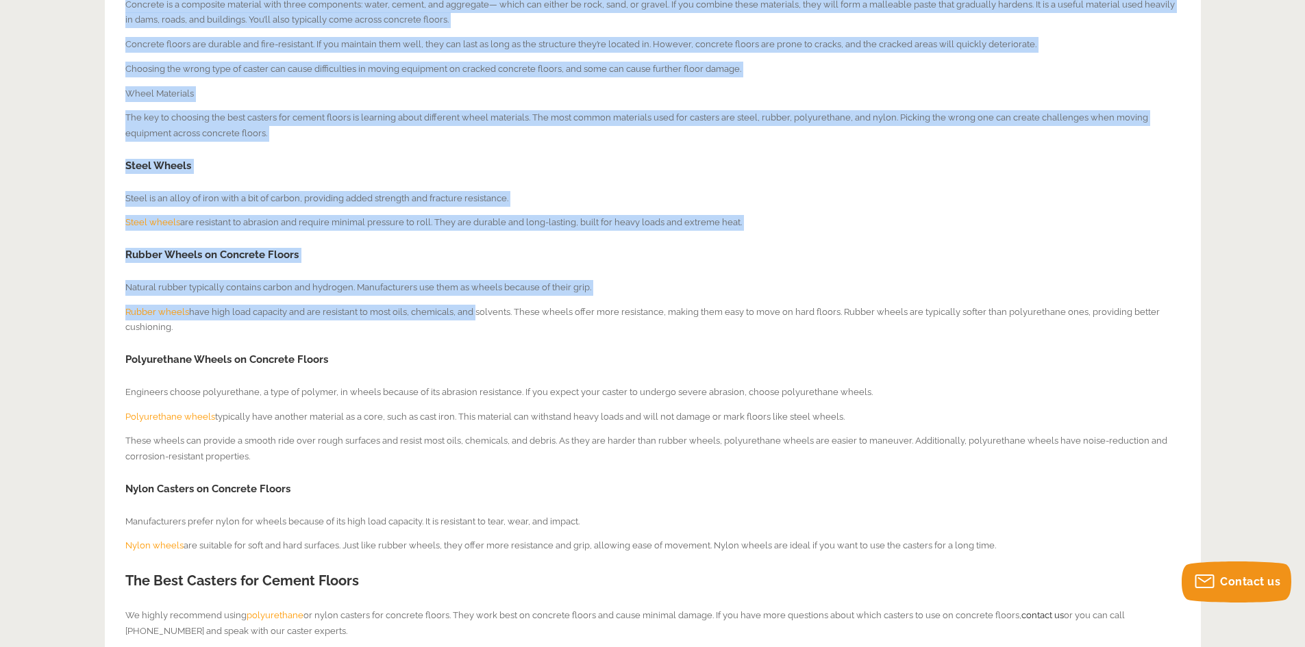
scroll to position [617, 0]
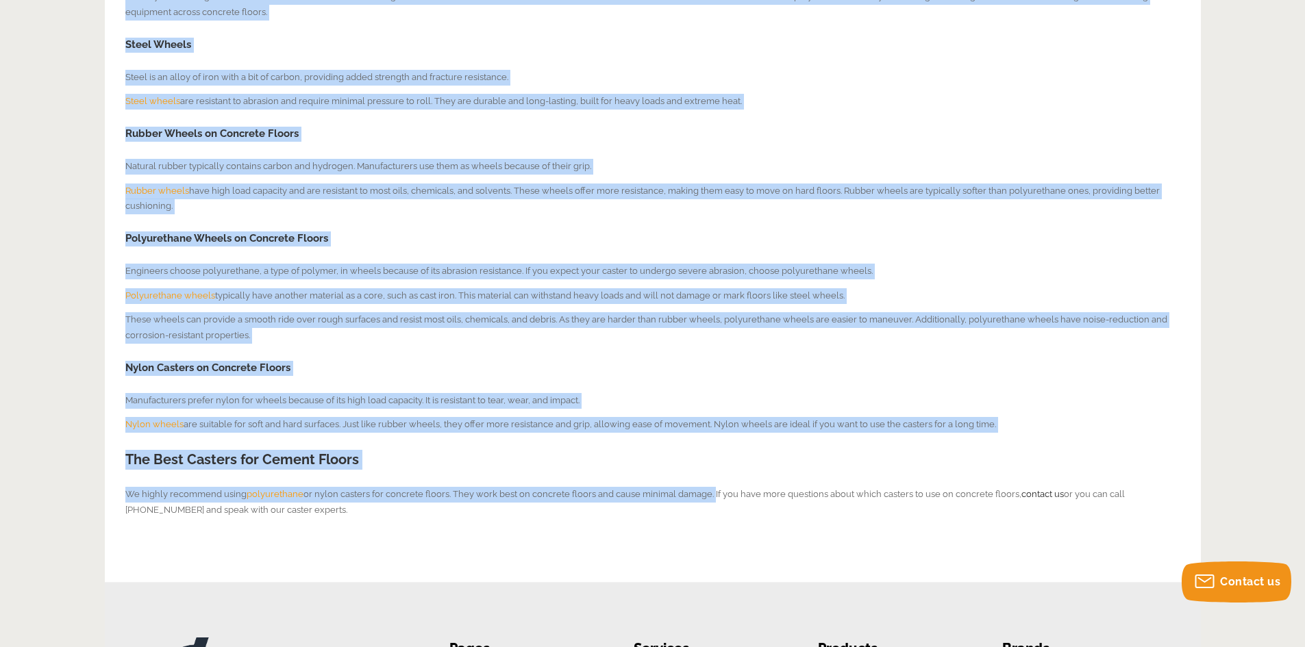
drag, startPoint x: 124, startPoint y: 223, endPoint x: 708, endPoint y: 499, distance: 645.7
click at [708, 499] on div "What Casters Are Best For Concrete Floors? | LINCO Casters What Casters Are Bes…" at bounding box center [653, 40] width 1096 height 1083
copy div "In choosing the best casters for concrete floors, you must understand how manuf…"
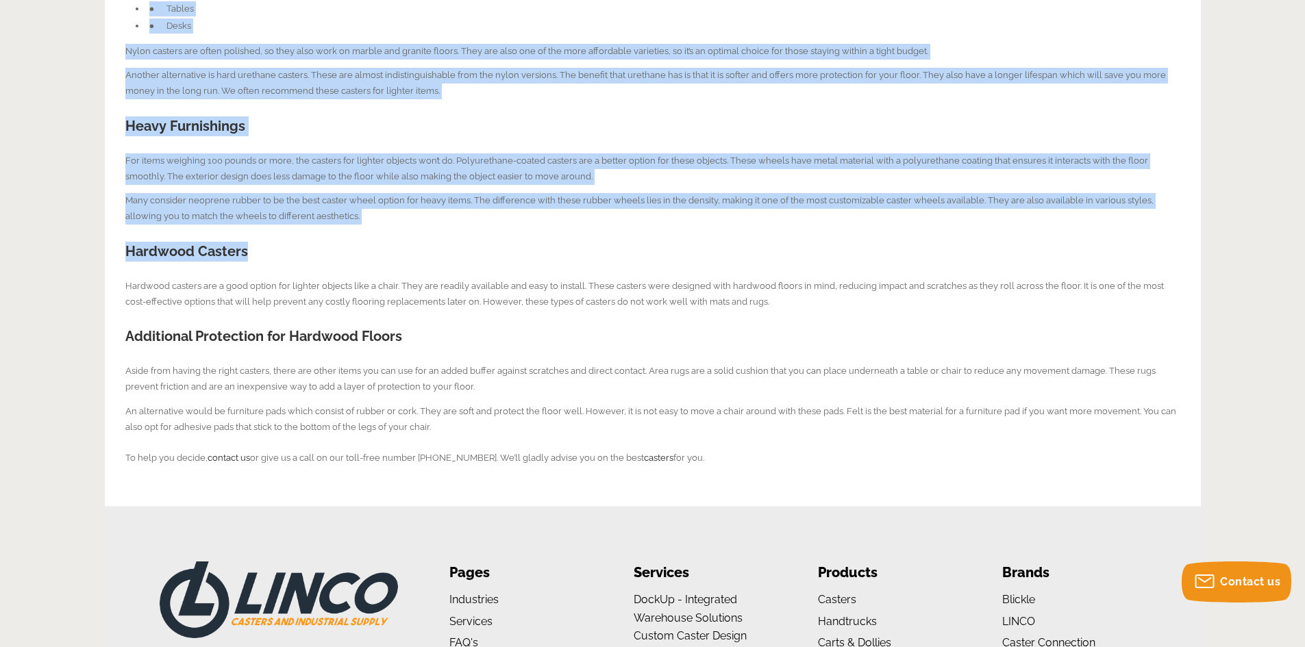
scroll to position [548, 0]
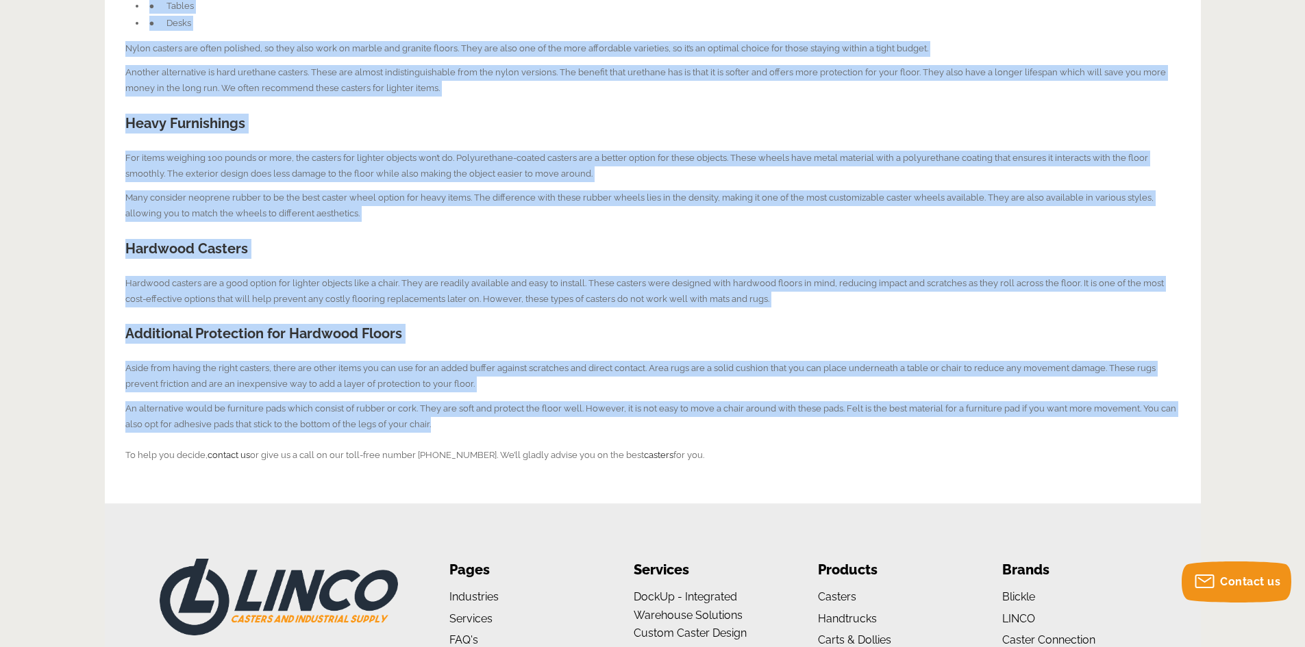
drag, startPoint x: 127, startPoint y: 189, endPoint x: 514, endPoint y: 421, distance: 450.4
click at [514, 421] on div "Will Caster Damage Hardwood Floors? Some casters will damage hardwood floors wh…" at bounding box center [652, 138] width 1055 height 649
copy div "Lorem Ipsumdolors A con ad elitseddo eius tempo inci utlabo etdolo mag ali enim…"
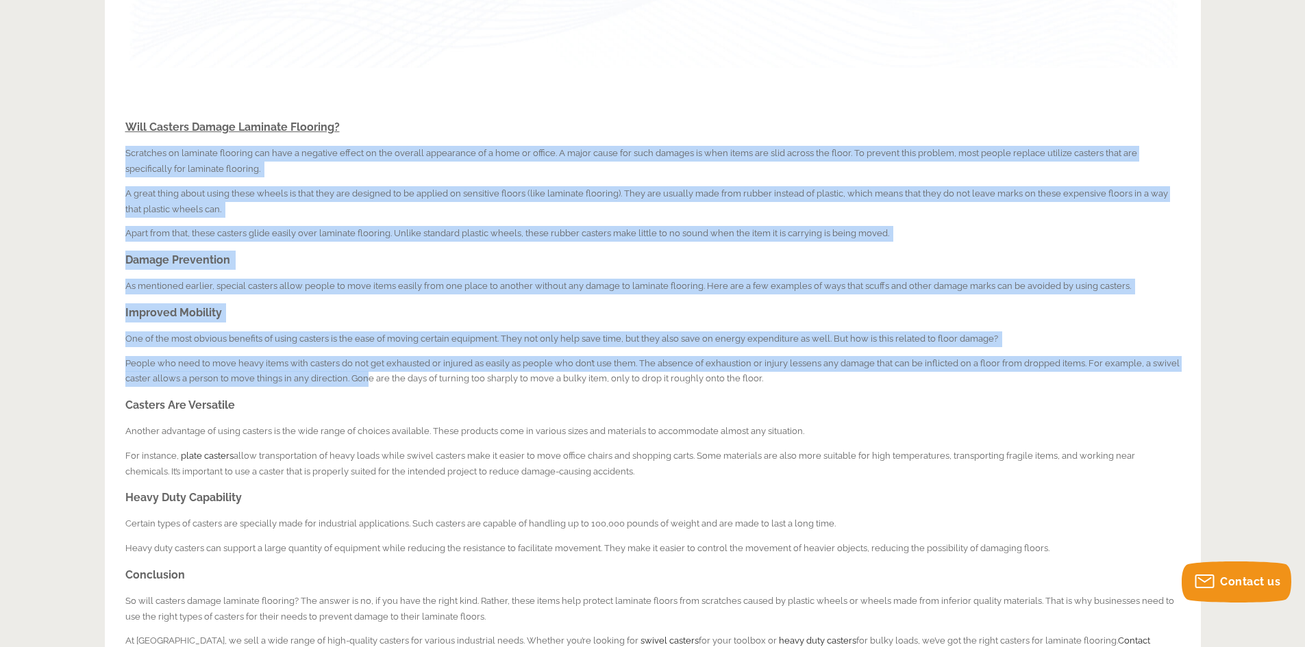
scroll to position [548, 0]
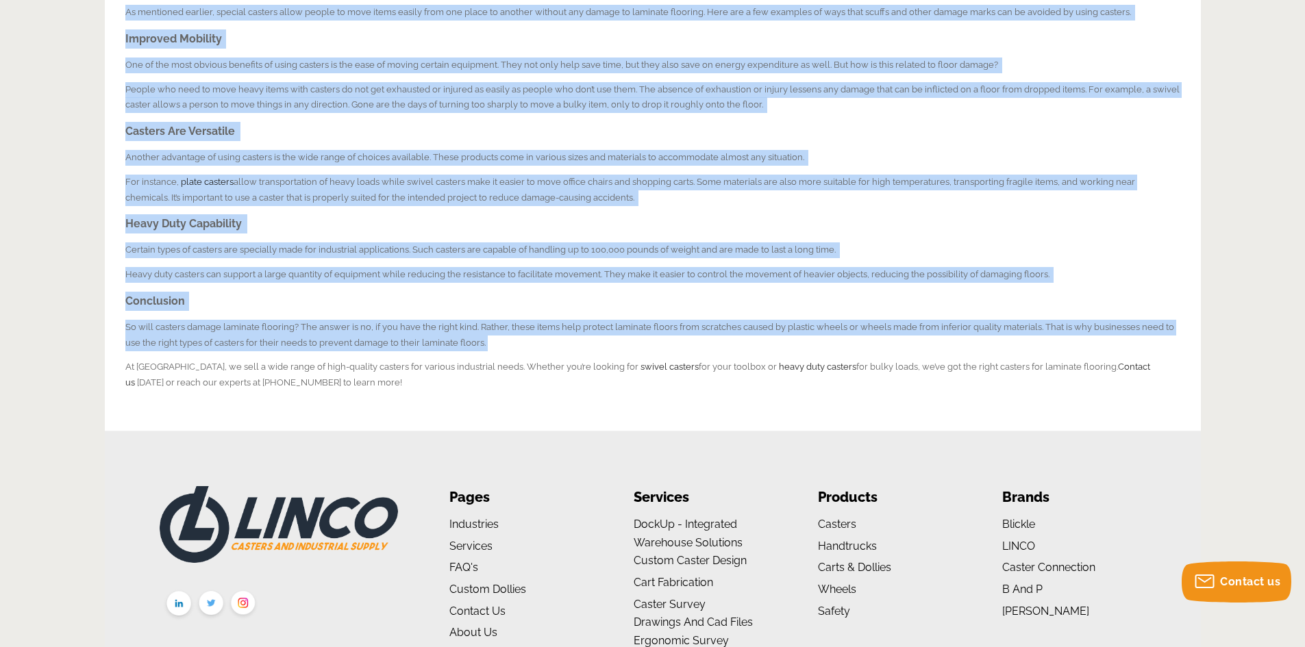
drag, startPoint x: 125, startPoint y: 221, endPoint x: 501, endPoint y: 342, distance: 395.2
click at [501, 342] on div "Will Casters Damage Laminate Flooring? Scratches on laminate flooring can have …" at bounding box center [652, 102] width 1055 height 577
copy div "Loremipsu do sitametc adipisci eli sedd e temporin utlabo et dol magnaal enimad…"
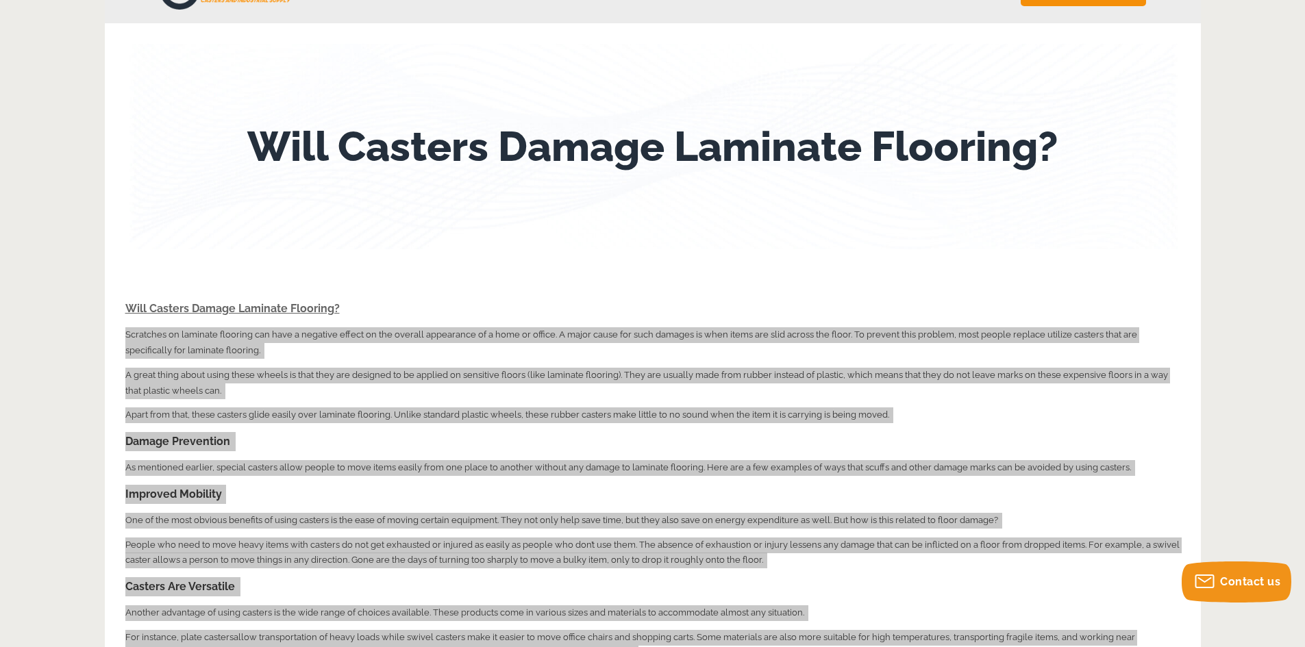
scroll to position [69, 0]
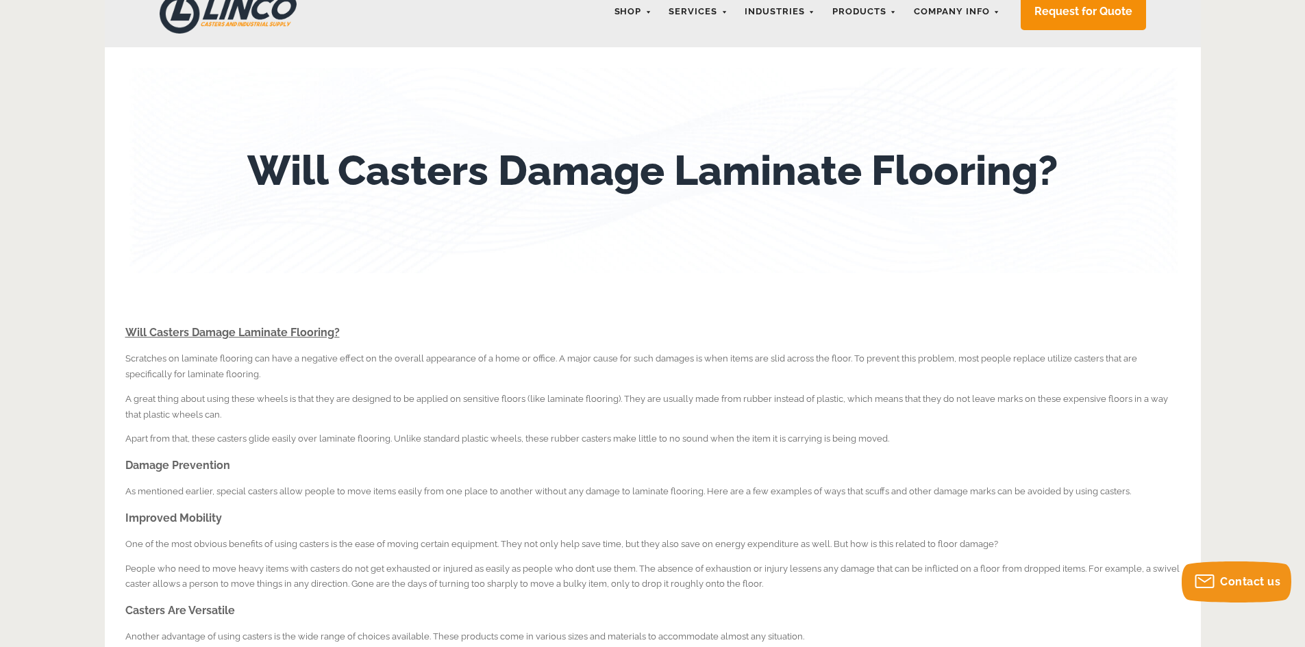
click at [201, 330] on span "Will Casters Damage Laminate Flooring?" at bounding box center [232, 332] width 214 height 13
copy div "Will Casters Damage Laminate Flooring?"
